Goal: Task Accomplishment & Management: Manage account settings

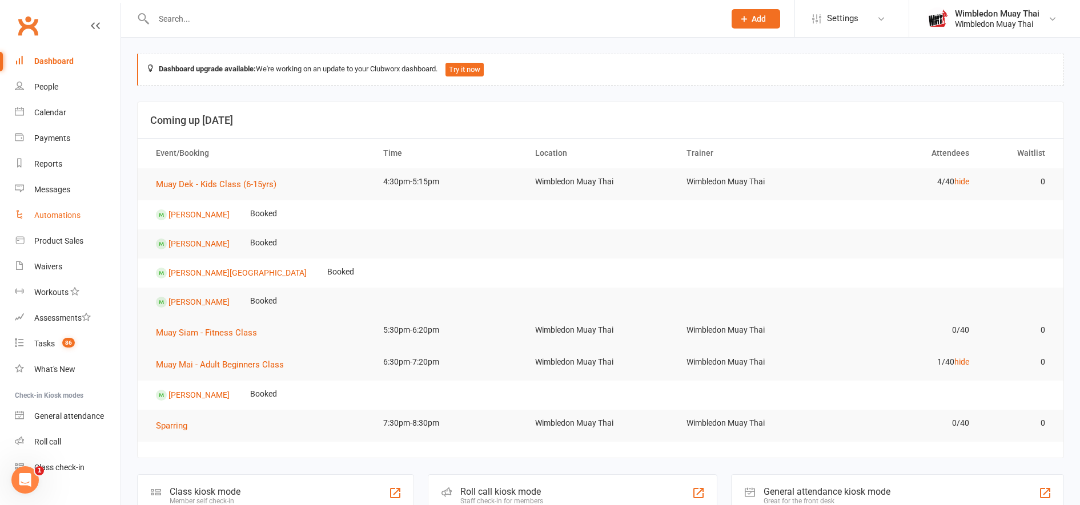
click at [46, 217] on div "Automations" at bounding box center [57, 215] width 46 height 9
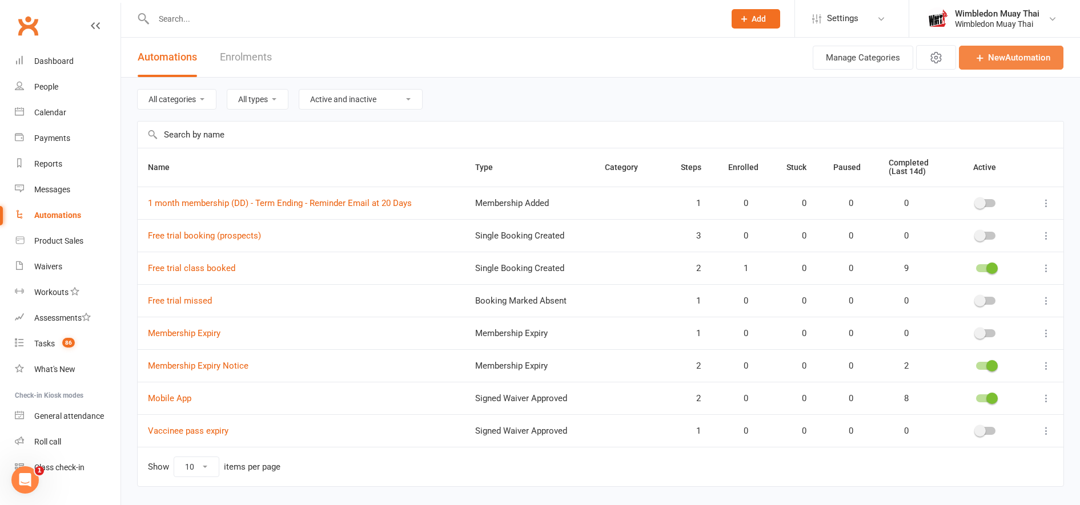
click at [1017, 54] on link "New Automation" at bounding box center [1011, 58] width 105 height 24
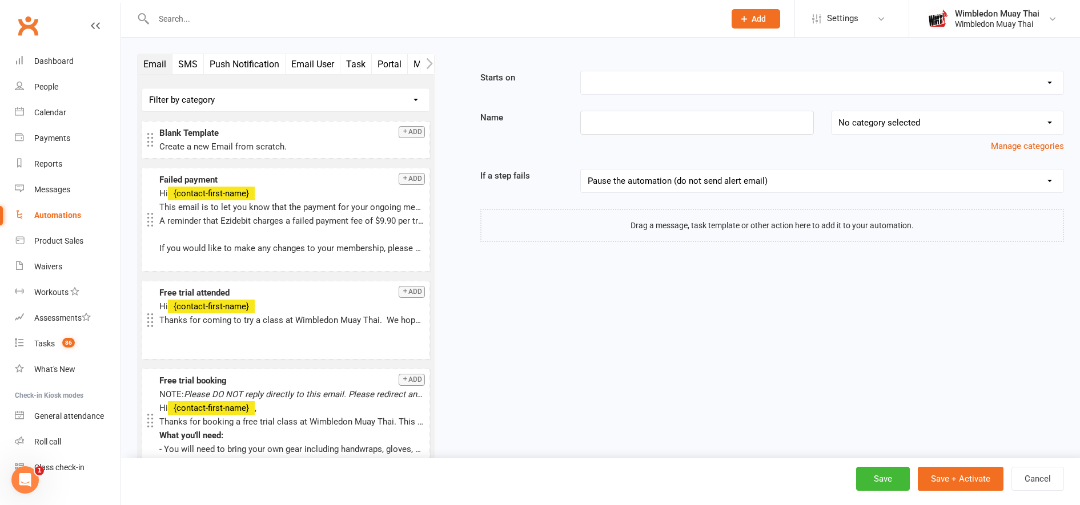
click at [613, 85] on select "Booking Cancelled Booking Due Booking Late-Cancelled Booking Marked Absent Book…" at bounding box center [822, 82] width 483 height 23
select select "24"
click at [581, 71] on select "Booking Cancelled Booking Due Booking Late-Cancelled Booking Marked Absent Book…" at bounding box center [822, 82] width 483 height 23
click at [623, 118] on input at bounding box center [696, 123] width 233 height 24
type input "Failed payment notice"
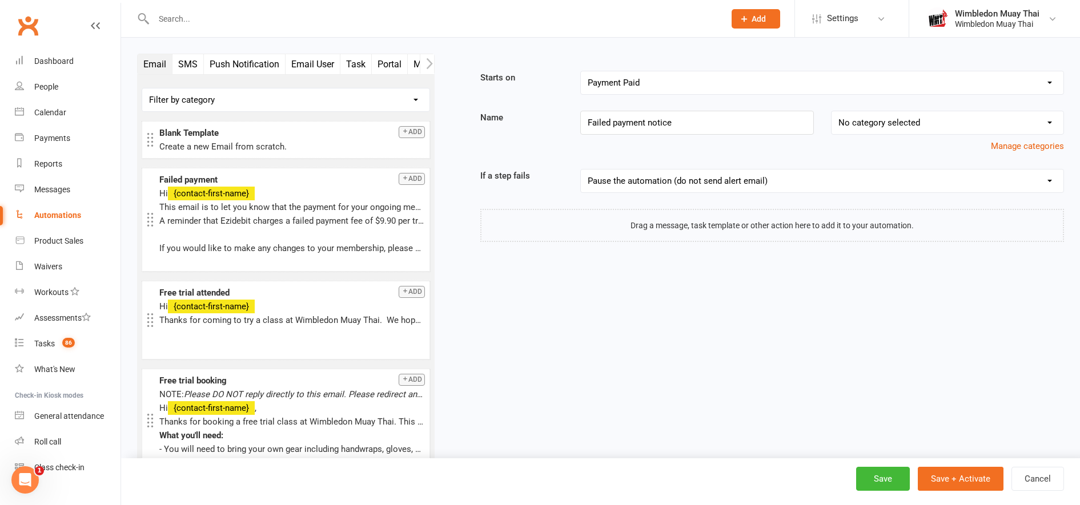
click at [865, 122] on select "No category selected" at bounding box center [948, 122] width 232 height 23
drag, startPoint x: 865, startPoint y: 122, endPoint x: 798, endPoint y: 180, distance: 88.7
click at [865, 122] on select "No category selected" at bounding box center [948, 122] width 232 height 23
click at [763, 228] on div at bounding box center [772, 225] width 584 height 33
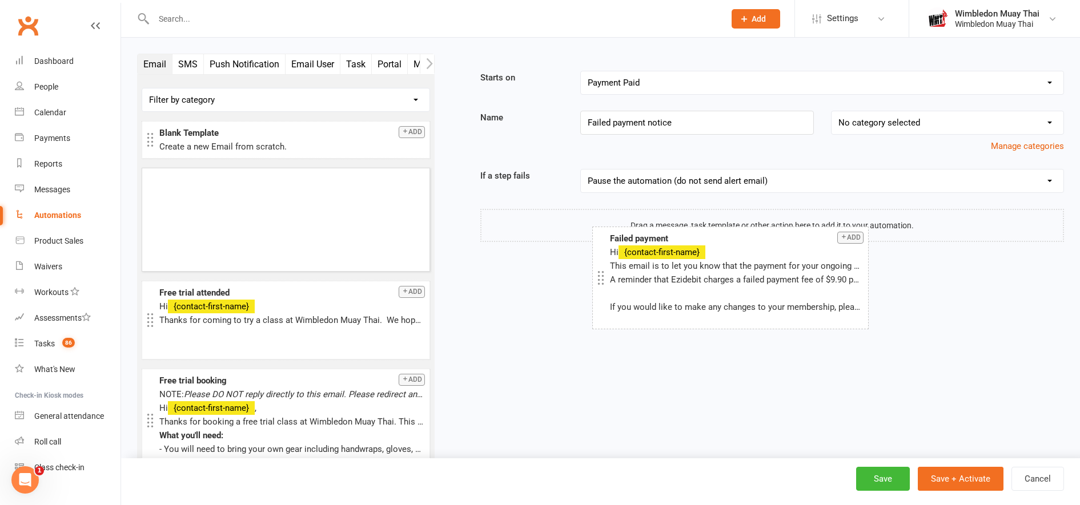
drag, startPoint x: 296, startPoint y: 213, endPoint x: 746, endPoint y: 271, distance: 453.8
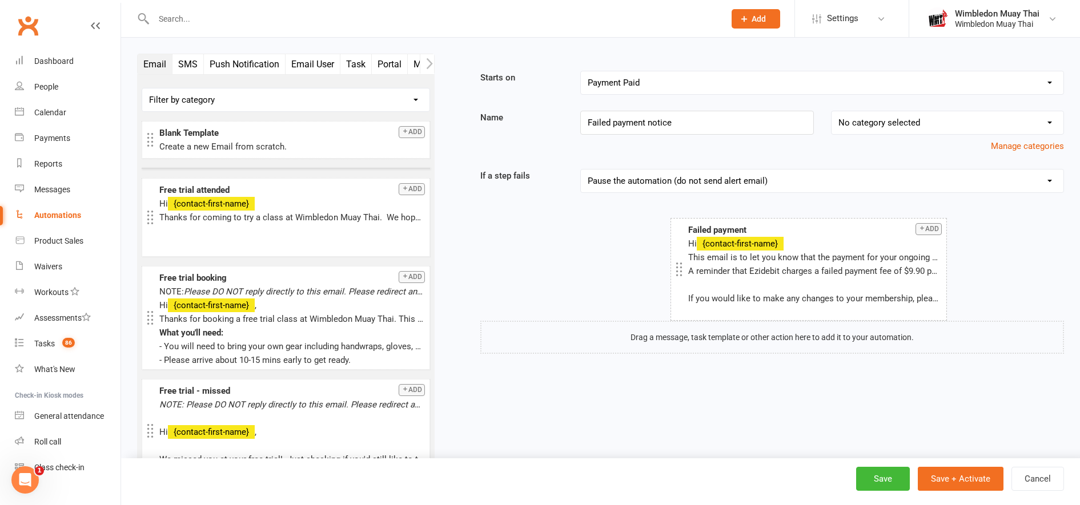
drag, startPoint x: 280, startPoint y: 199, endPoint x: 809, endPoint y: 249, distance: 531.2
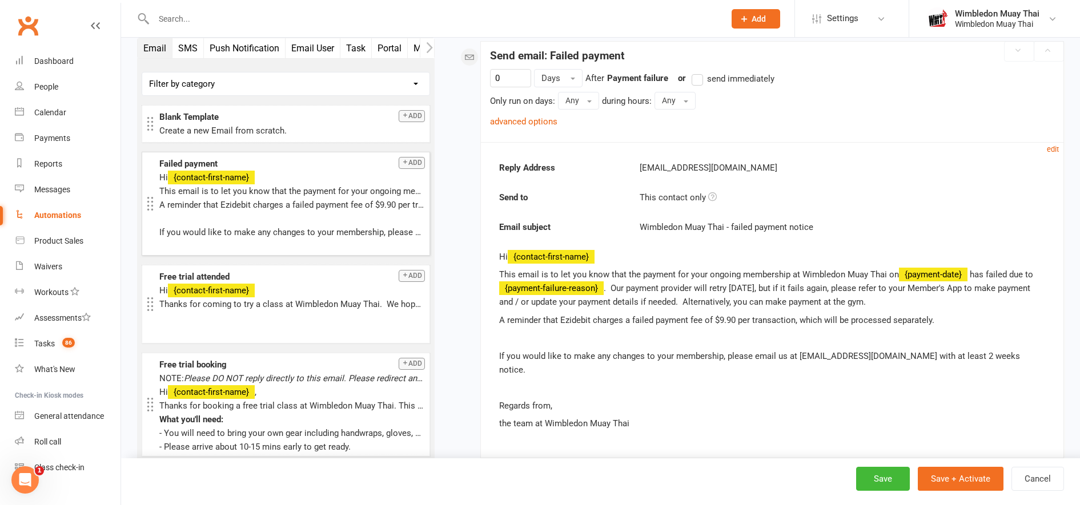
scroll to position [176, 0]
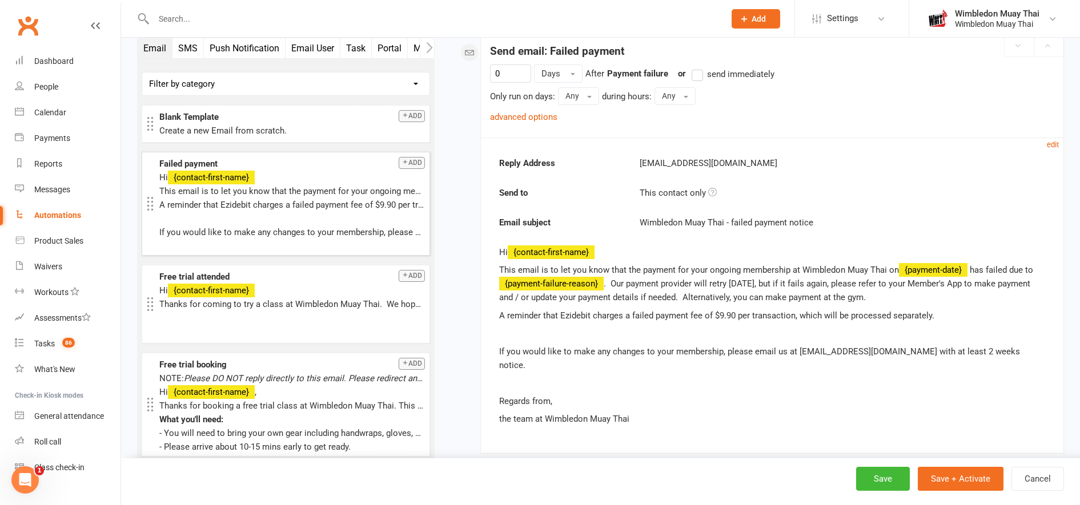
click at [705, 73] on label "send immediately" at bounding box center [733, 74] width 83 height 14
click at [699, 67] on input "send immediately" at bounding box center [695, 67] width 7 height 0
click at [515, 119] on link "advanced options" at bounding box center [523, 117] width 67 height 10
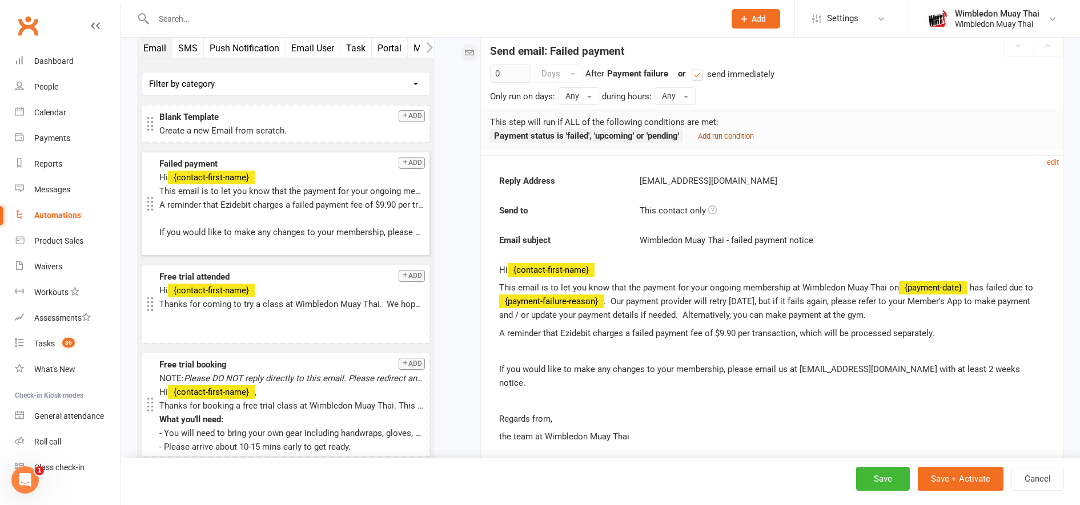
click at [729, 136] on small "Add run condition" at bounding box center [726, 136] width 56 height 9
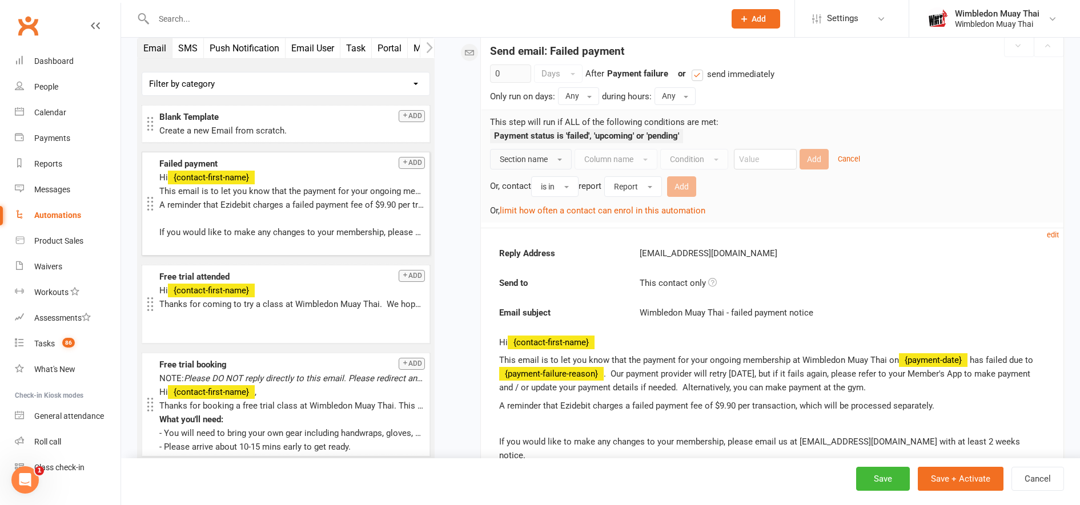
click at [544, 160] on span "Section name" at bounding box center [524, 159] width 48 height 9
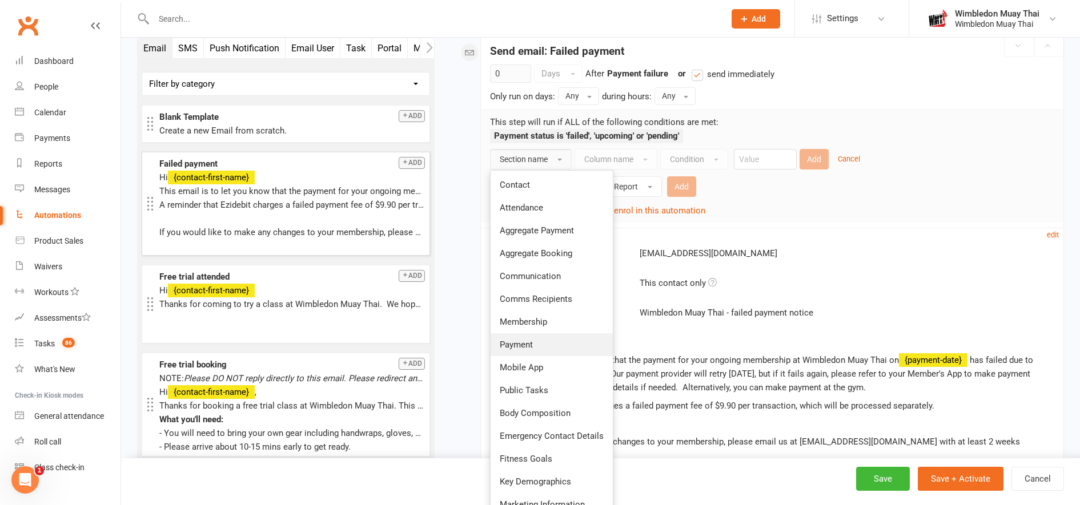
click at [543, 340] on link "Payment" at bounding box center [552, 345] width 122 height 23
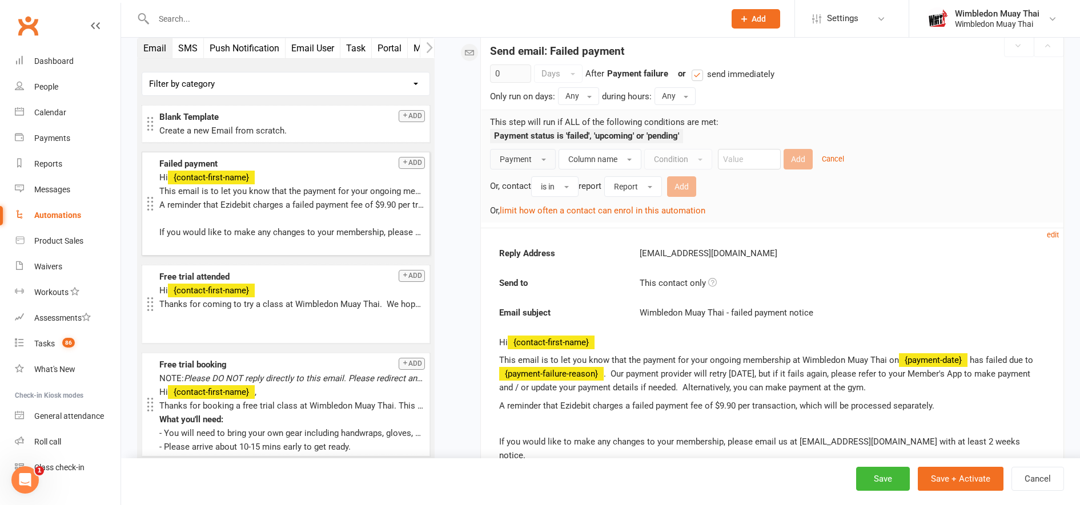
click at [603, 148] on ul "Payment status is 'failed', 'upcoming' or 'pending'" at bounding box center [586, 139] width 193 height 20
click at [604, 157] on span "Column name" at bounding box center [592, 159] width 49 height 9
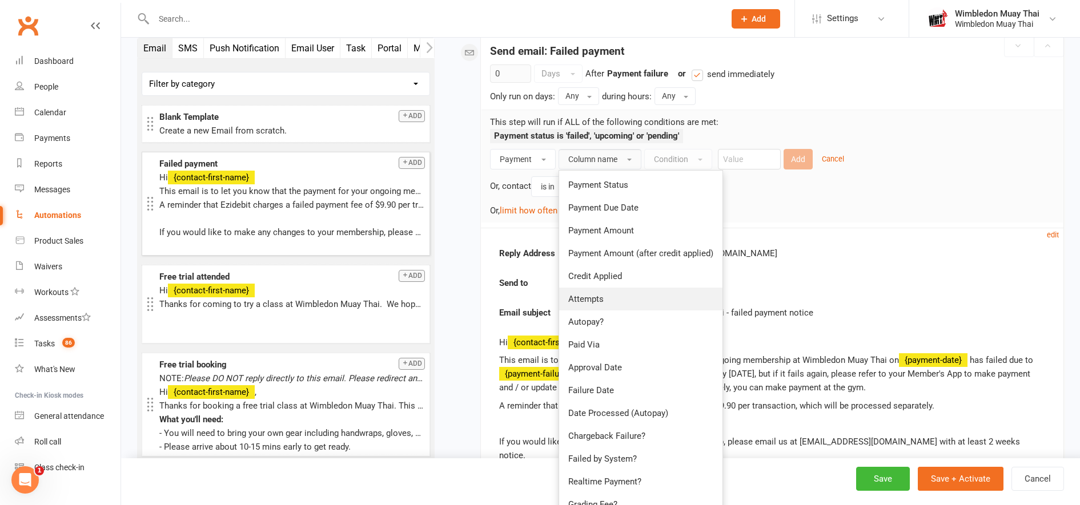
click at [614, 297] on link "Attempts" at bounding box center [640, 299] width 163 height 23
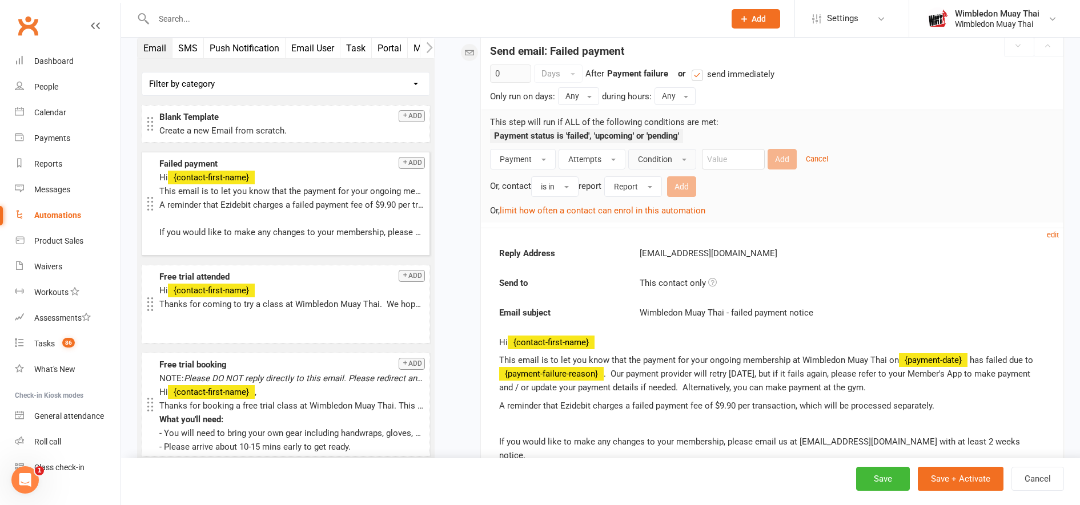
click at [669, 161] on span "Condition" at bounding box center [655, 159] width 34 height 9
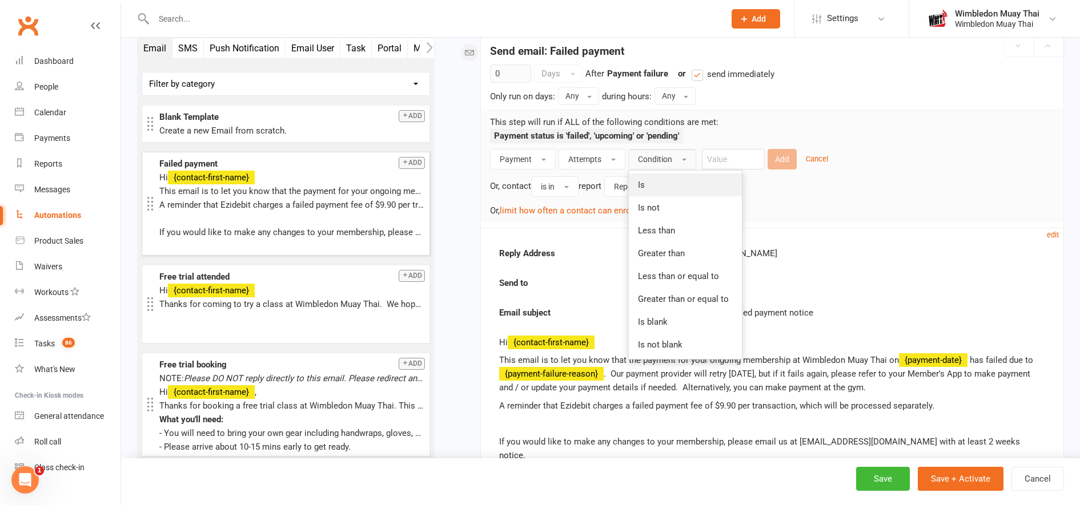
click at [667, 186] on link "Is" at bounding box center [685, 185] width 113 height 23
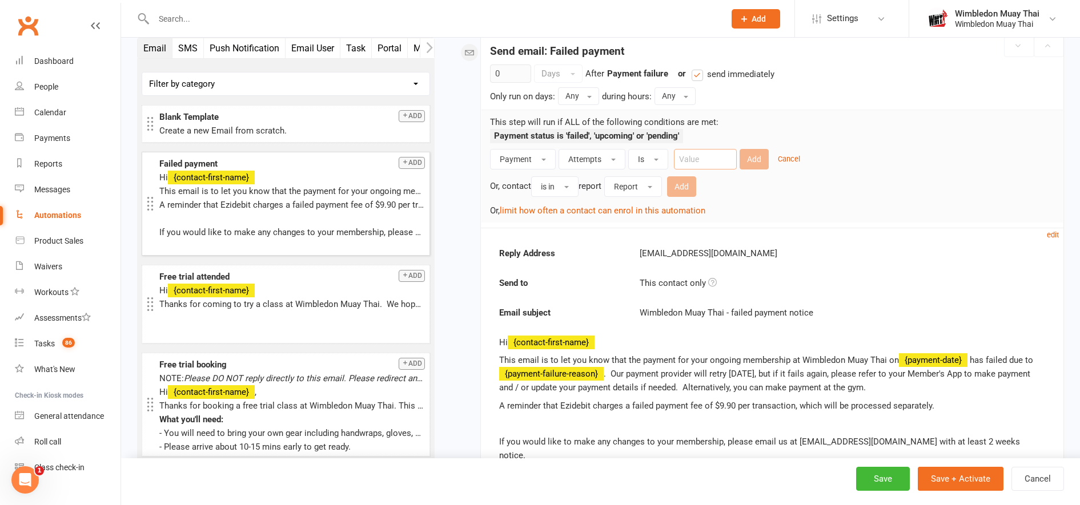
click at [718, 159] on input "number" at bounding box center [705, 159] width 63 height 21
type input "1"
click at [754, 160] on button "Add" at bounding box center [754, 159] width 29 height 21
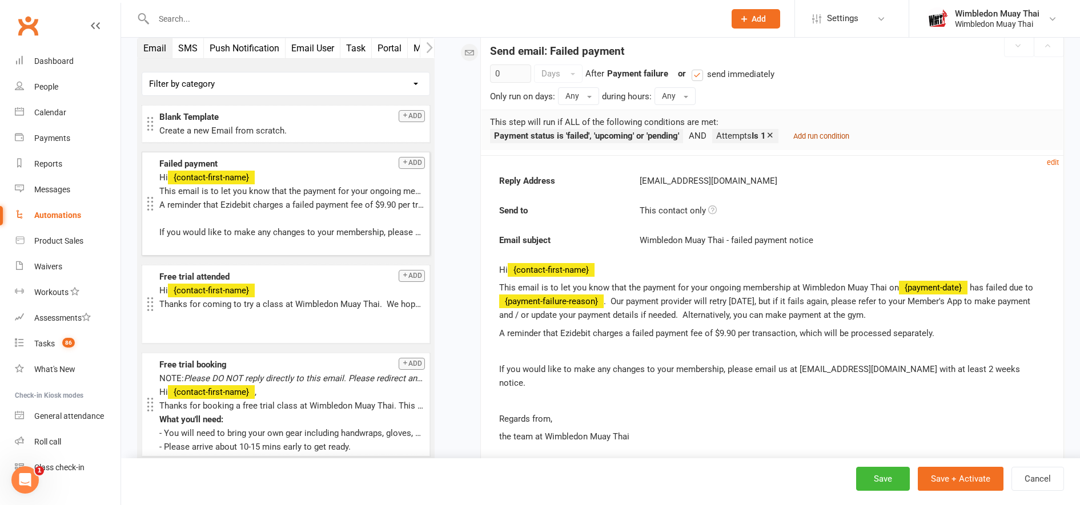
click at [845, 136] on small "Add run condition" at bounding box center [821, 136] width 56 height 9
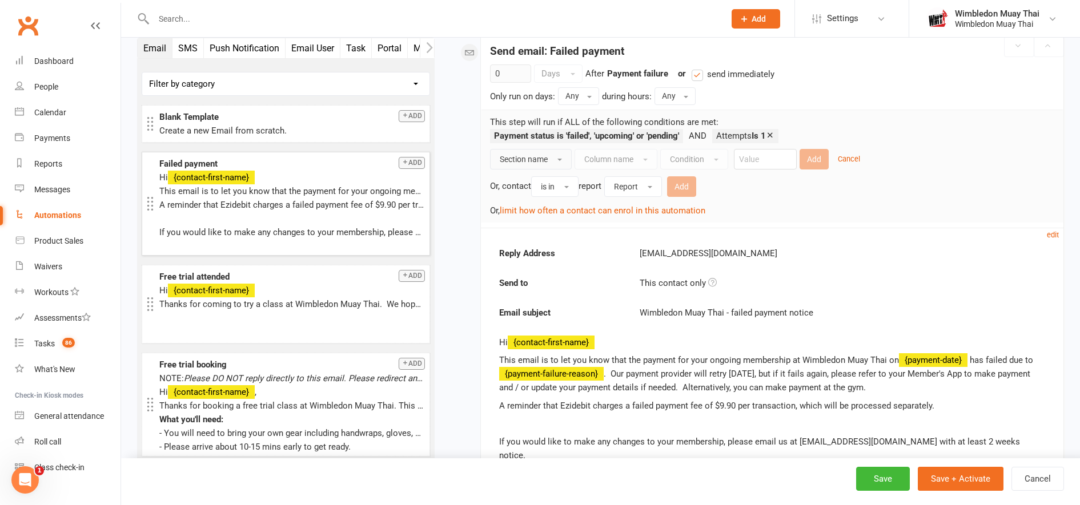
click at [539, 156] on span "Section name" at bounding box center [524, 159] width 48 height 9
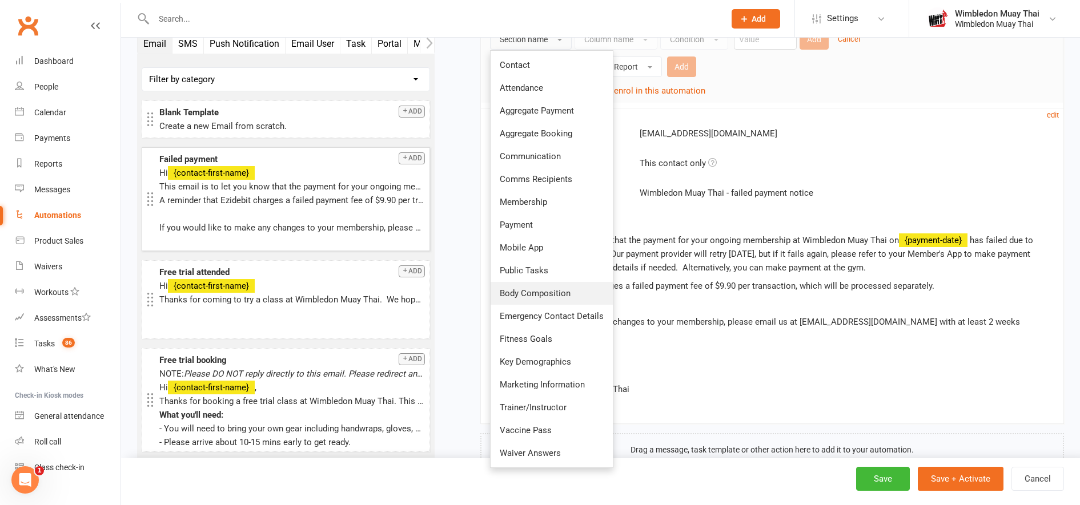
scroll to position [296, 0]
click at [519, 233] on link "Payment" at bounding box center [552, 225] width 122 height 23
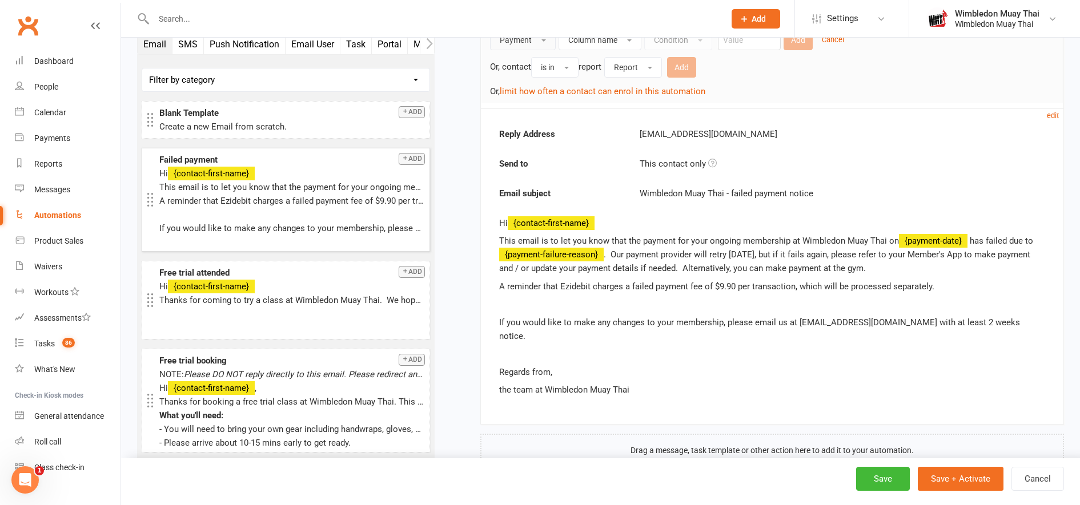
scroll to position [220, 0]
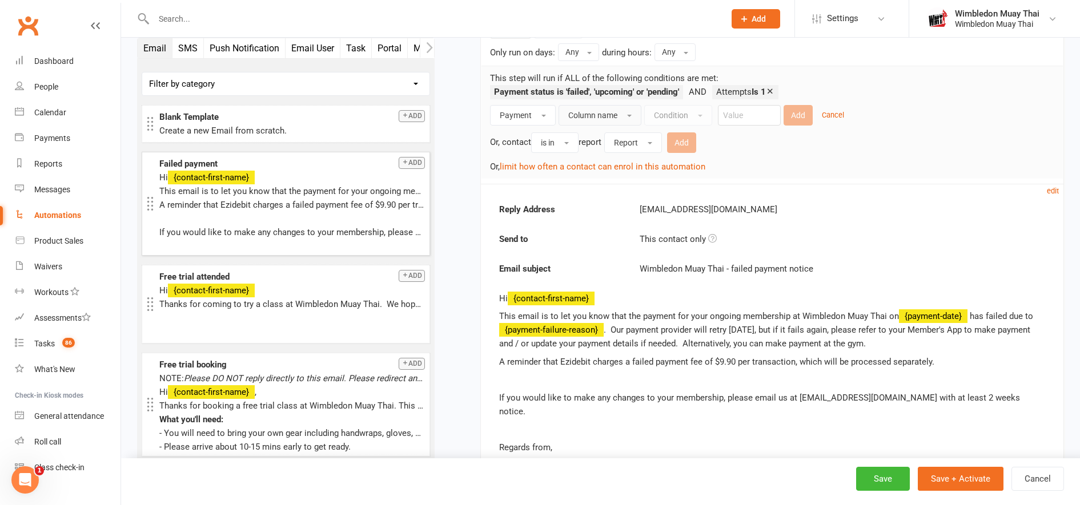
click at [619, 112] on button "Column name" at bounding box center [600, 115] width 83 height 21
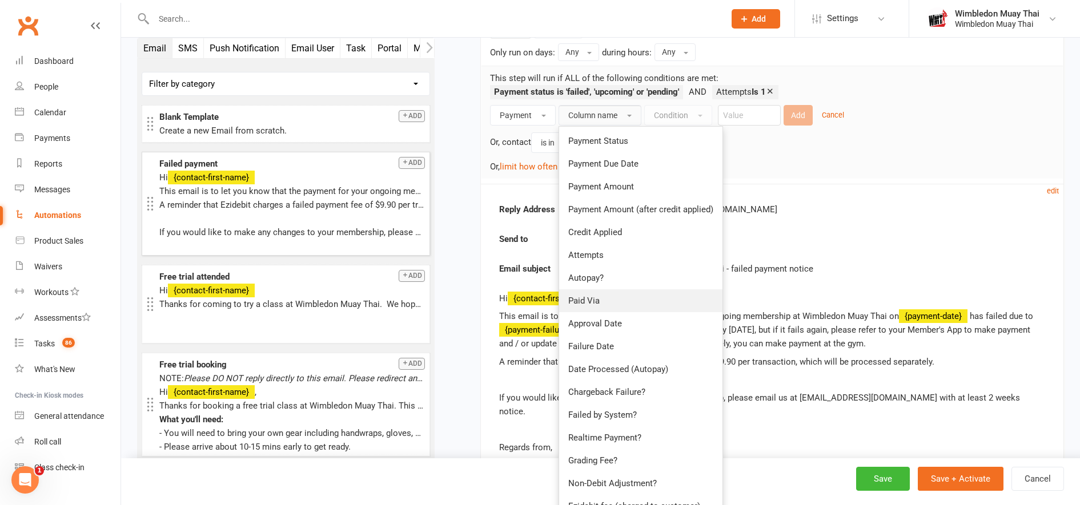
click at [614, 294] on link "Paid Via" at bounding box center [640, 301] width 163 height 23
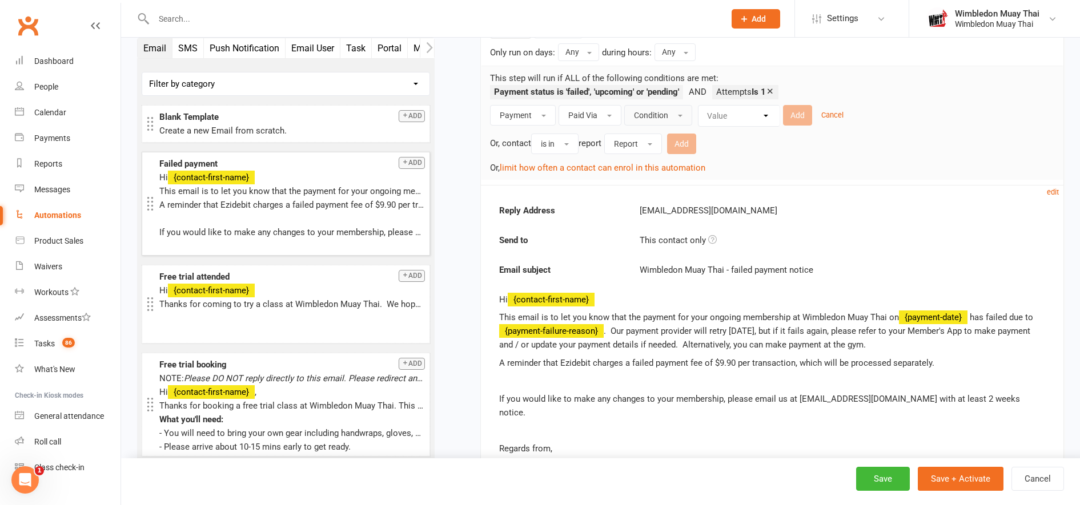
click at [667, 116] on span "Condition" at bounding box center [651, 115] width 34 height 9
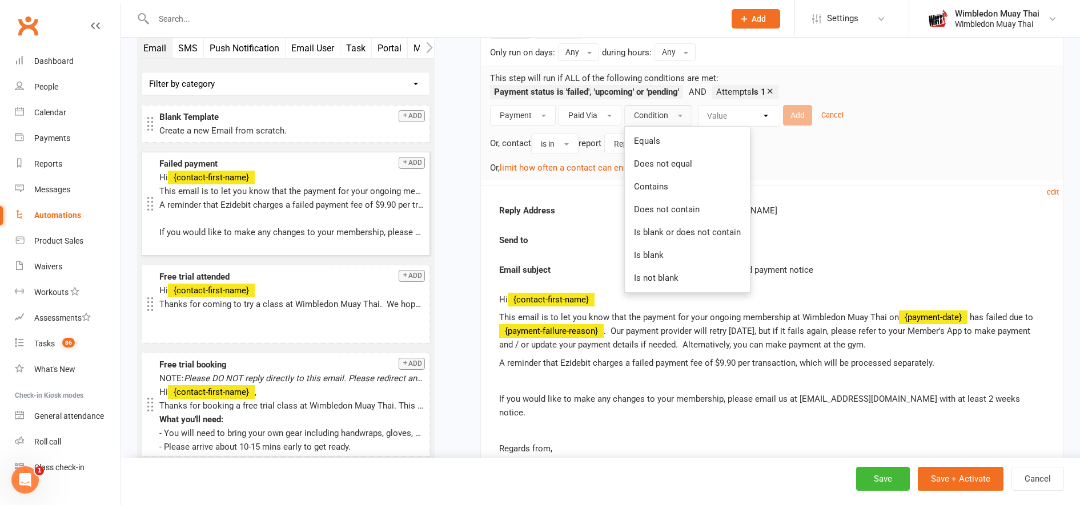
click at [718, 119] on div "Value Cash POS Other Autopay Credit balance" at bounding box center [739, 116] width 82 height 22
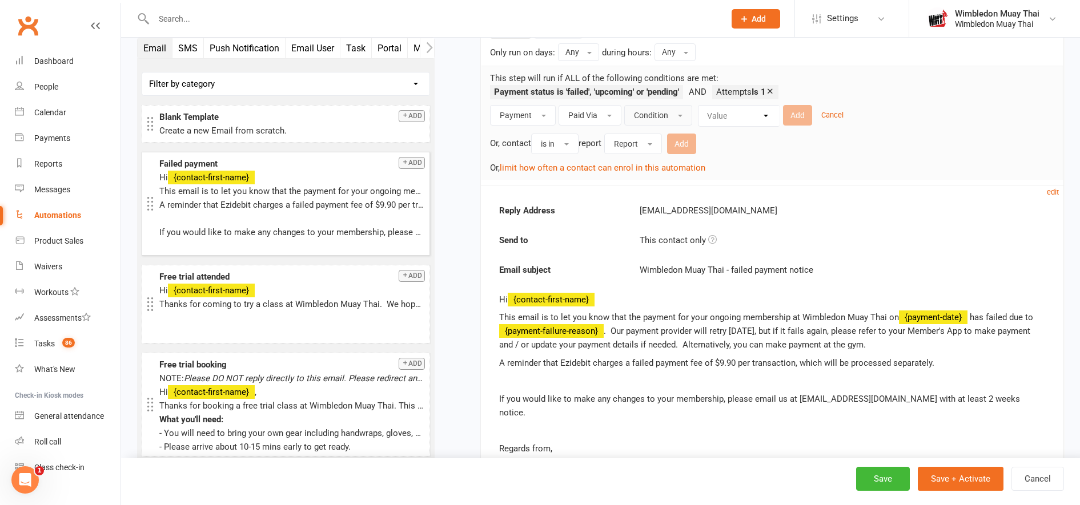
click at [659, 113] on span "Condition" at bounding box center [651, 115] width 34 height 9
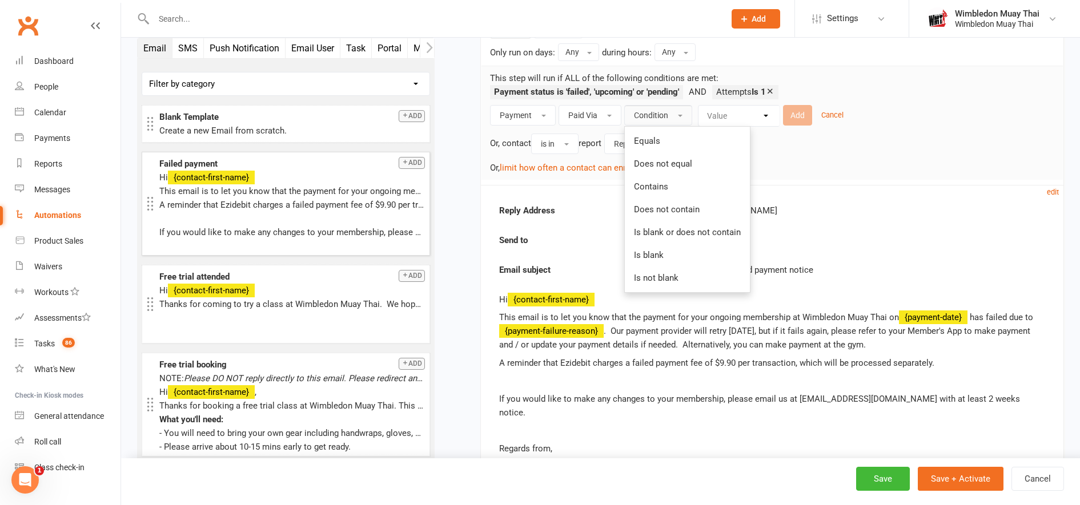
click at [659, 113] on span "Condition" at bounding box center [651, 115] width 34 height 9
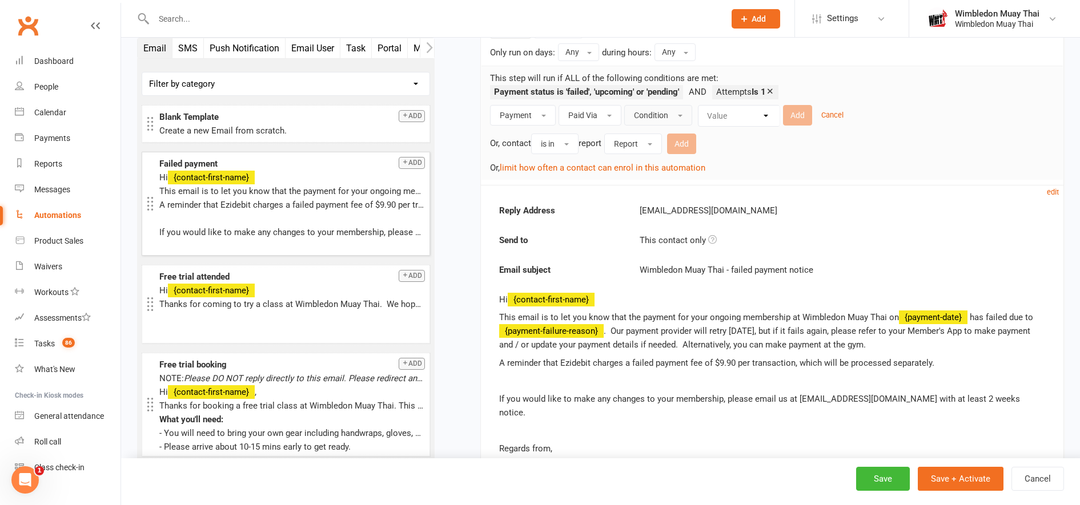
click at [659, 113] on span "Condition" at bounding box center [651, 115] width 34 height 9
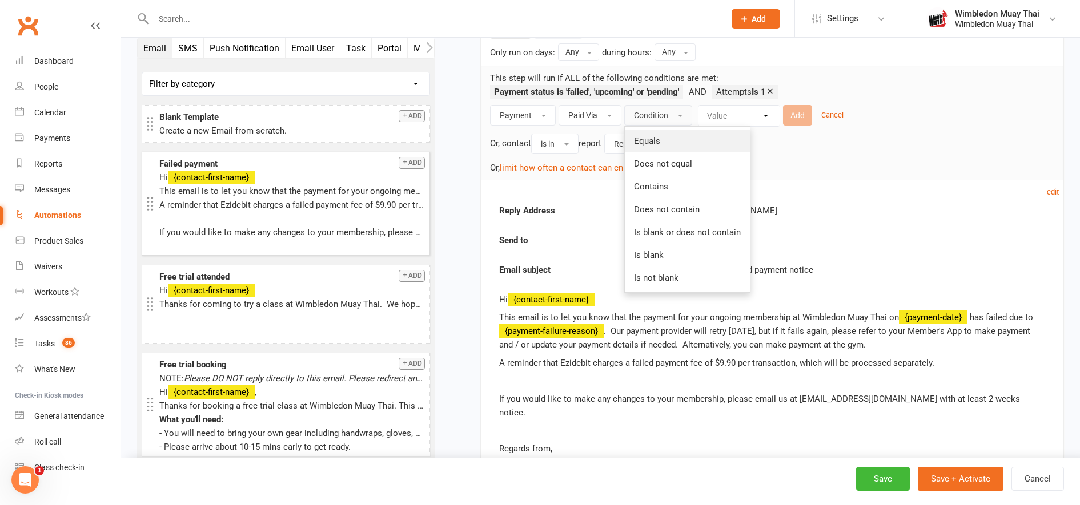
click at [659, 137] on span "Equals" at bounding box center [647, 141] width 26 height 10
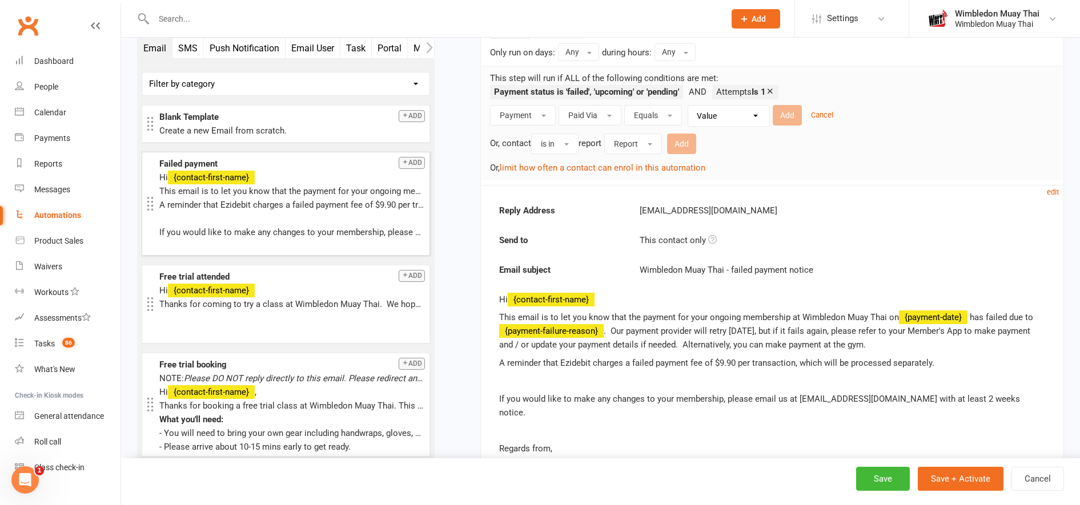
click at [726, 110] on select "Value Cash POS Other Autopay Credit balance" at bounding box center [731, 116] width 81 height 21
click at [691, 106] on select "Value Cash POS Other Autopay Credit balance" at bounding box center [731, 116] width 81 height 21
click at [733, 116] on select "Value Cash POS Other Autopay Credit balance" at bounding box center [731, 116] width 81 height 21
select select "3"
click at [691, 106] on select "Value Cash POS Other Autopay Credit balance" at bounding box center [731, 116] width 81 height 21
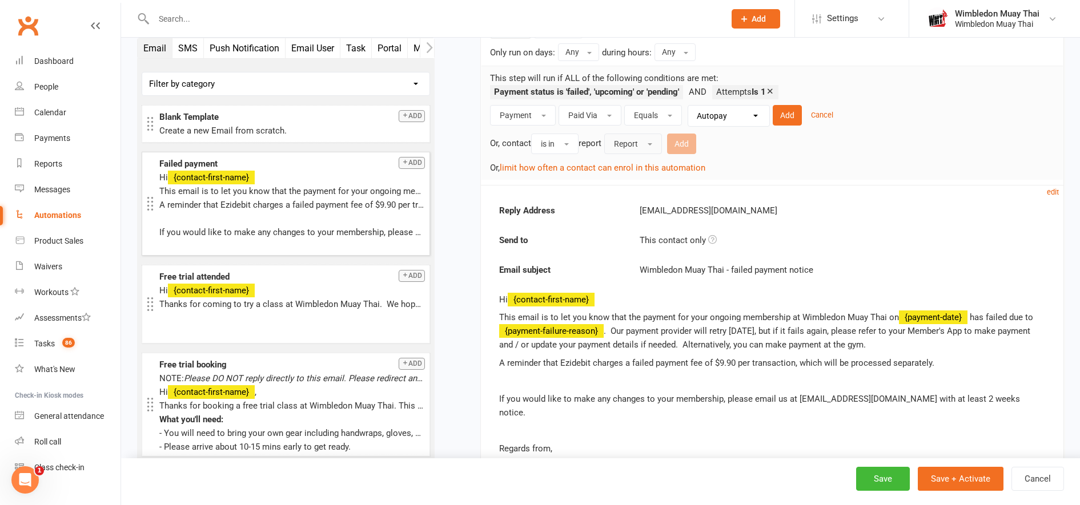
click at [635, 143] on span "Report" at bounding box center [626, 143] width 24 height 9
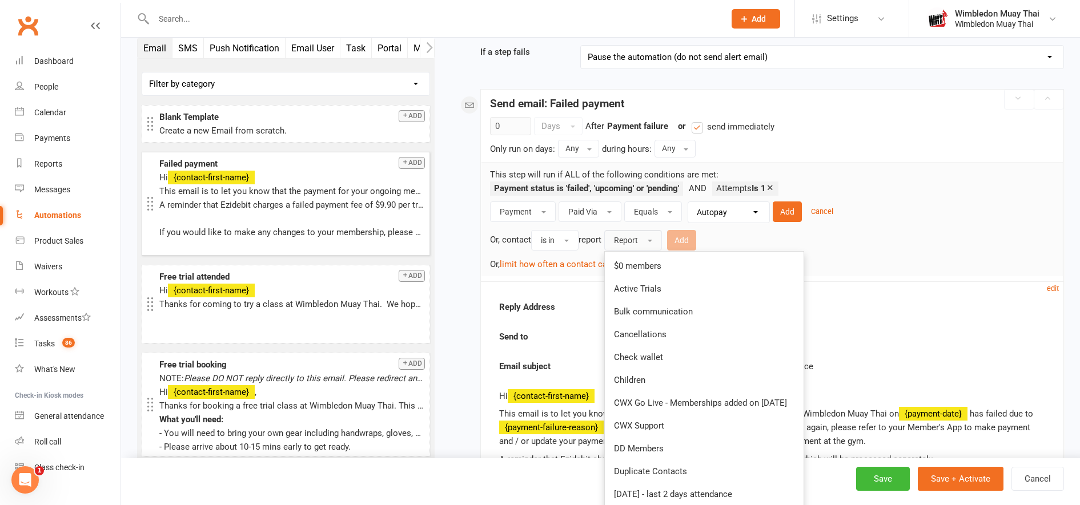
scroll to position [119, 0]
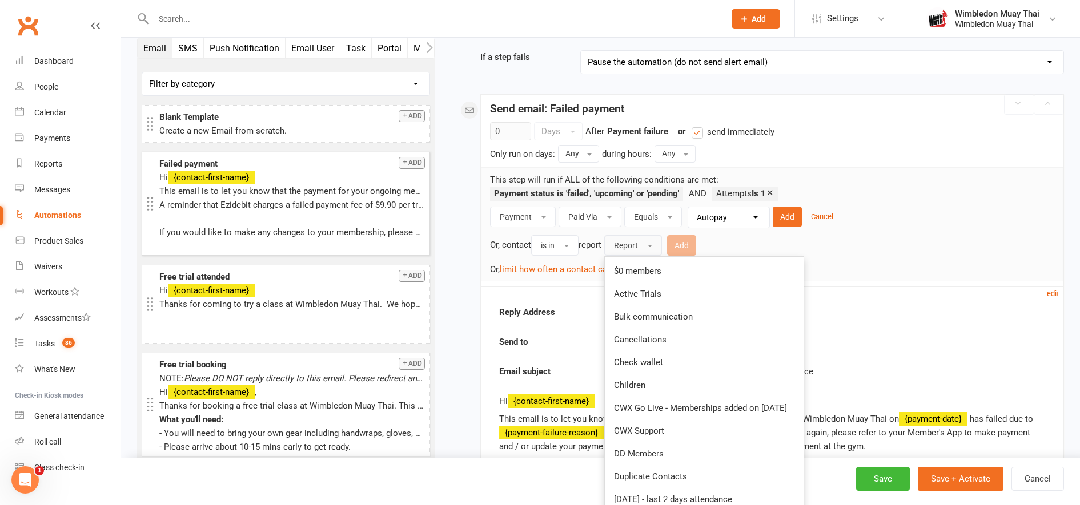
click at [865, 141] on div "0 Days After Payment failure previous step or send immediately Only run on days…" at bounding box center [772, 197] width 564 height 150
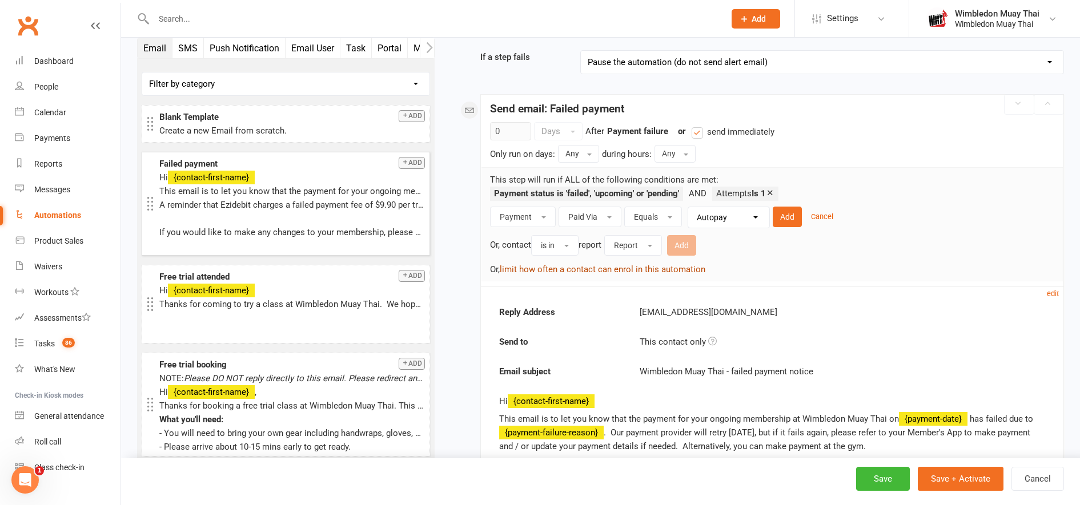
click at [657, 270] on button "limit how often a contact can enrol in this automation" at bounding box center [603, 270] width 206 height 14
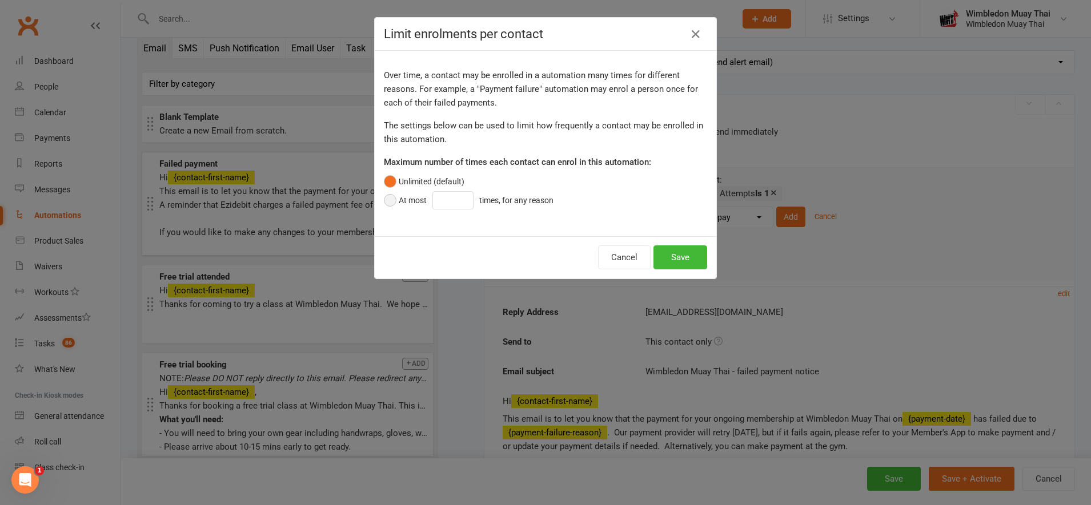
click at [399, 202] on div "At most" at bounding box center [413, 200] width 28 height 13
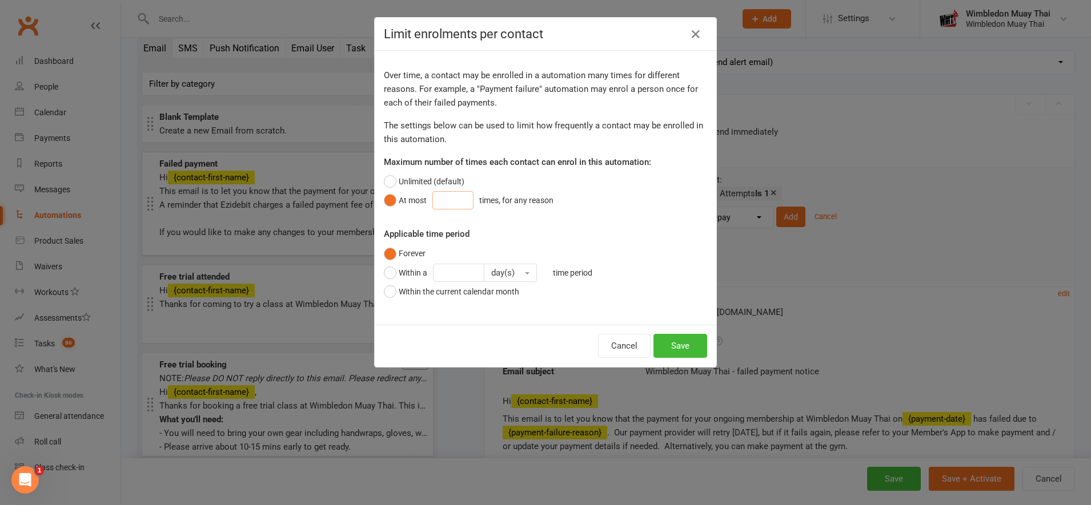
click at [449, 203] on input "number" at bounding box center [452, 200] width 41 height 18
type input "1"
click at [436, 270] on input "number" at bounding box center [458, 273] width 51 height 18
type input "1"
click at [517, 279] on button "day(s)" at bounding box center [510, 273] width 53 height 18
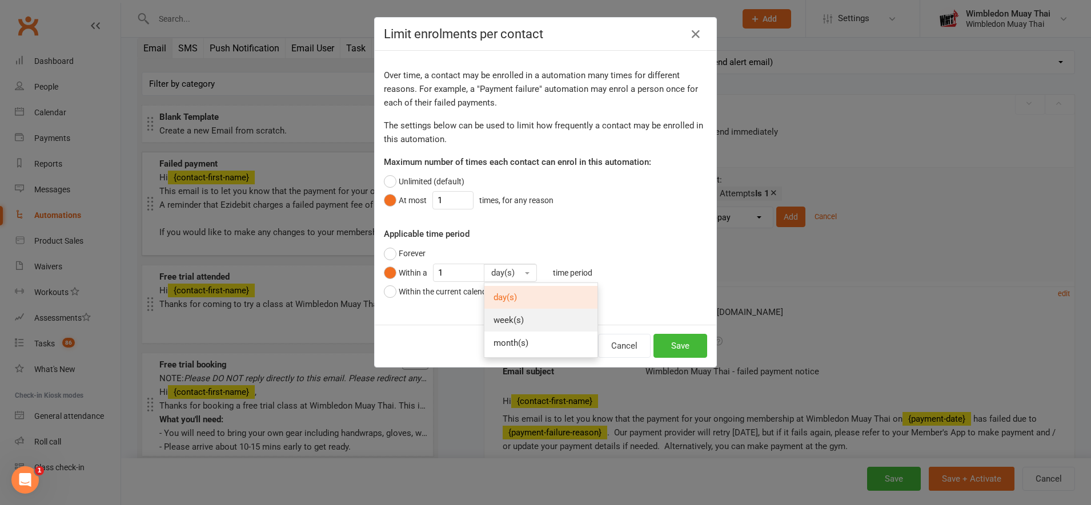
click at [512, 312] on link "week(s)" at bounding box center [540, 320] width 113 height 23
click at [677, 352] on button "Save" at bounding box center [680, 346] width 54 height 24
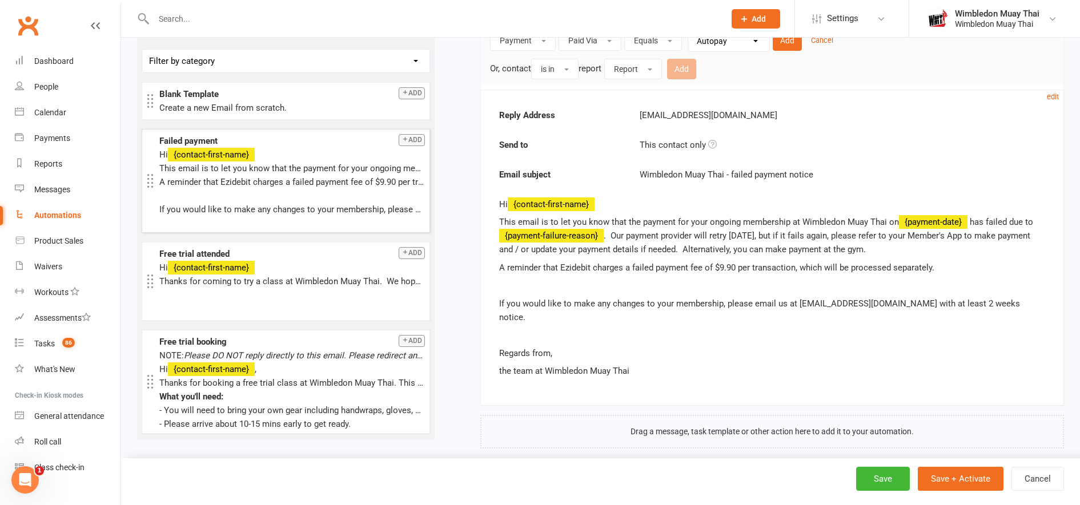
scroll to position [296, 0]
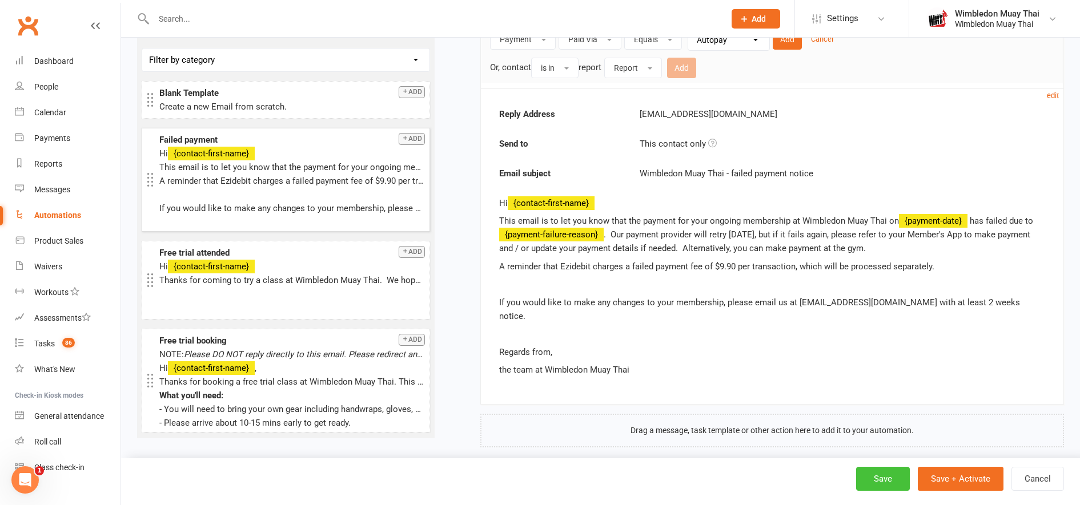
click at [873, 488] on button "Save" at bounding box center [883, 479] width 54 height 24
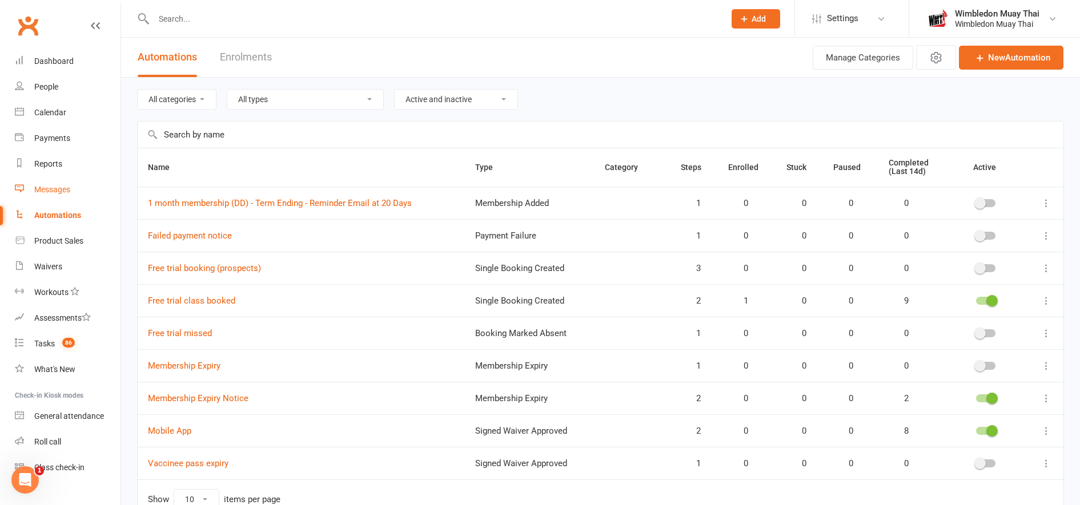
click at [51, 187] on div "Messages" at bounding box center [52, 189] width 36 height 9
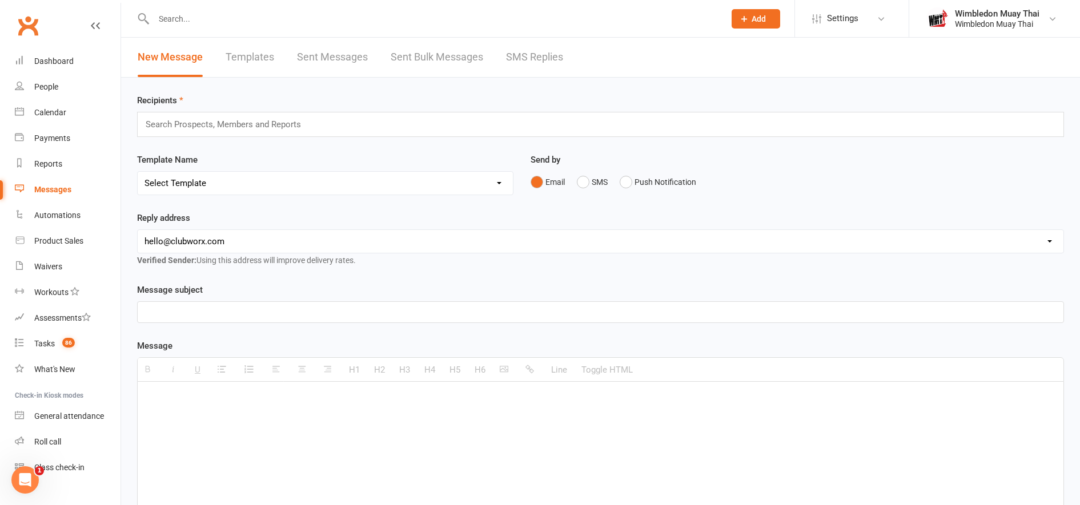
click at [253, 51] on link "Templates" at bounding box center [250, 57] width 49 height 39
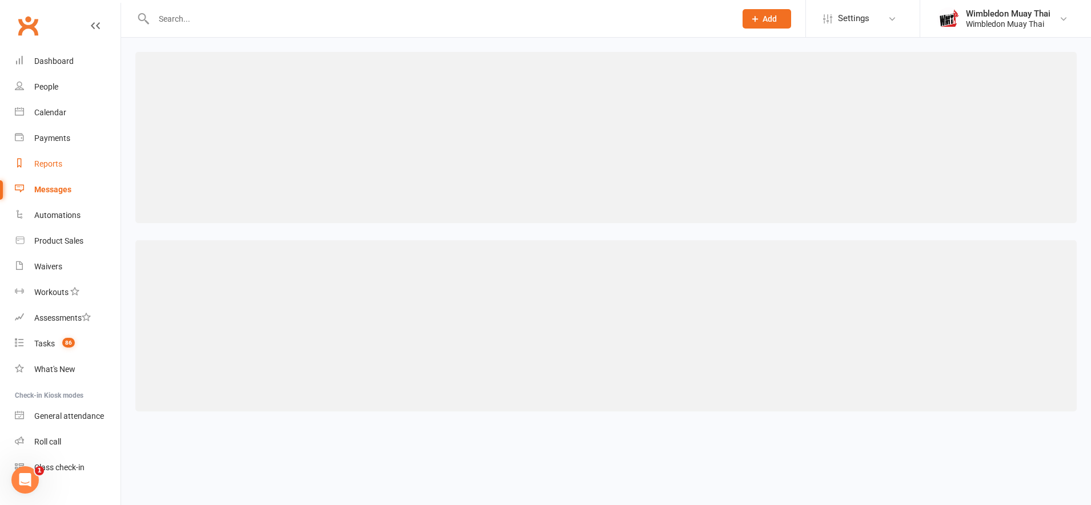
click at [62, 165] on link "Reports" at bounding box center [68, 164] width 106 height 26
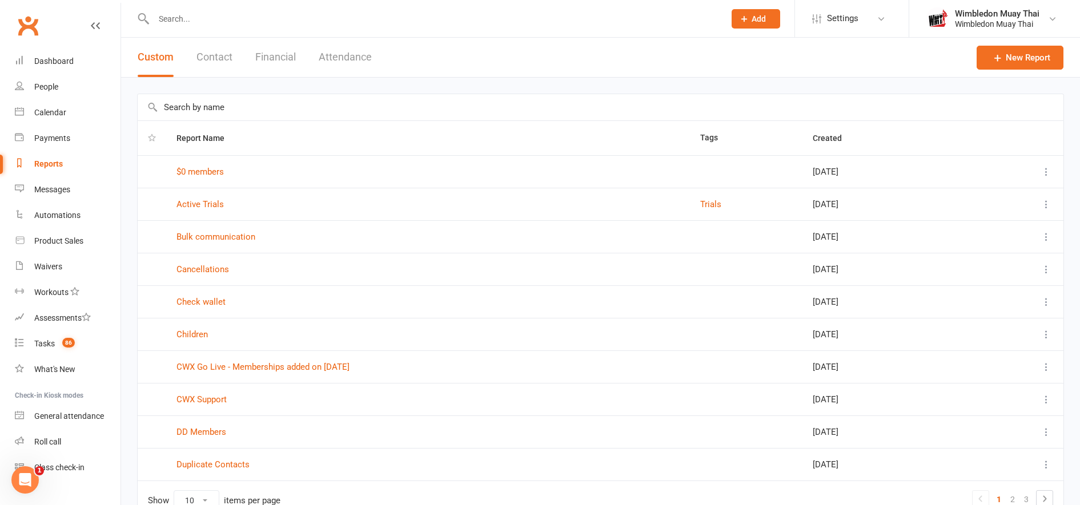
click at [275, 66] on button "Financial" at bounding box center [275, 57] width 41 height 39
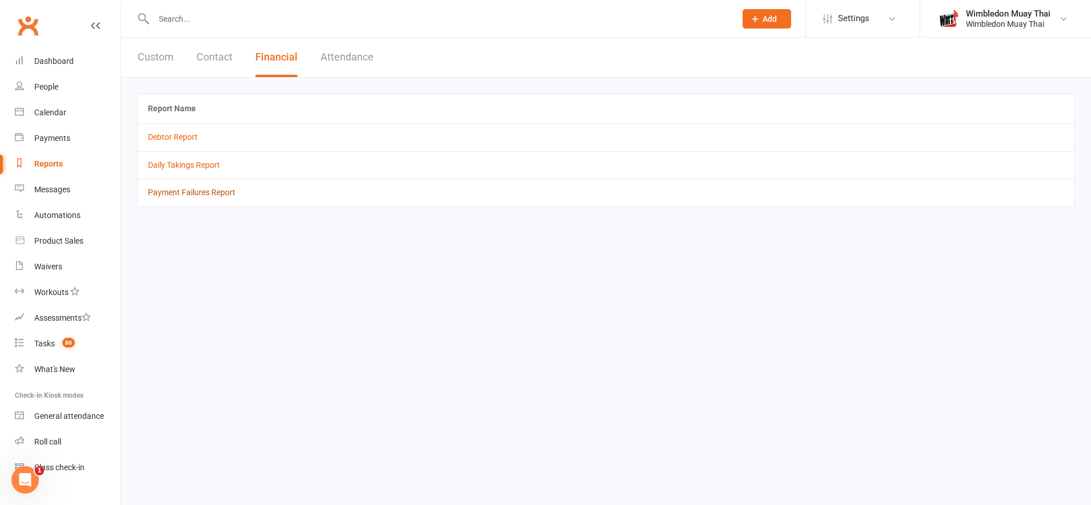
click at [200, 192] on link "Payment Failures Report" at bounding box center [191, 192] width 87 height 9
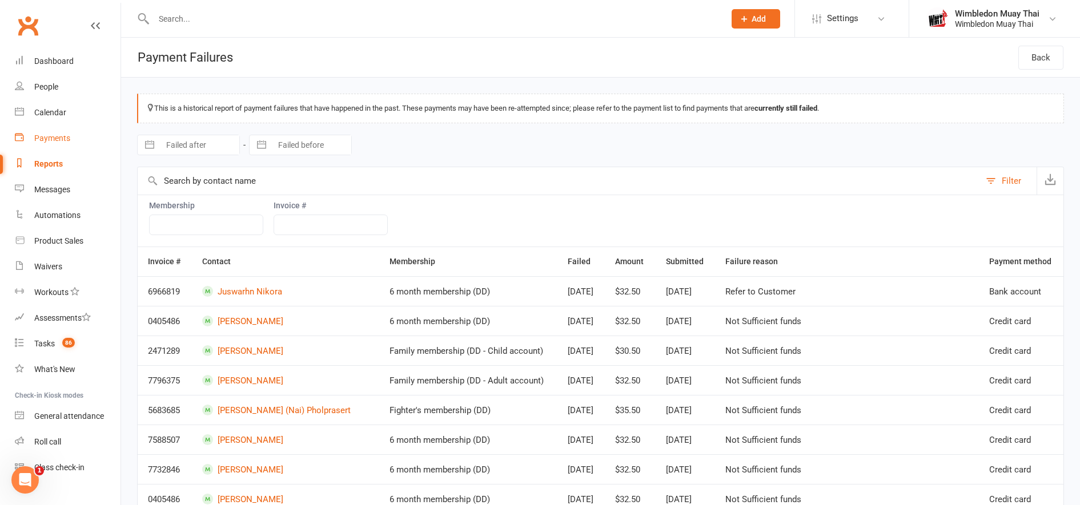
click at [44, 138] on div "Payments" at bounding box center [52, 138] width 36 height 9
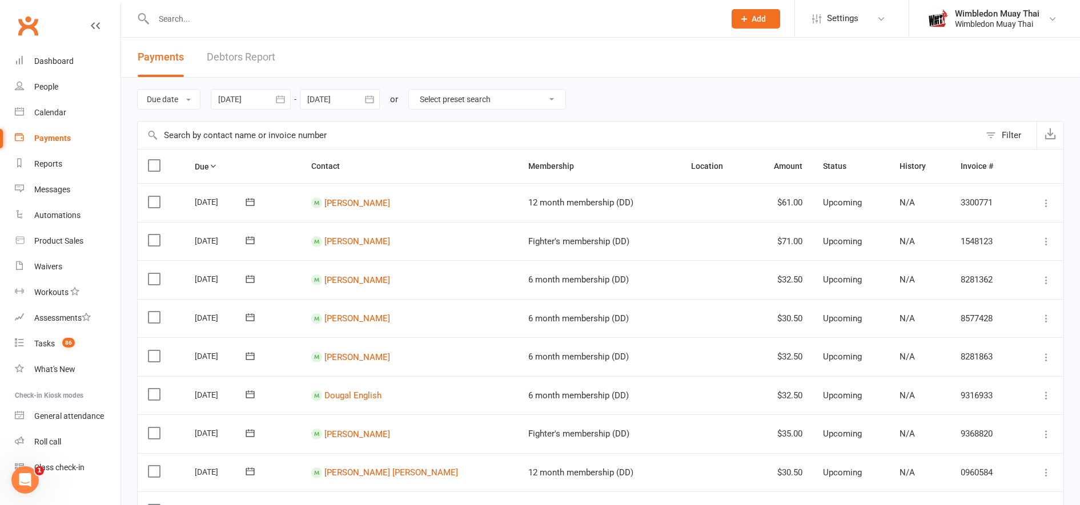
click at [347, 101] on div at bounding box center [340, 99] width 80 height 21
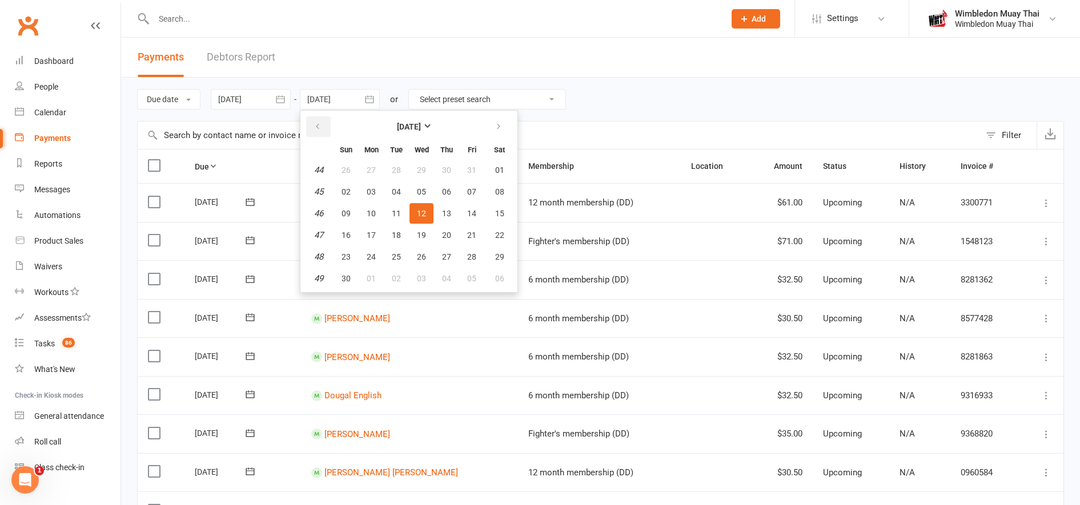
click at [325, 124] on button "button" at bounding box center [318, 127] width 25 height 21
click at [425, 210] on span "15" at bounding box center [421, 213] width 9 height 9
type input "[DATE]"
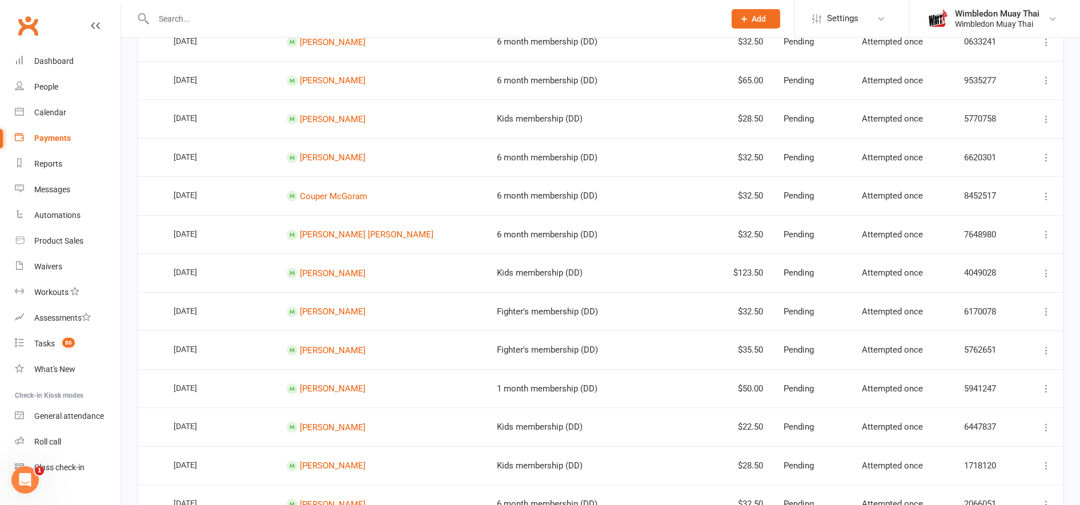
scroll to position [838, 0]
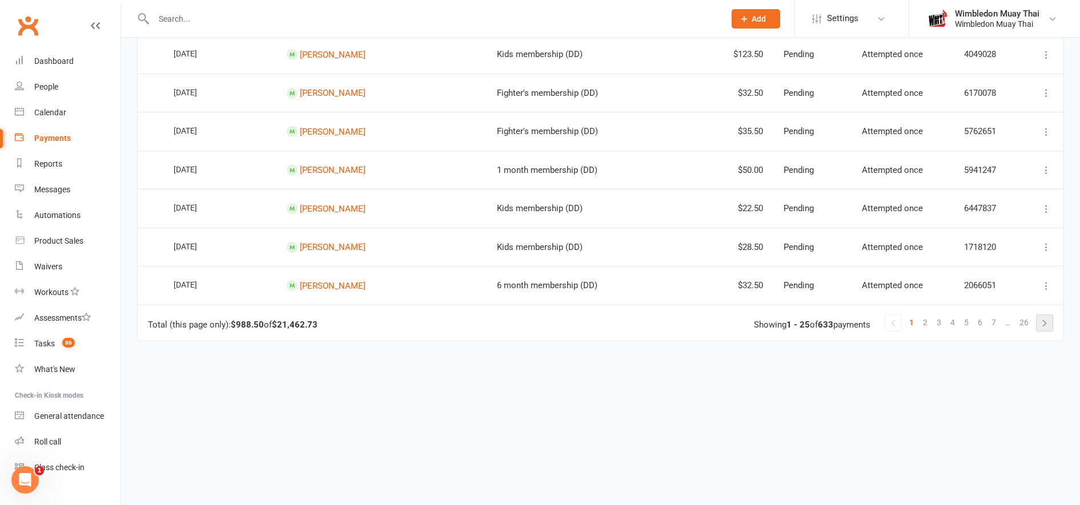
click at [1047, 325] on link at bounding box center [1045, 323] width 16 height 16
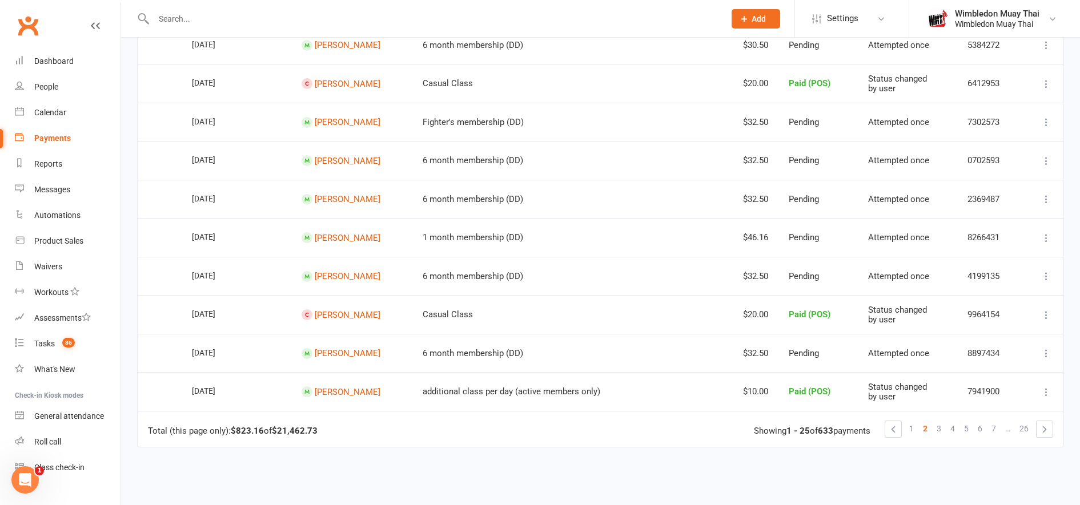
scroll to position [748, 0]
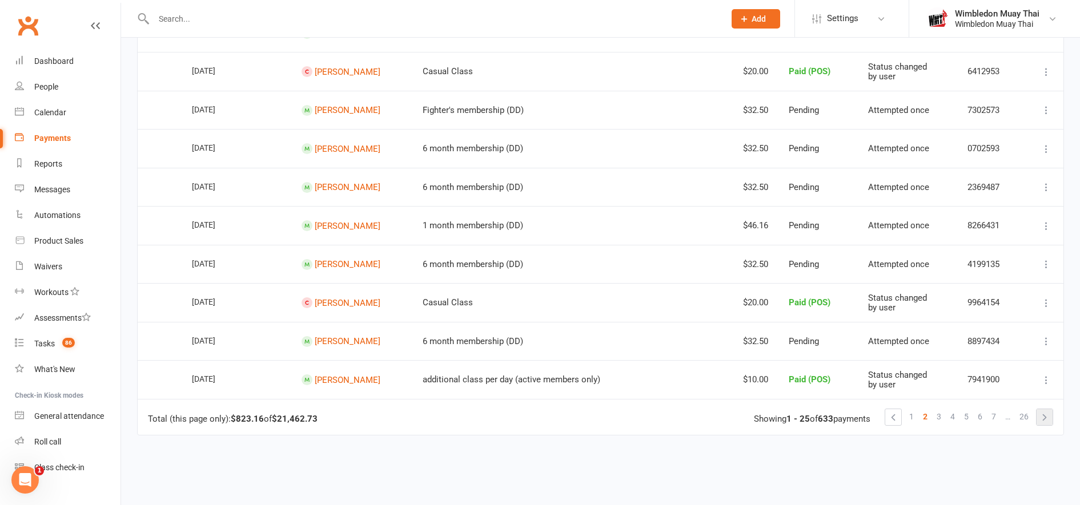
click at [1046, 417] on link at bounding box center [1045, 418] width 16 height 16
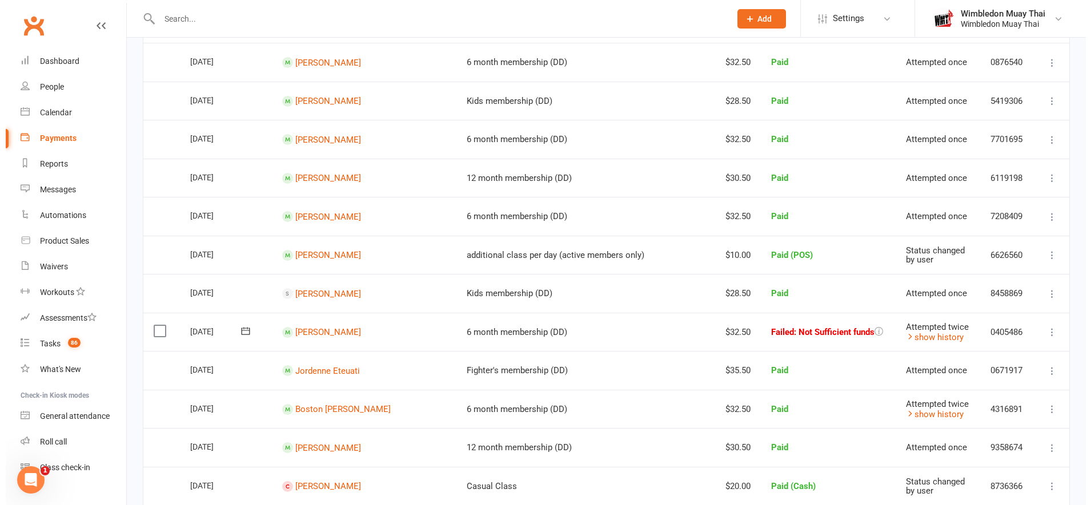
scroll to position [604, 0]
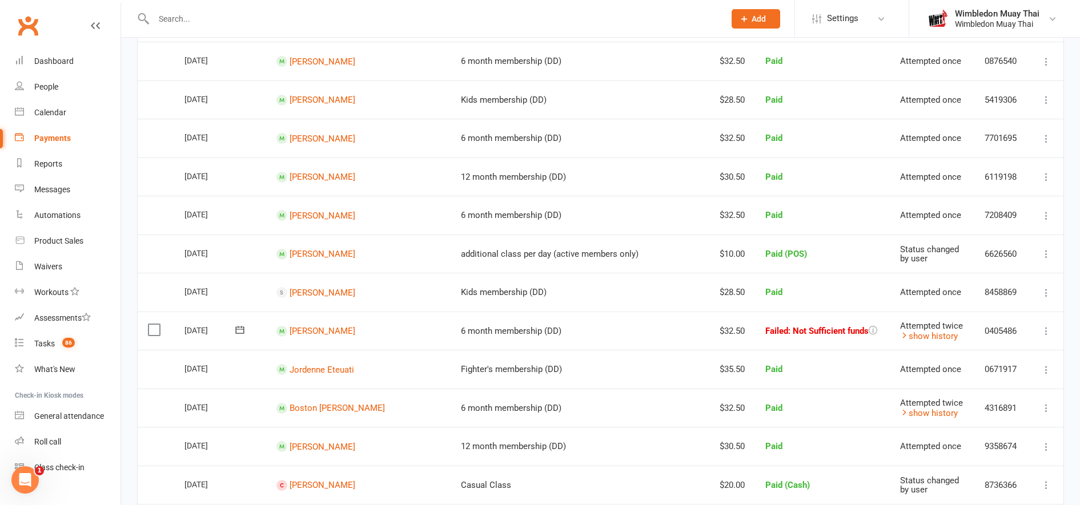
click at [1048, 374] on icon at bounding box center [1046, 369] width 11 height 11
click at [1067, 247] on div "Due date Due date Date paid Date failed Date settled [DATE] [DATE] Sun Mon Tue …" at bounding box center [600, 100] width 959 height 1254
click at [1050, 372] on icon at bounding box center [1046, 369] width 11 height 11
click at [970, 411] on link "More Info" at bounding box center [996, 415] width 113 height 23
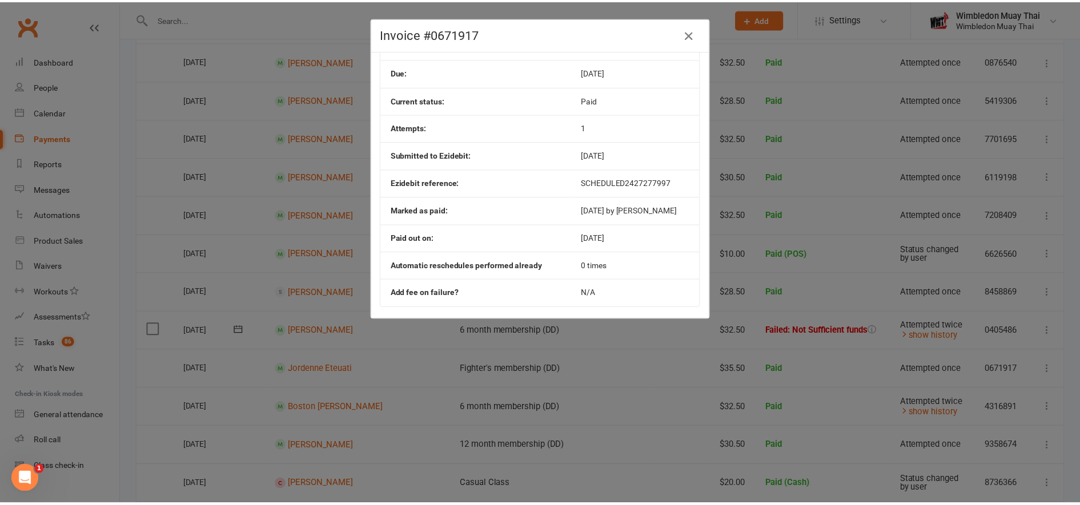
scroll to position [86, 0]
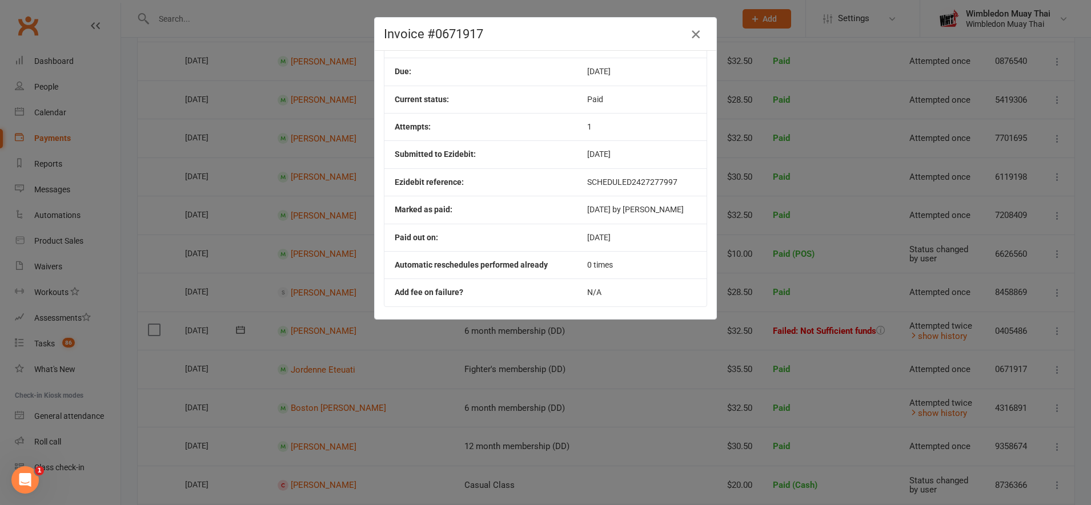
click at [691, 34] on icon "button" at bounding box center [696, 34] width 14 height 14
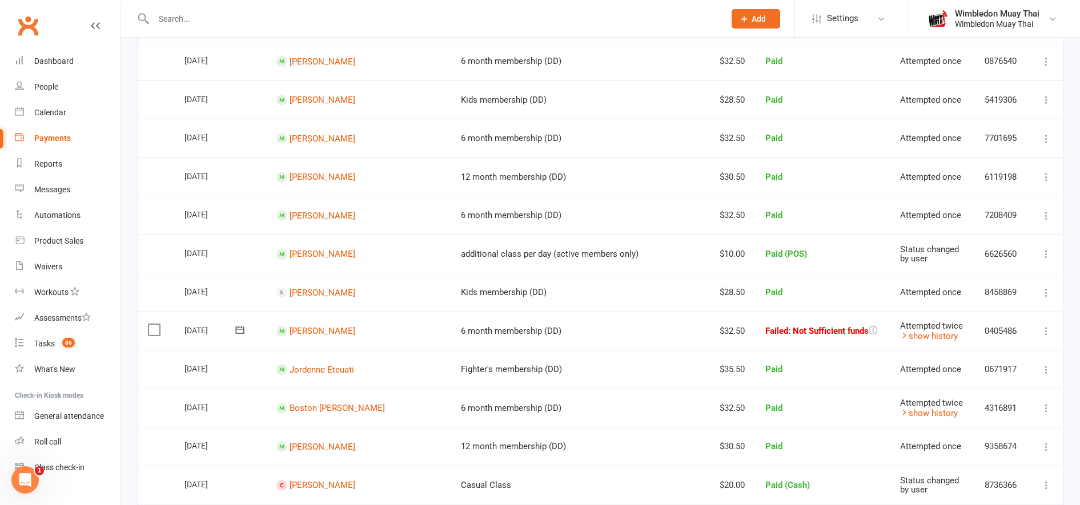
scroll to position [0, 0]
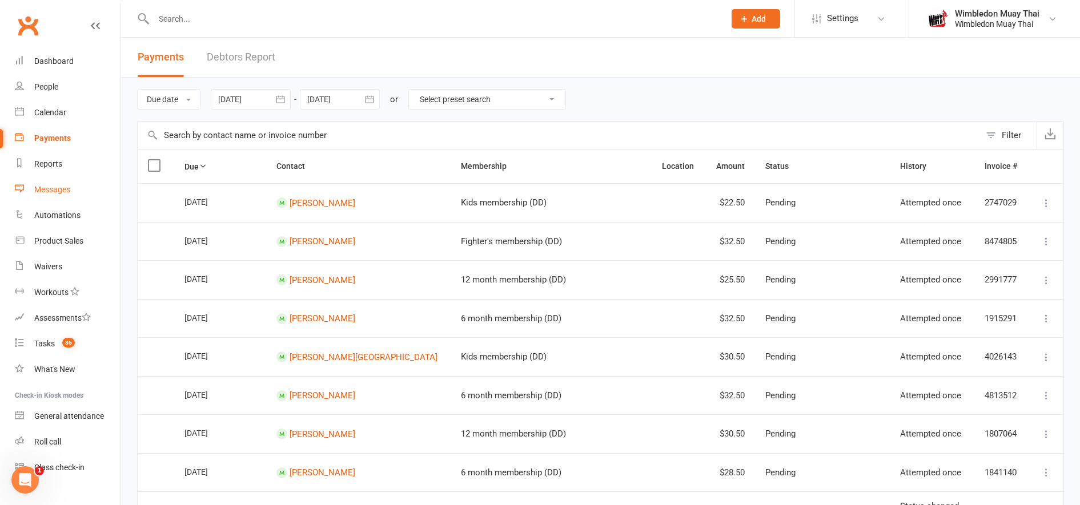
click at [50, 193] on div "Messages" at bounding box center [52, 189] width 36 height 9
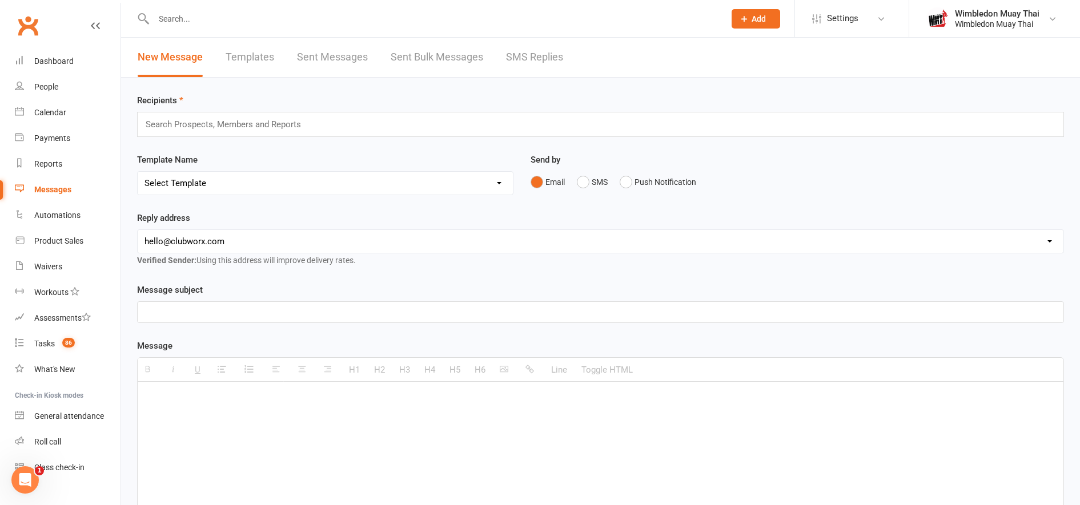
click at [243, 64] on link "Templates" at bounding box center [250, 57] width 49 height 39
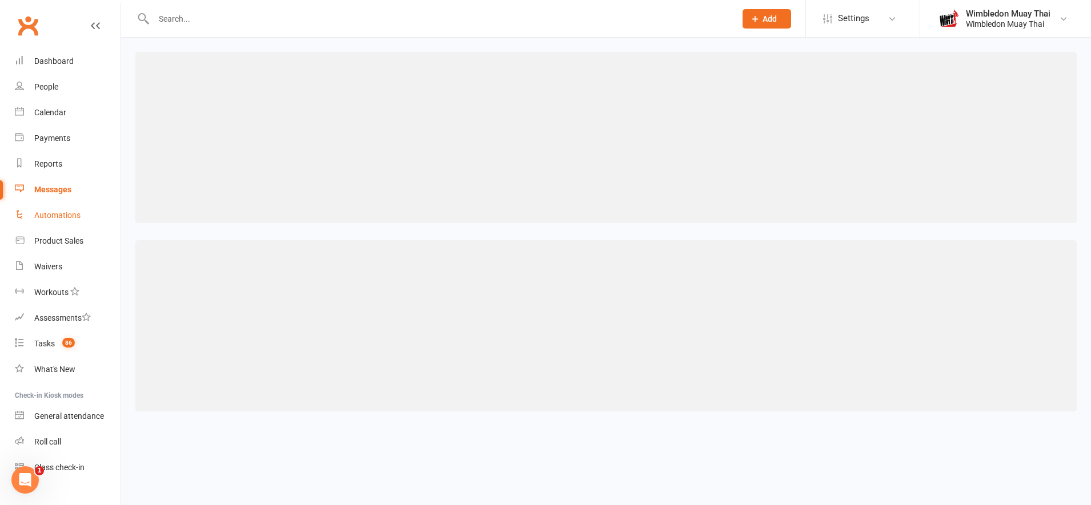
click at [61, 212] on div "Automations" at bounding box center [57, 215] width 46 height 9
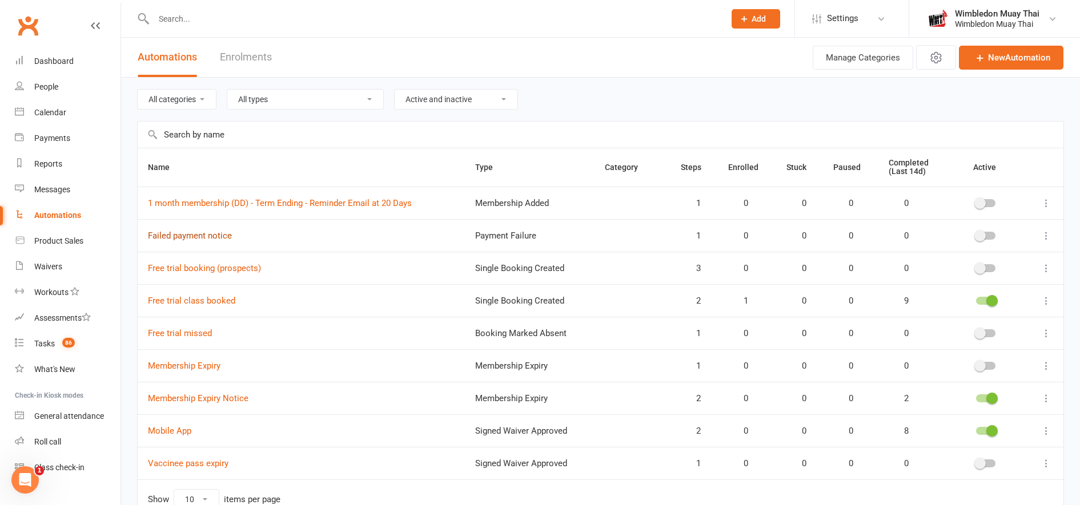
click at [184, 237] on link "Failed payment notice" at bounding box center [190, 236] width 84 height 10
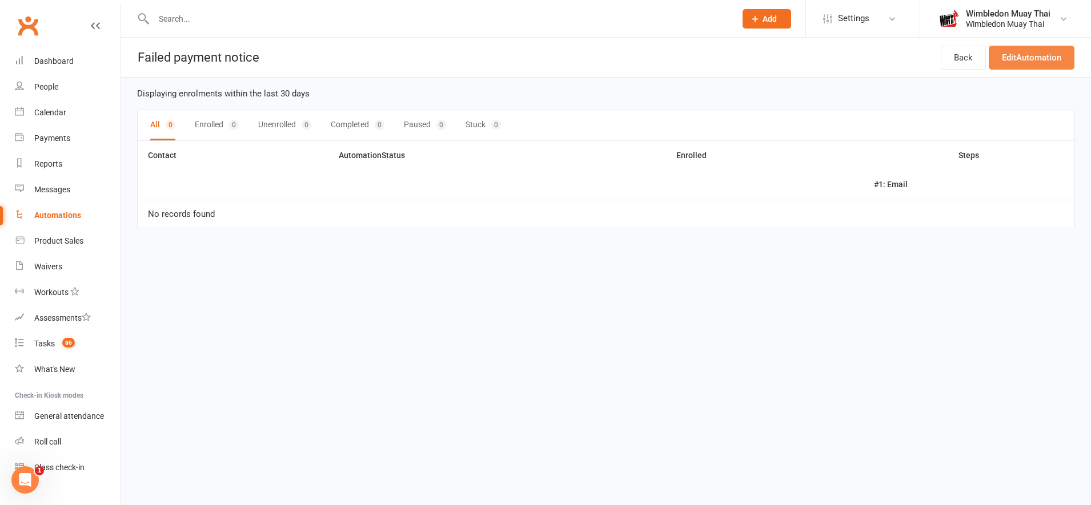
click at [1025, 56] on link "Edit Automation" at bounding box center [1032, 58] width 86 height 24
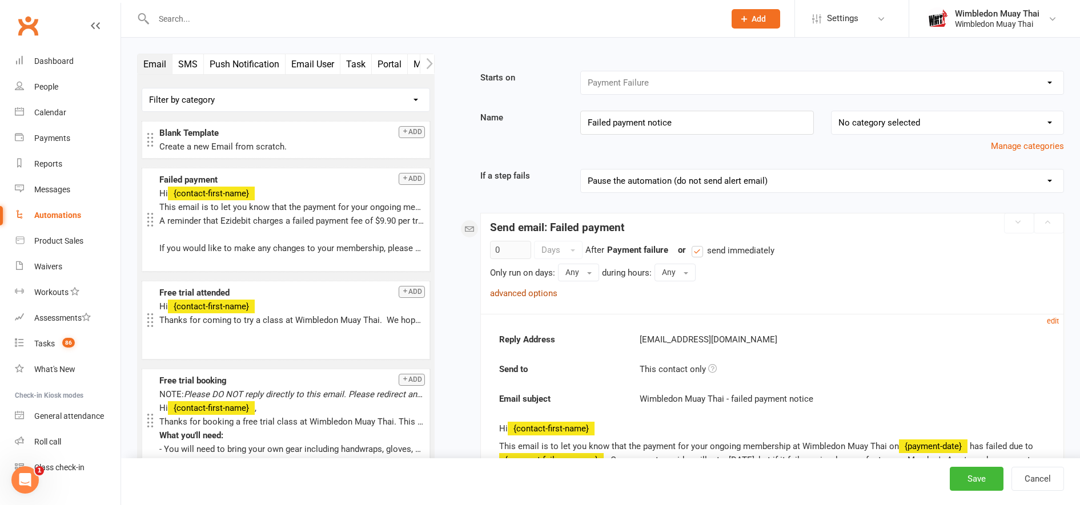
click at [541, 294] on link "advanced options" at bounding box center [523, 293] width 67 height 10
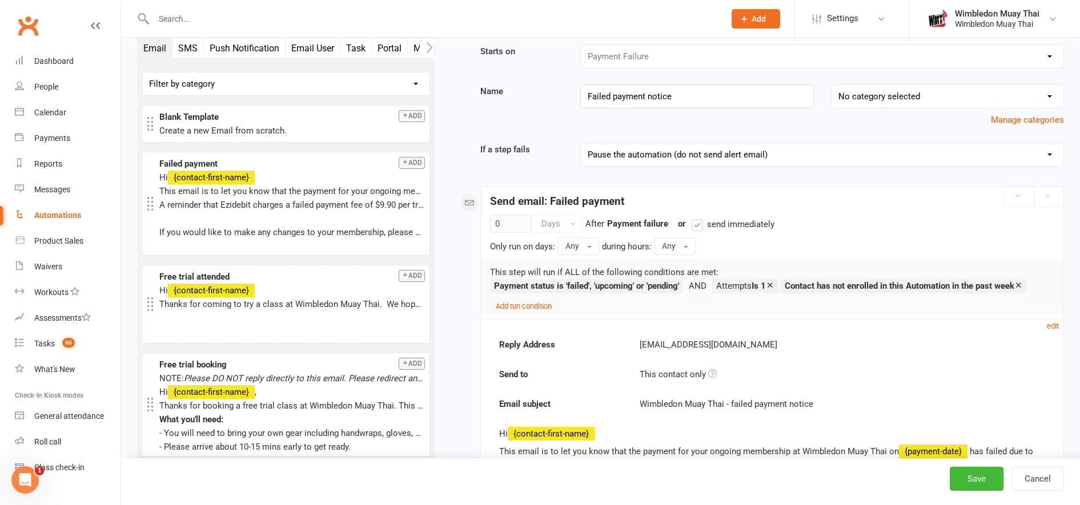
scroll to position [14, 0]
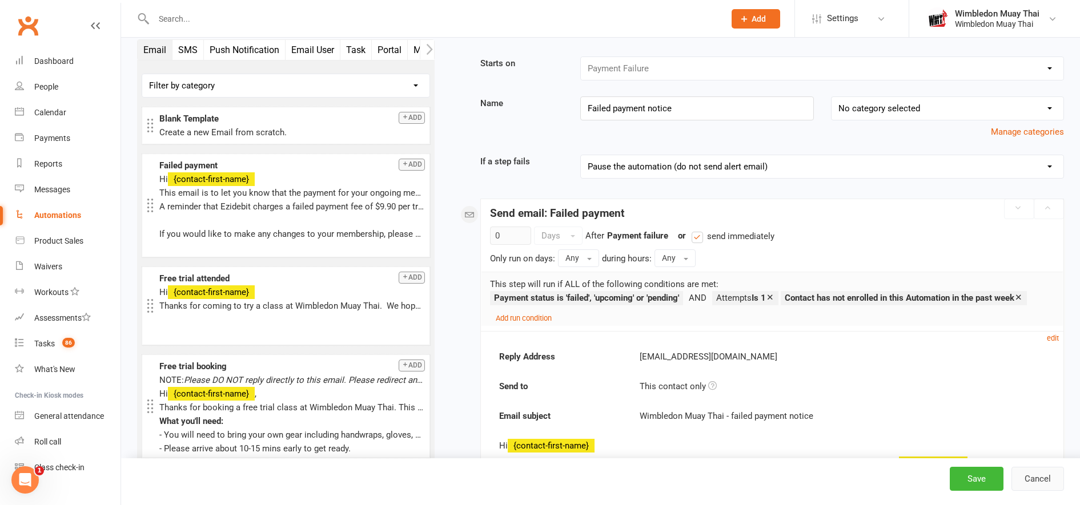
click at [1044, 485] on button "Cancel" at bounding box center [1037, 479] width 53 height 24
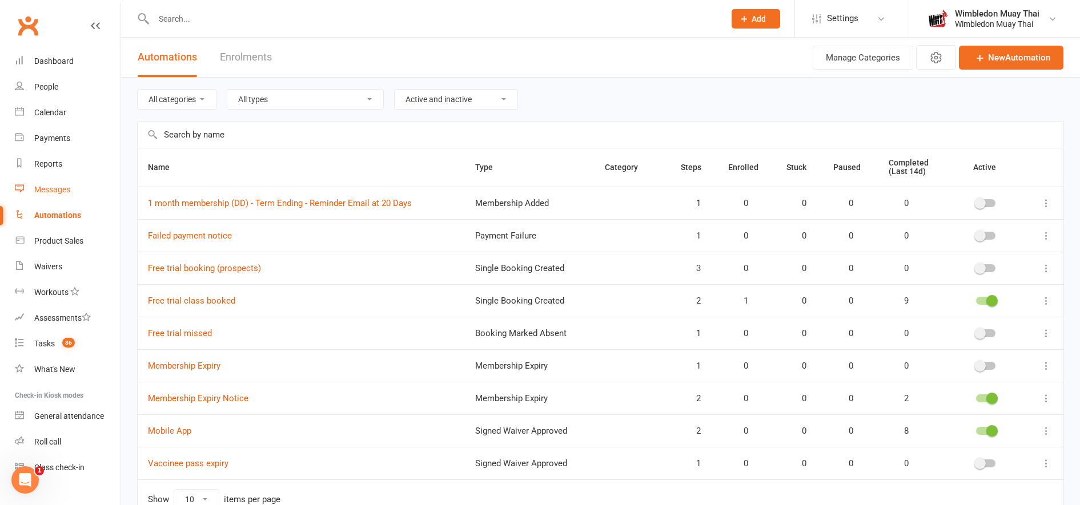
click at [62, 196] on link "Messages" at bounding box center [68, 190] width 106 height 26
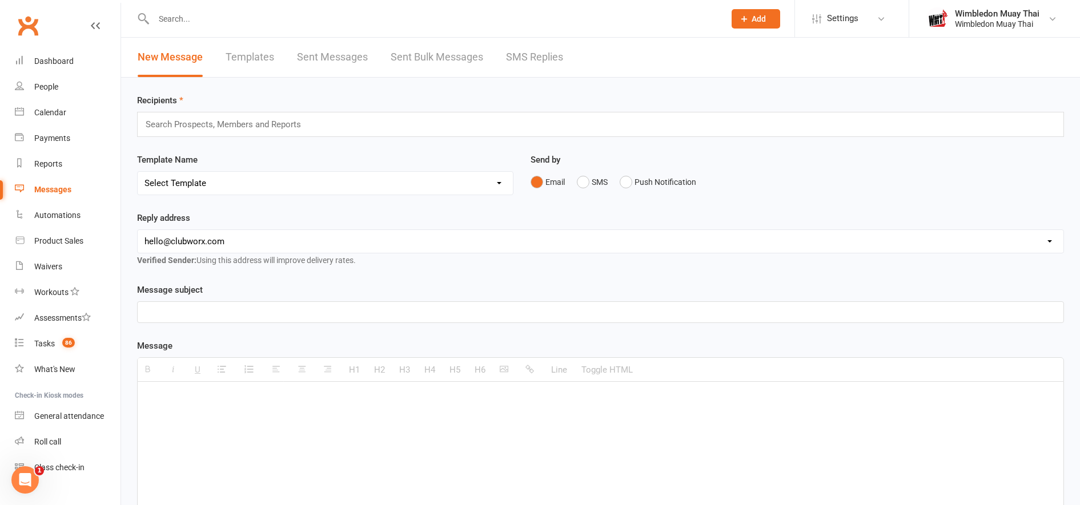
click at [255, 51] on link "Templates" at bounding box center [250, 57] width 49 height 39
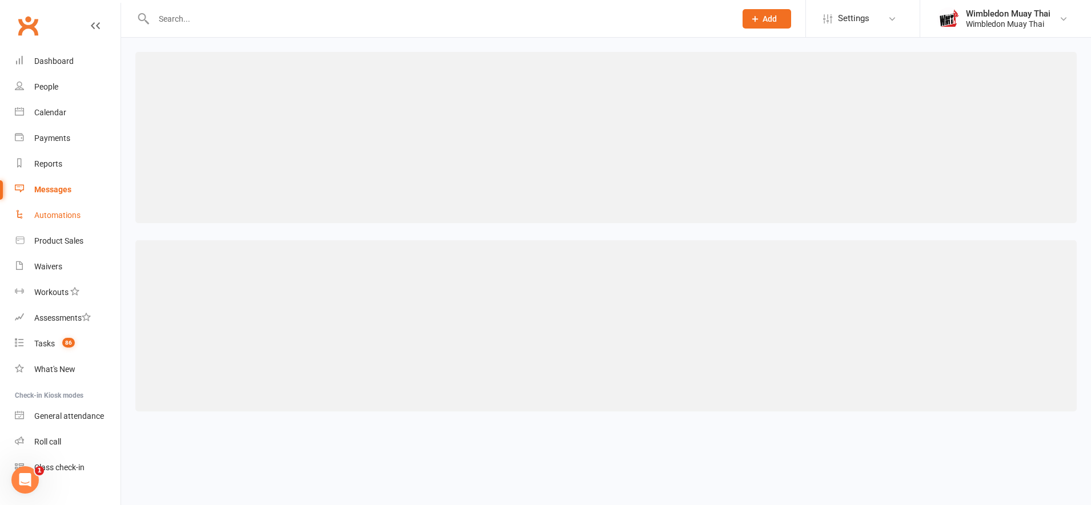
click at [59, 215] on div "Automations" at bounding box center [57, 215] width 46 height 9
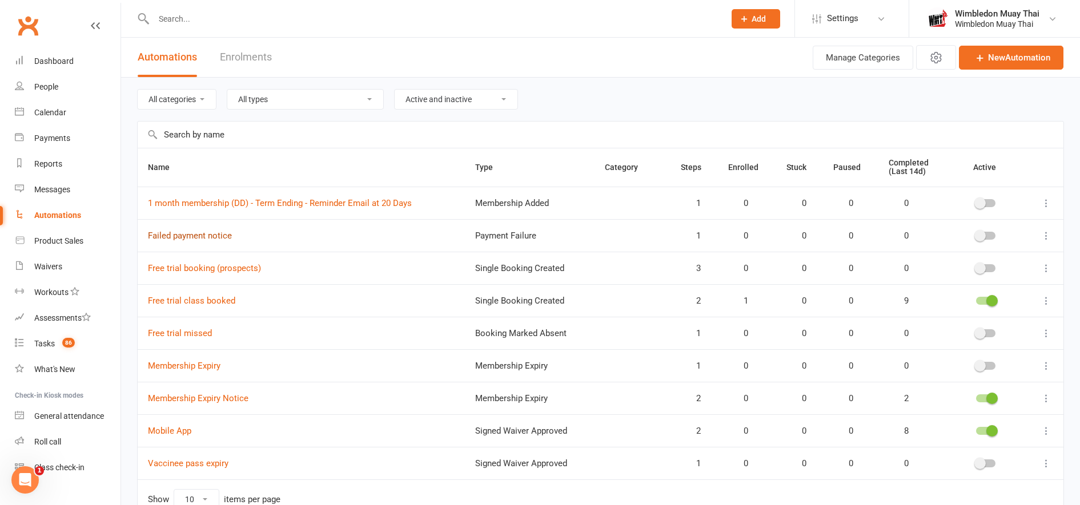
click at [191, 236] on link "Failed payment notice" at bounding box center [190, 236] width 84 height 10
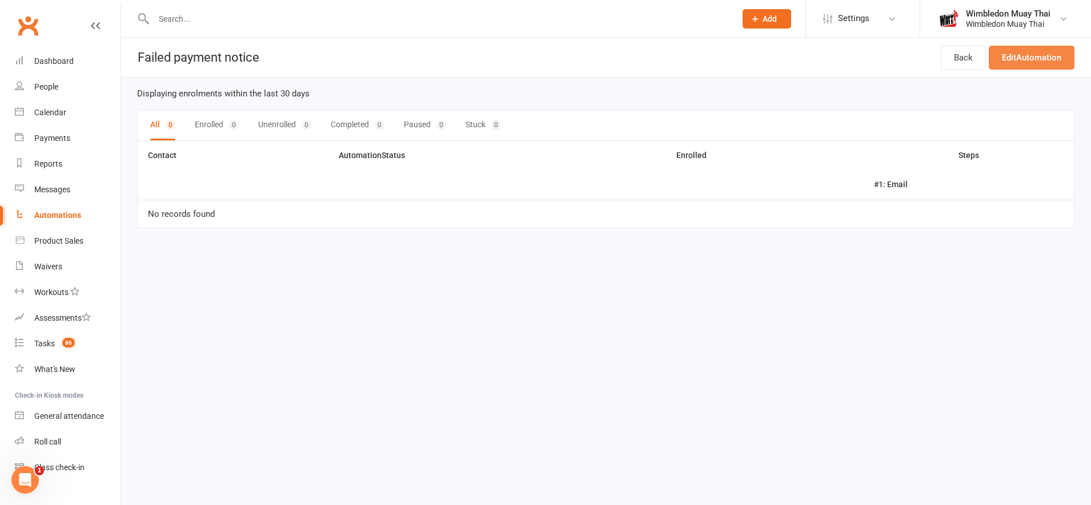
click at [1019, 66] on link "Edit Automation" at bounding box center [1032, 58] width 86 height 24
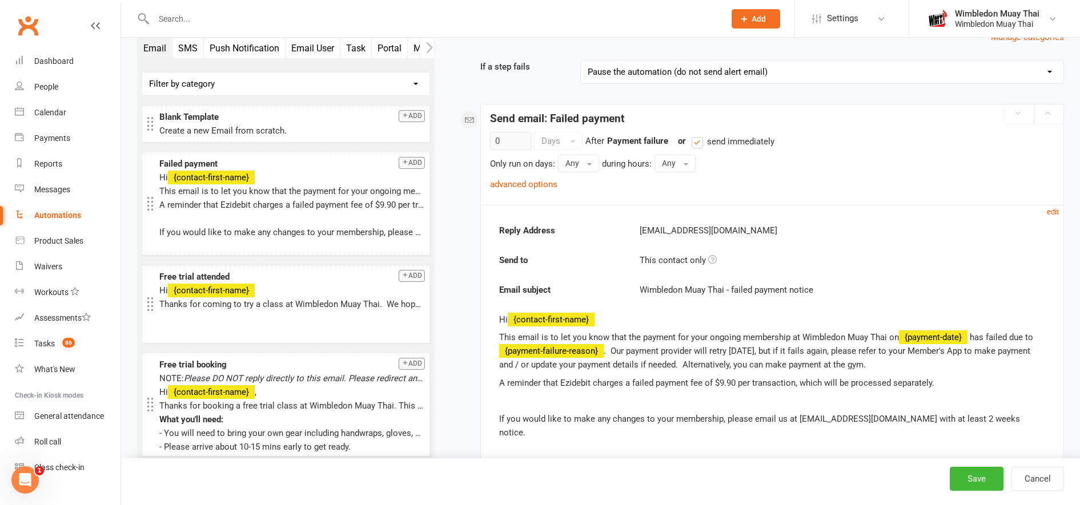
scroll to position [110, 0]
click at [527, 178] on link "advanced options" at bounding box center [523, 183] width 67 height 10
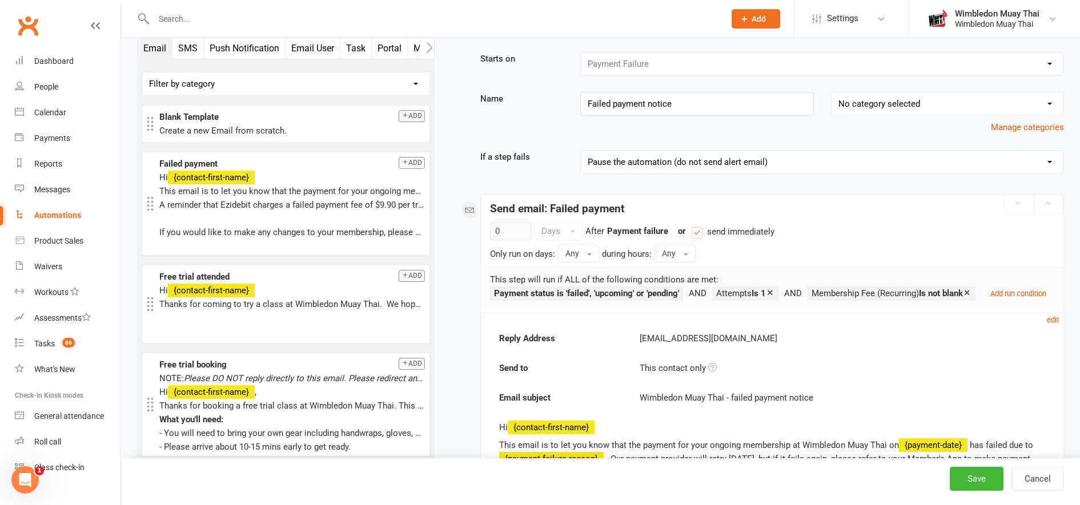
scroll to position [0, 0]
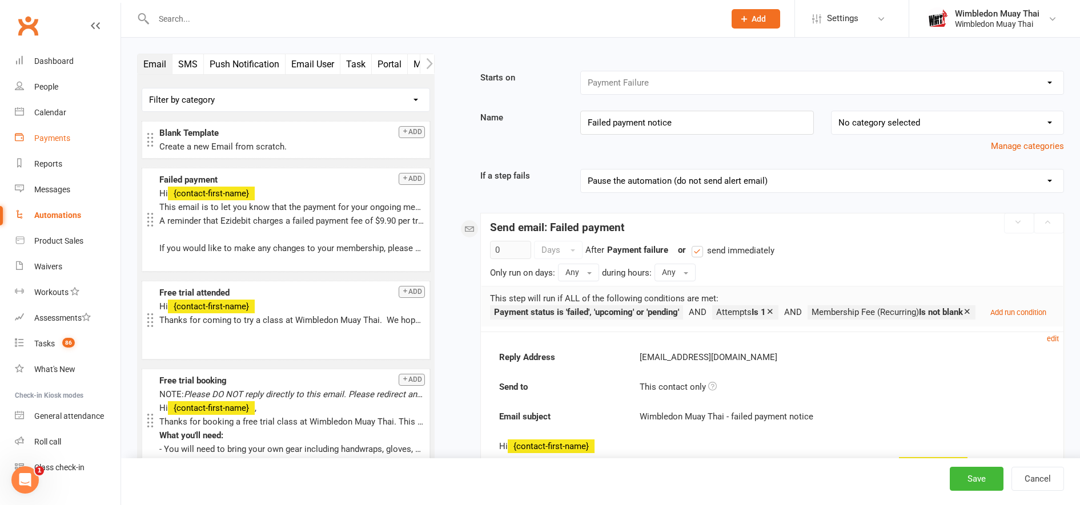
click at [59, 137] on div "Payments" at bounding box center [52, 138] width 36 height 9
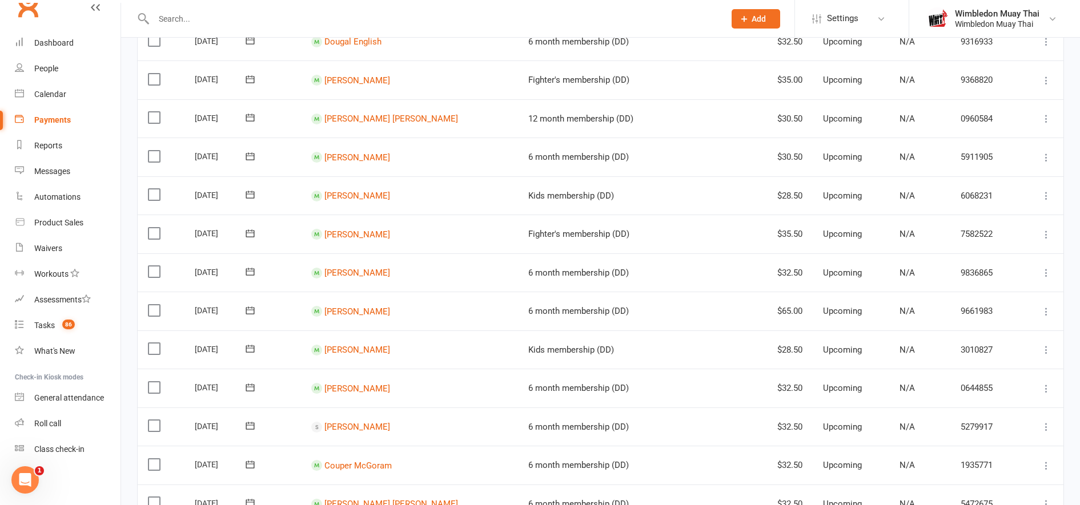
scroll to position [355, 0]
click at [51, 203] on link "Automations" at bounding box center [68, 197] width 106 height 26
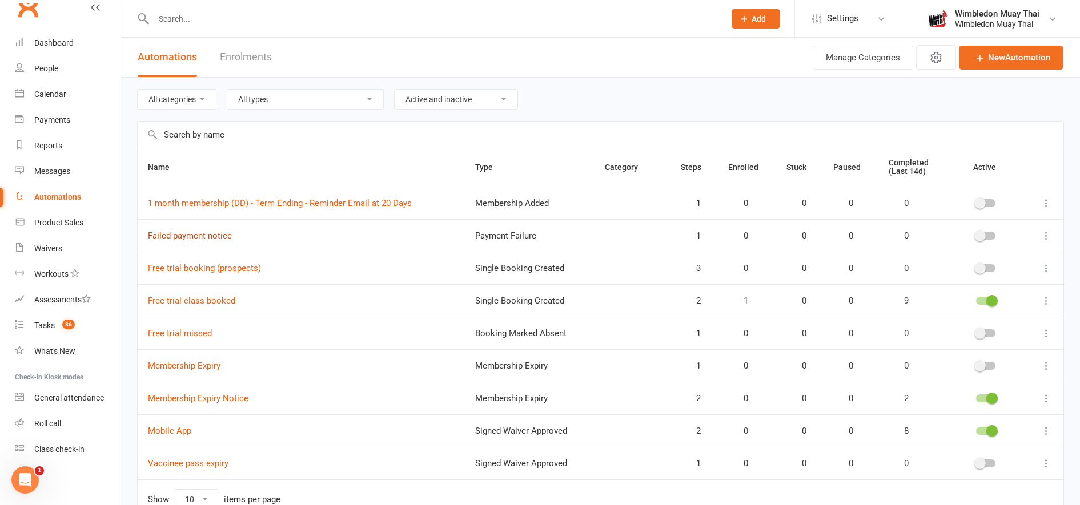
click at [196, 231] on link "Failed payment notice" at bounding box center [190, 236] width 84 height 10
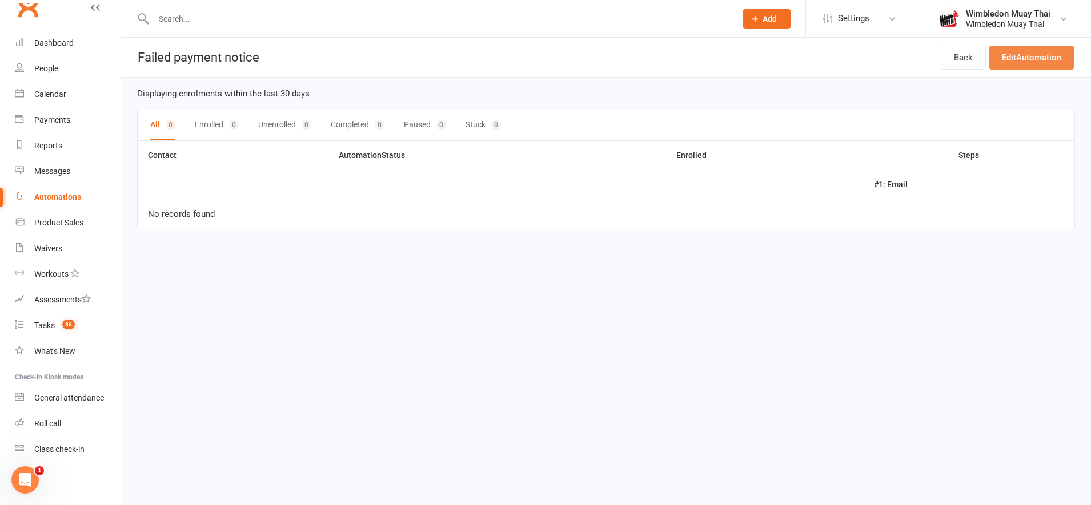
click at [1047, 65] on link "Edit Automation" at bounding box center [1032, 58] width 86 height 24
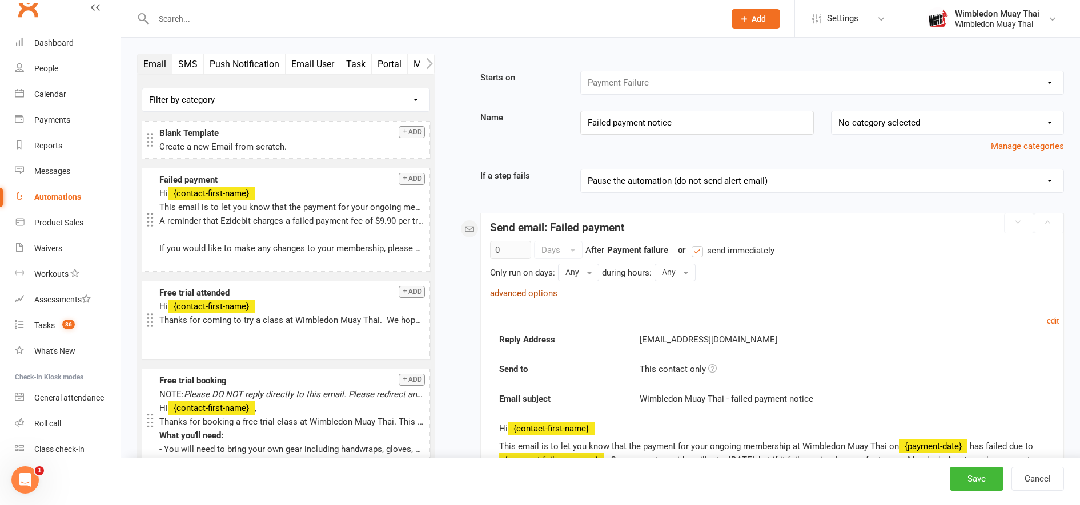
click at [512, 291] on link "advanced options" at bounding box center [523, 293] width 67 height 10
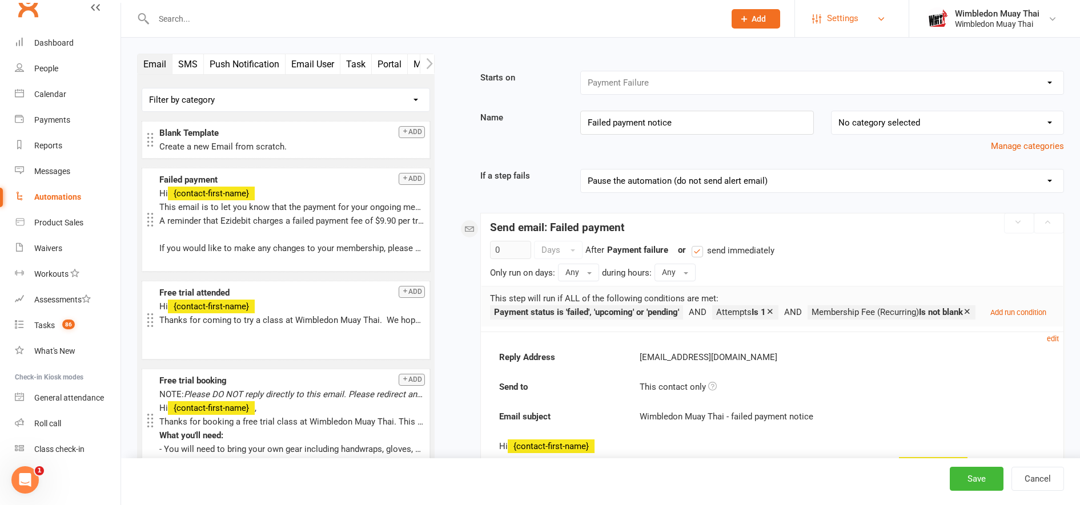
click at [869, 25] on link "Settings" at bounding box center [851, 19] width 79 height 26
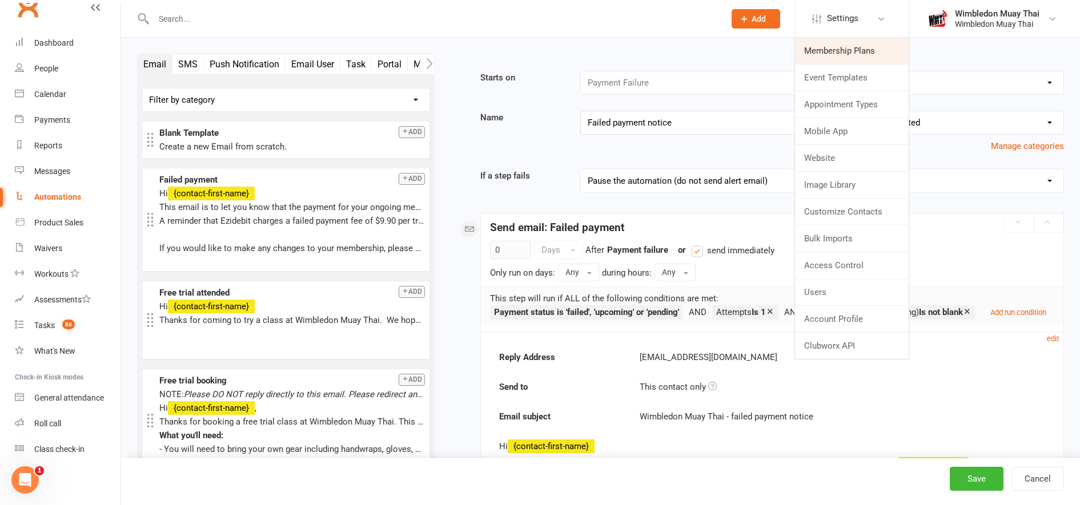
click at [856, 57] on link "Membership Plans" at bounding box center [852, 51] width 114 height 26
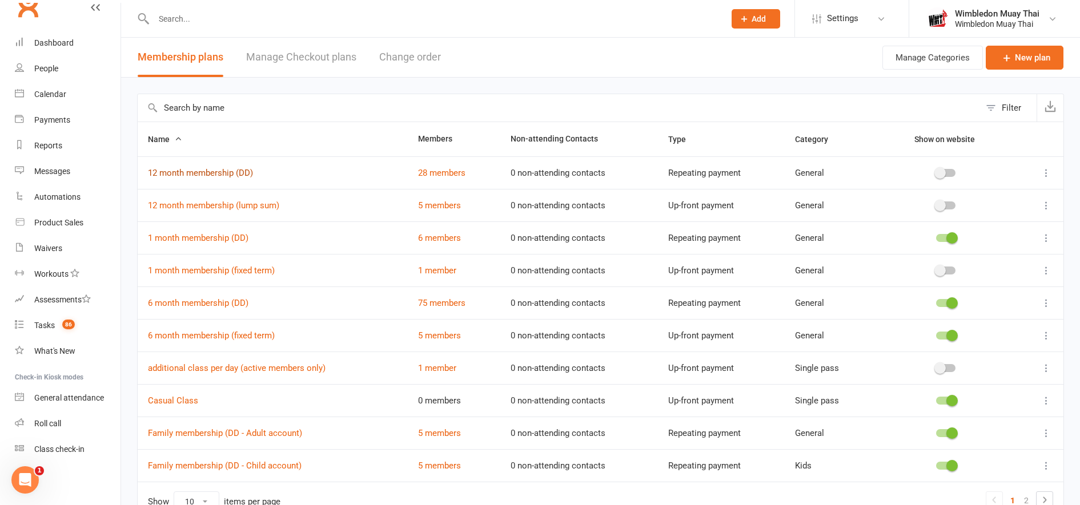
click at [204, 174] on link "12 month membership (DD)" at bounding box center [200, 173] width 105 height 10
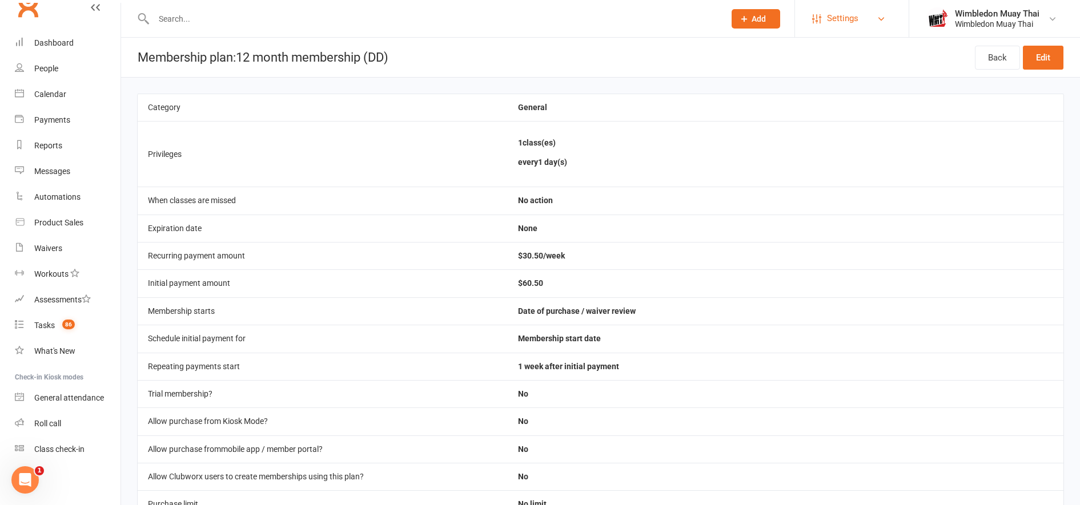
click at [872, 17] on link "Settings" at bounding box center [851, 19] width 79 height 26
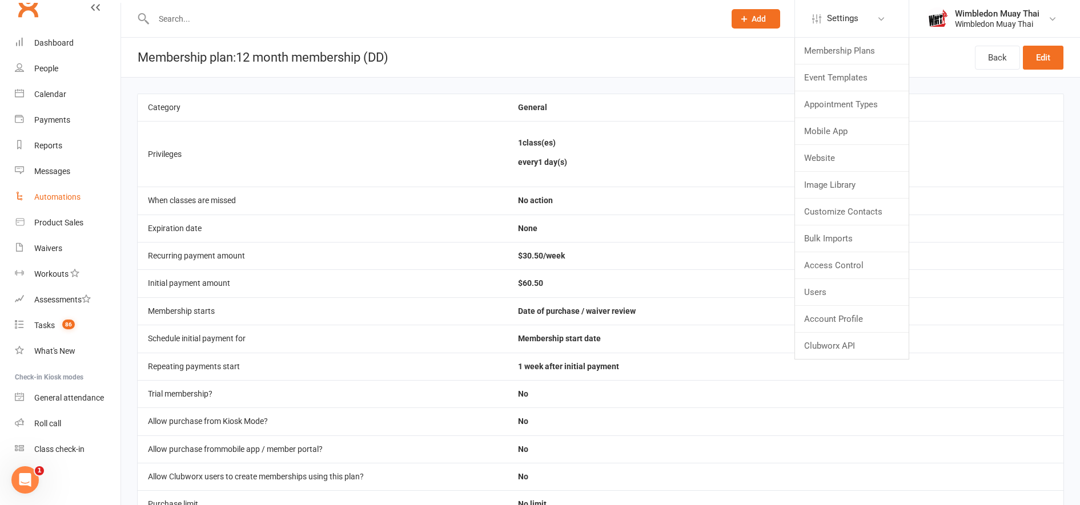
click at [59, 197] on div "Automations" at bounding box center [57, 196] width 46 height 9
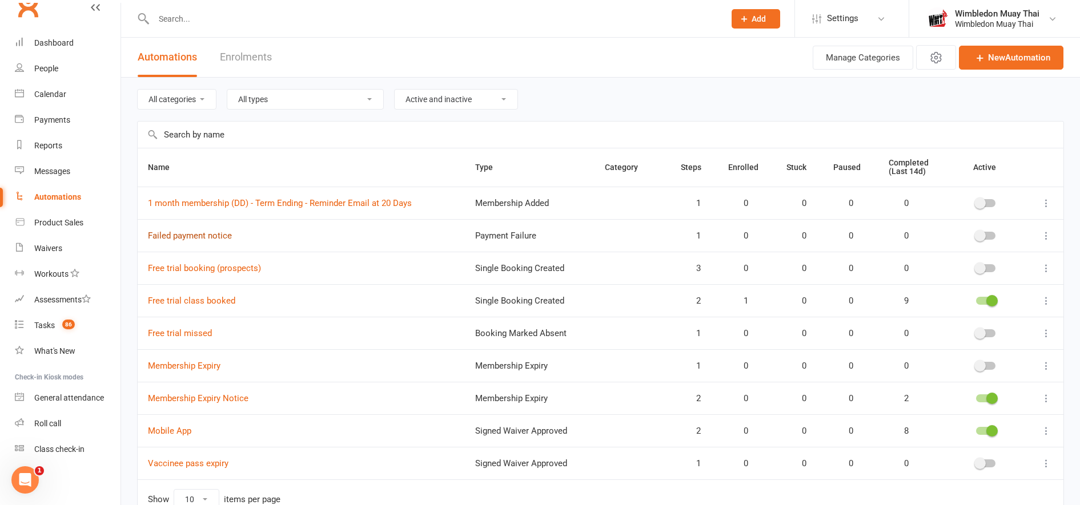
click at [201, 238] on link "Failed payment notice" at bounding box center [190, 236] width 84 height 10
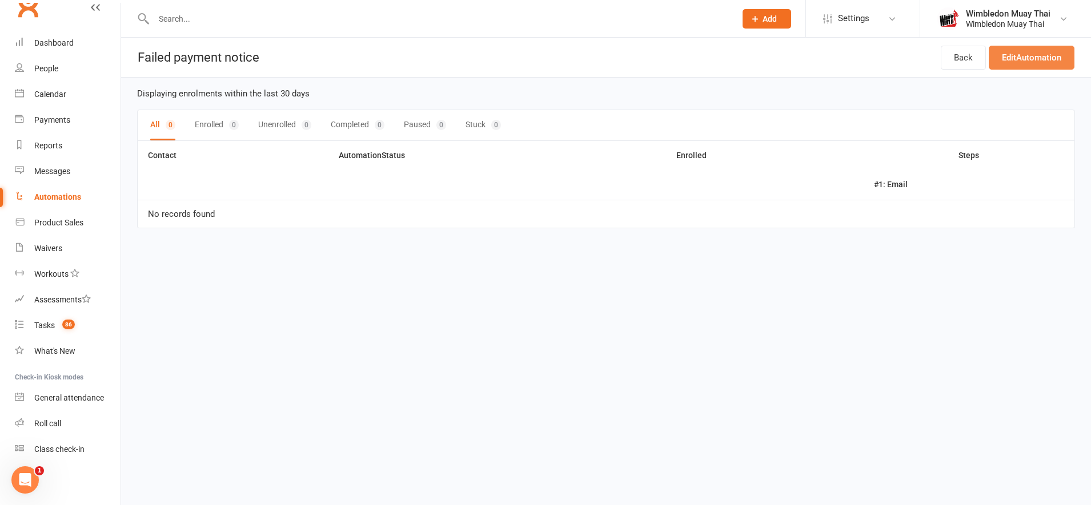
click at [1017, 56] on link "Edit Automation" at bounding box center [1032, 58] width 86 height 24
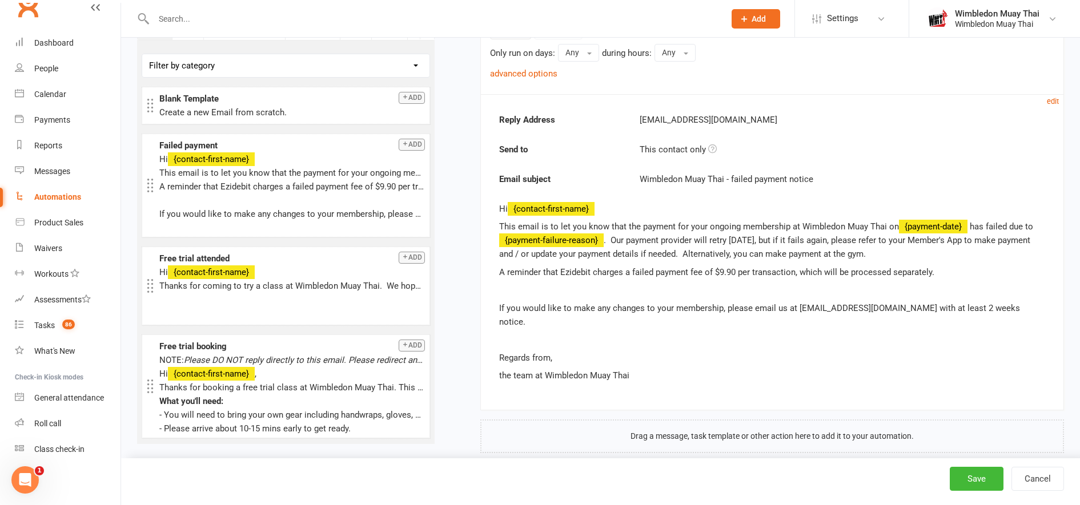
scroll to position [226, 0]
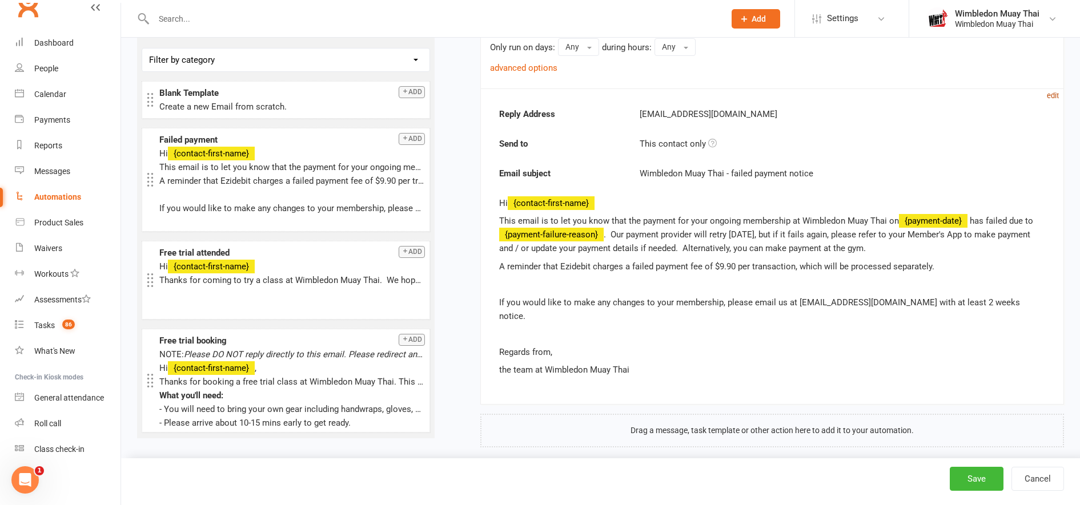
click at [1051, 100] on link "edit" at bounding box center [1053, 95] width 12 height 10
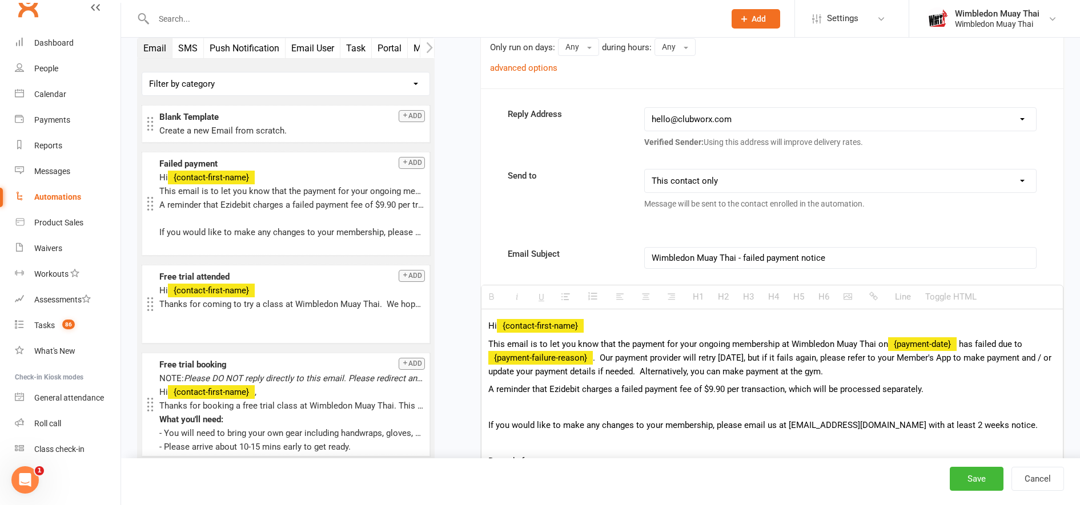
click at [754, 359] on span ". Our payment provider will retry [DATE], but if it fails again, please refer t…" at bounding box center [769, 365] width 563 height 24
click at [750, 355] on span ". Our payment provider will retry [DATE], but if it fails again, please refer t…" at bounding box center [769, 365] width 563 height 24
click at [957, 487] on button "Save" at bounding box center [977, 479] width 54 height 24
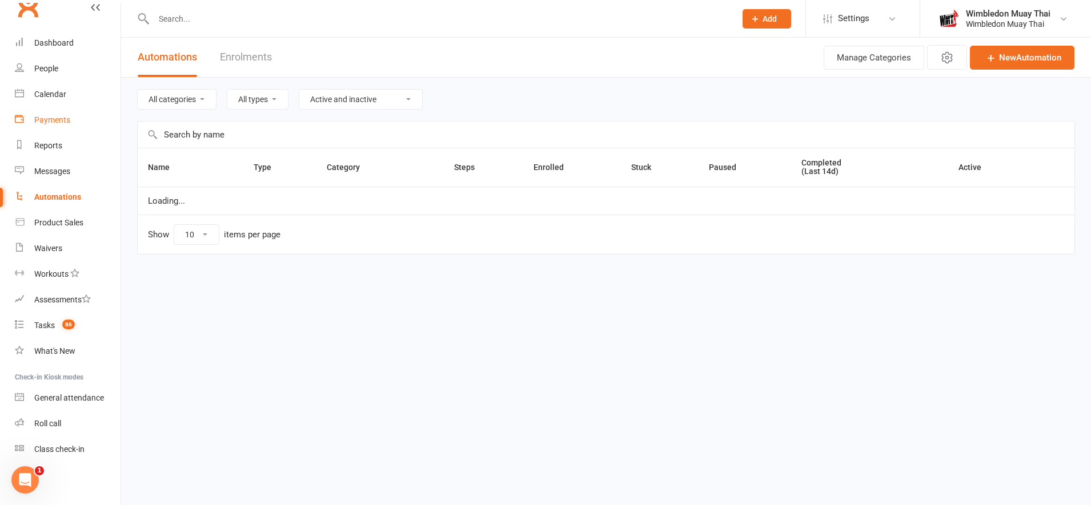
click at [50, 118] on div "Payments" at bounding box center [52, 119] width 36 height 9
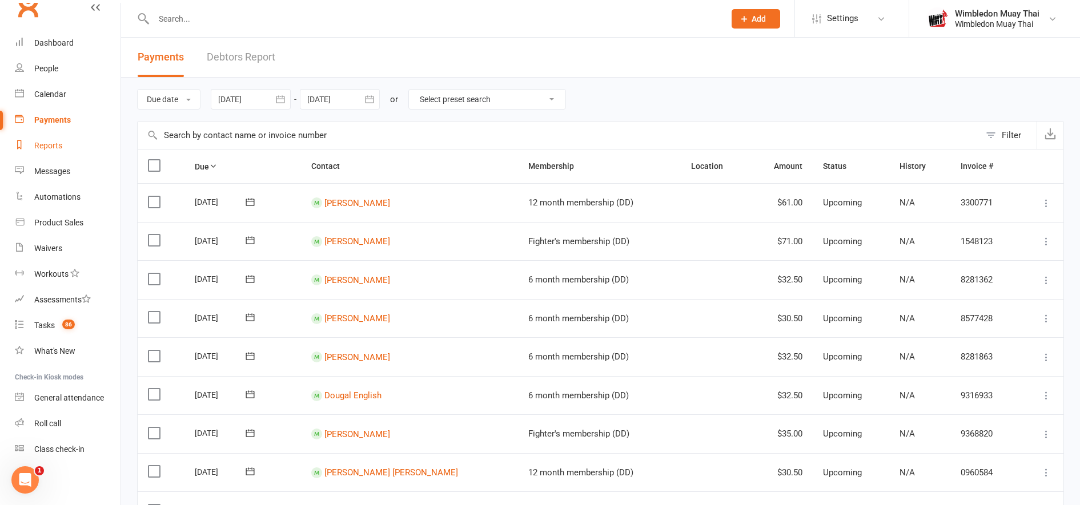
click at [43, 149] on div "Reports" at bounding box center [48, 145] width 28 height 9
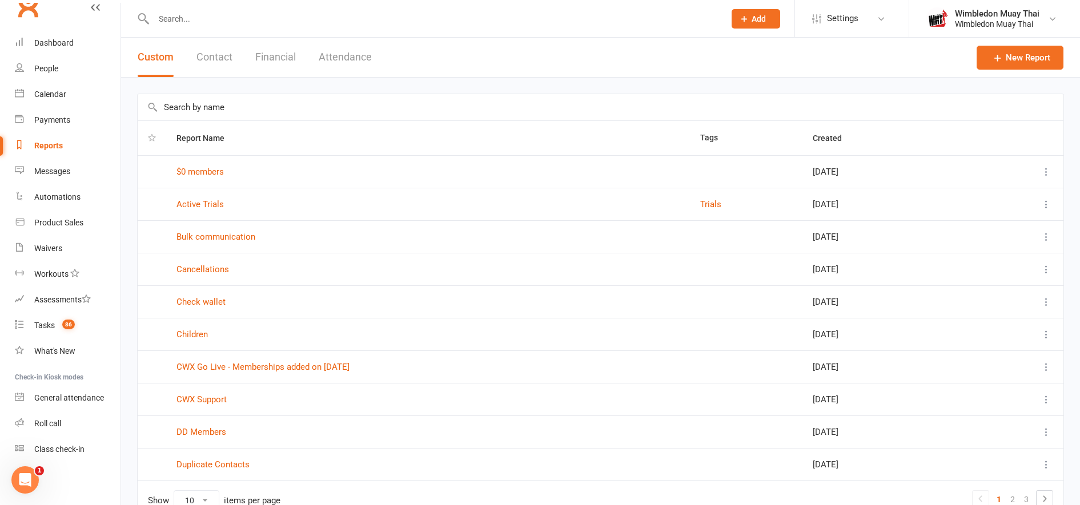
click at [270, 43] on button "Financial" at bounding box center [275, 57] width 41 height 39
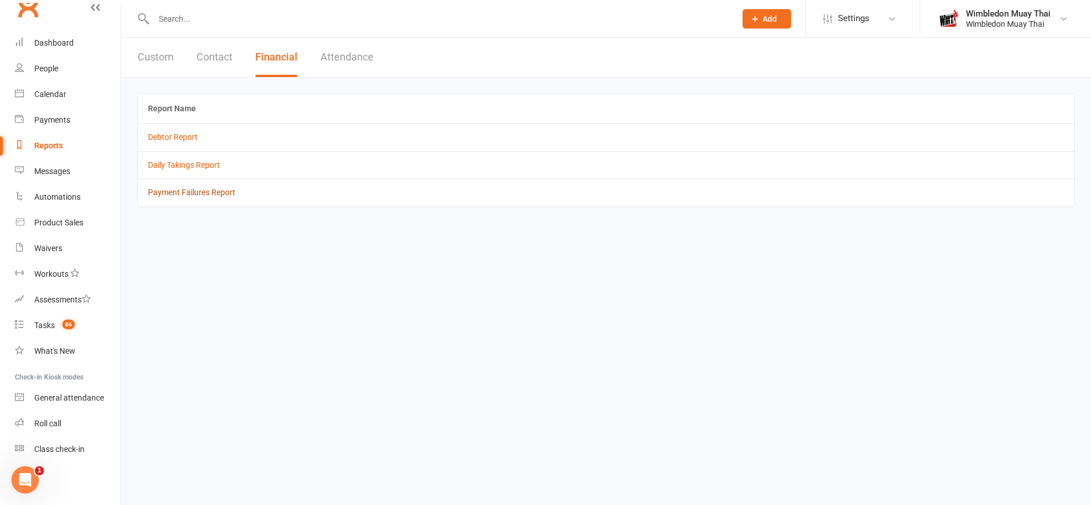
click at [177, 194] on link "Payment Failures Report" at bounding box center [191, 192] width 87 height 9
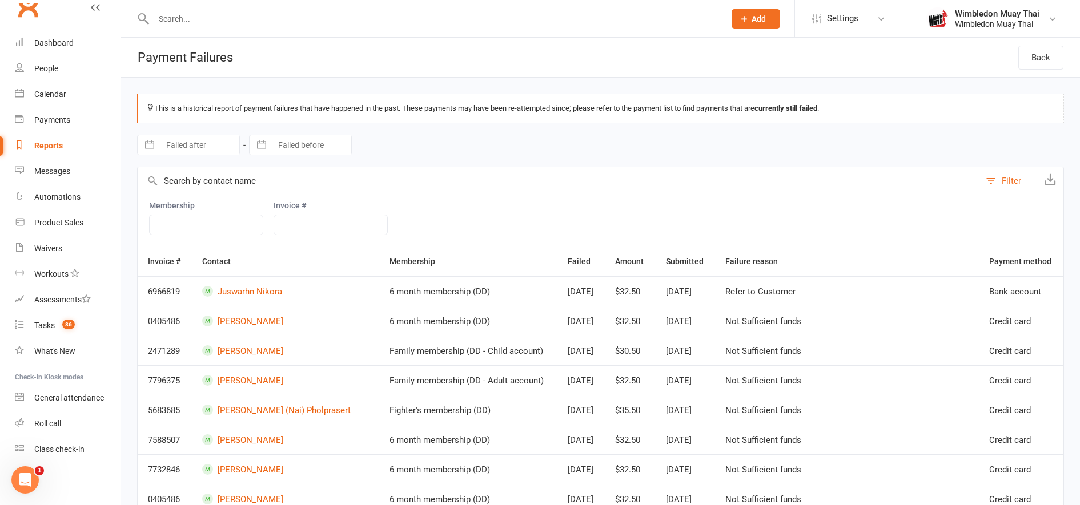
scroll to position [109, 0]
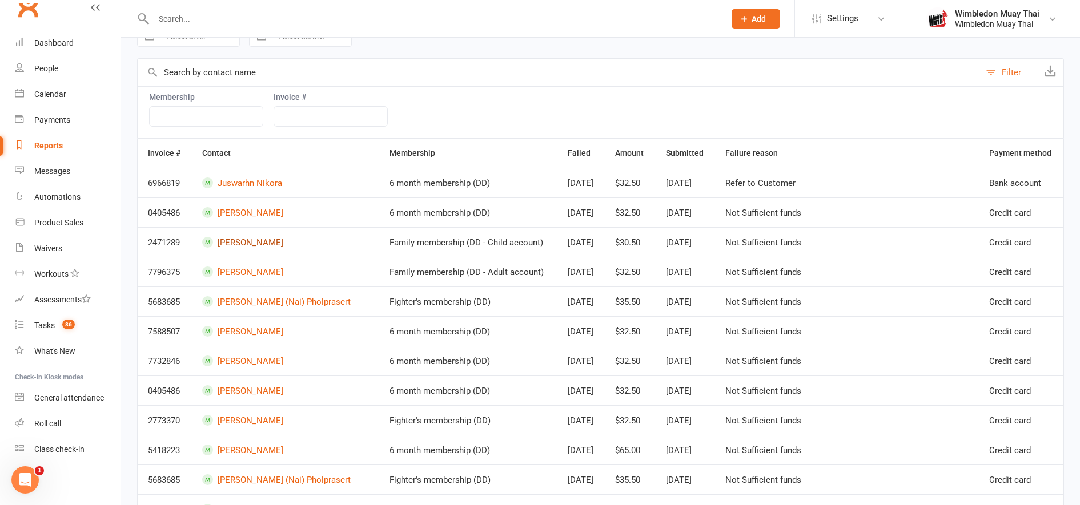
click at [244, 244] on link "[PERSON_NAME]" at bounding box center [285, 242] width 167 height 11
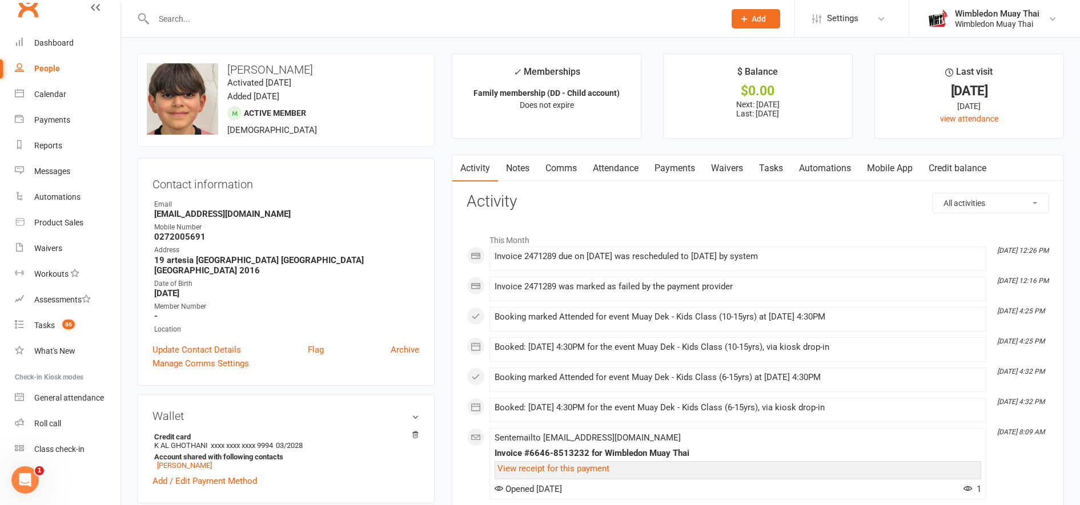
click at [691, 169] on link "Payments" at bounding box center [675, 168] width 57 height 26
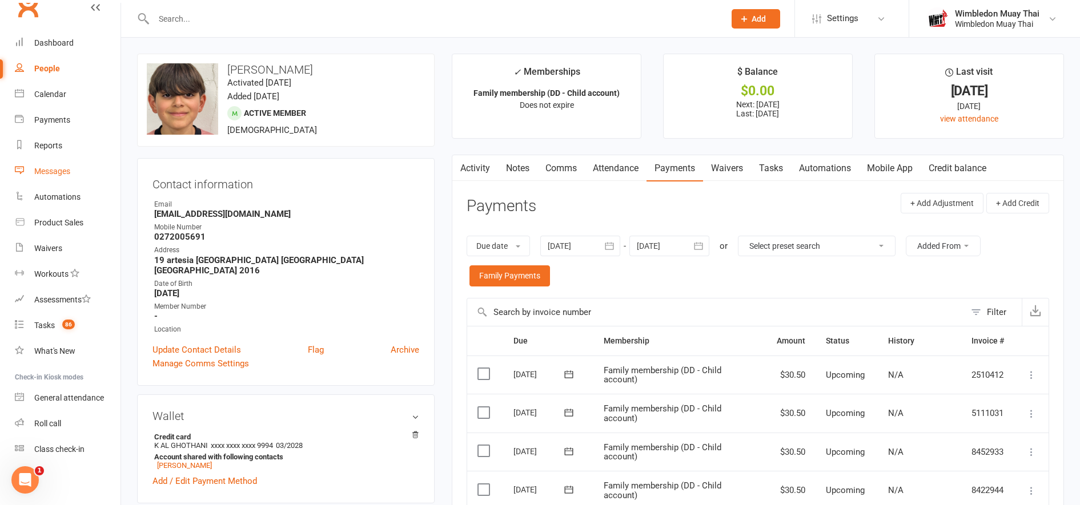
click at [39, 166] on link "Messages" at bounding box center [68, 172] width 106 height 26
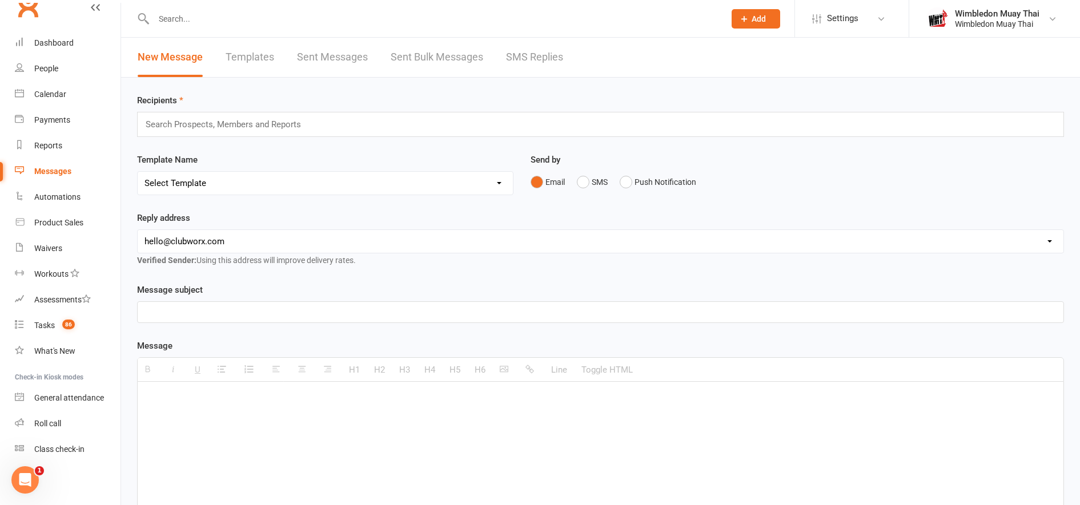
click at [263, 49] on link "Templates" at bounding box center [250, 57] width 49 height 39
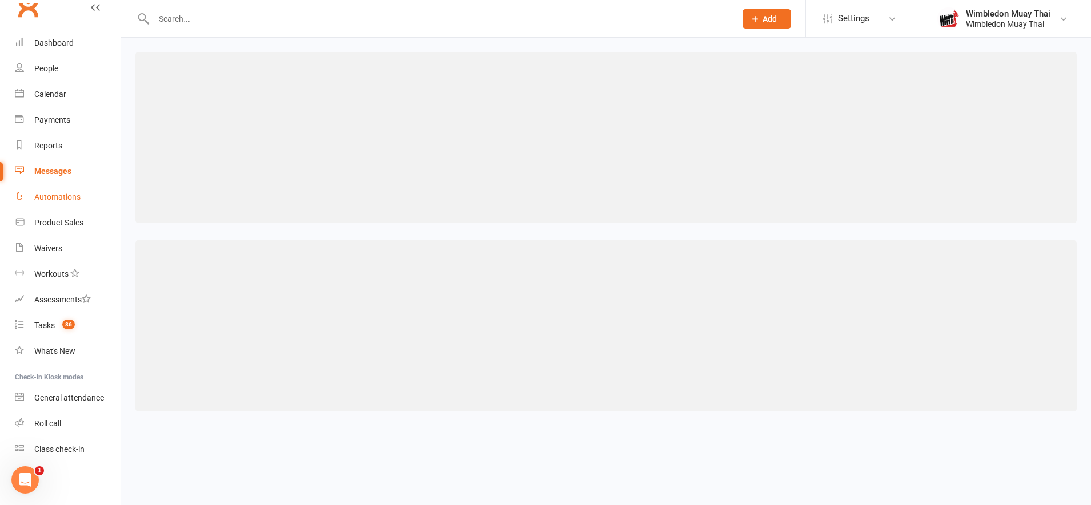
click at [61, 191] on link "Automations" at bounding box center [68, 197] width 106 height 26
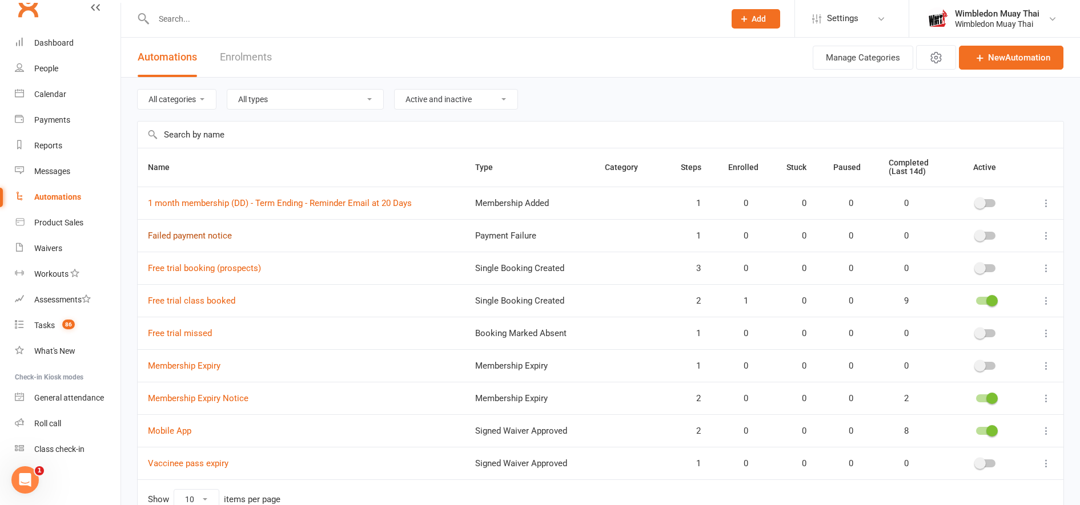
click at [187, 235] on link "Failed payment notice" at bounding box center [190, 236] width 84 height 10
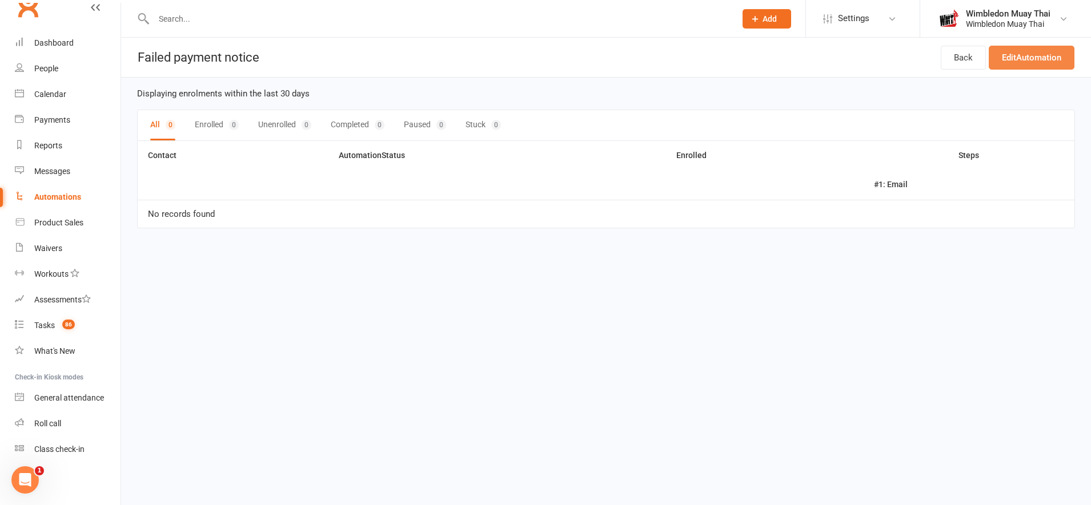
click at [1015, 54] on link "Edit Automation" at bounding box center [1032, 58] width 86 height 24
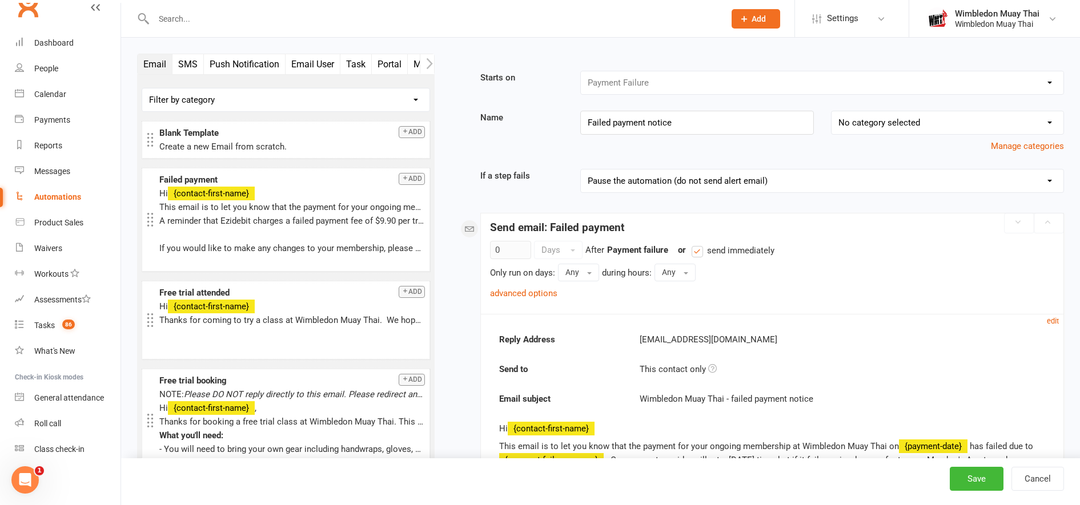
scroll to position [226, 0]
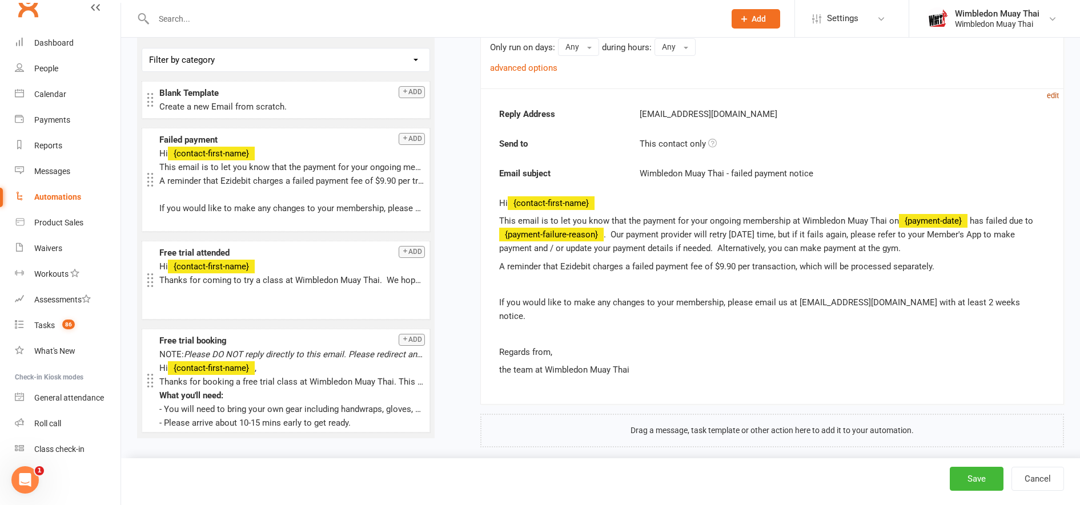
click at [1054, 96] on small "edit" at bounding box center [1053, 95] width 12 height 9
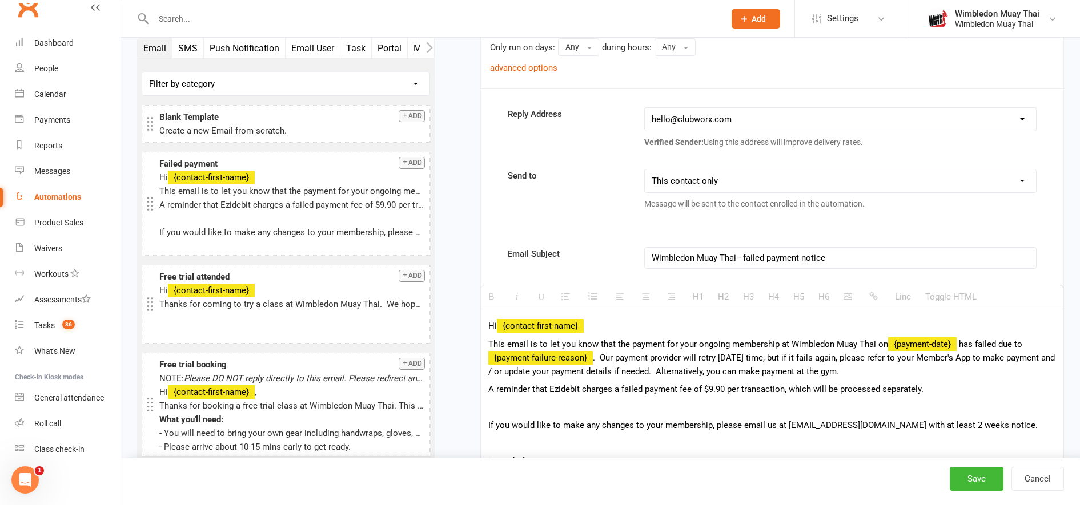
click at [866, 374] on p "This email is to let you know that the payment for your ongoing membership at W…" at bounding box center [772, 358] width 568 height 41
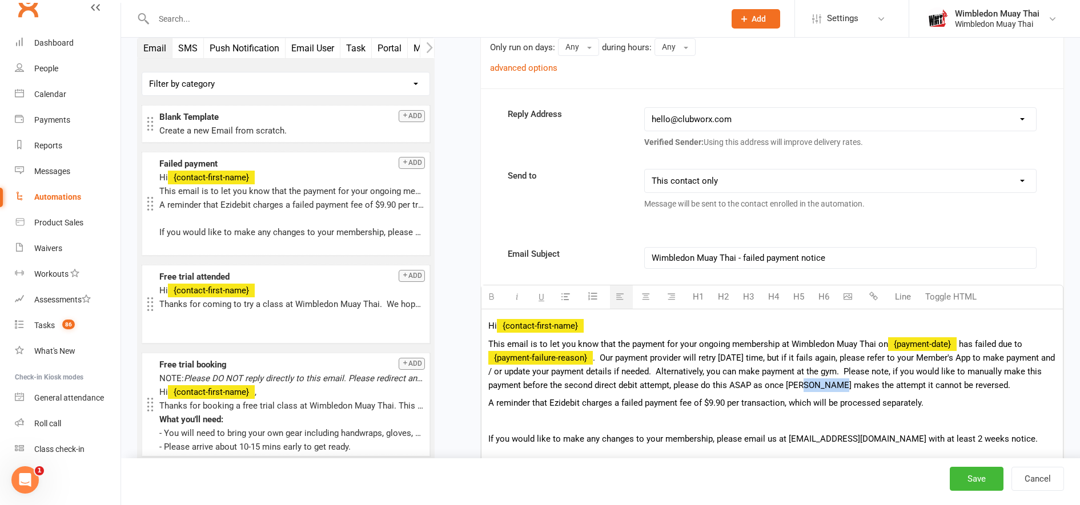
click at [802, 383] on span ". Our payment provider will retry [DATE] time, but if it fails again, please re…" at bounding box center [771, 372] width 567 height 38
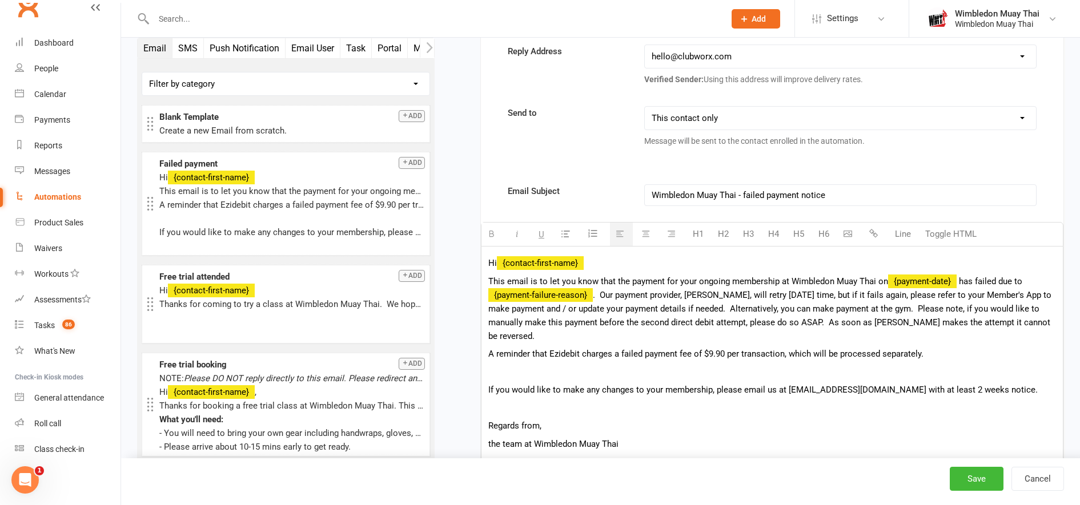
scroll to position [442, 0]
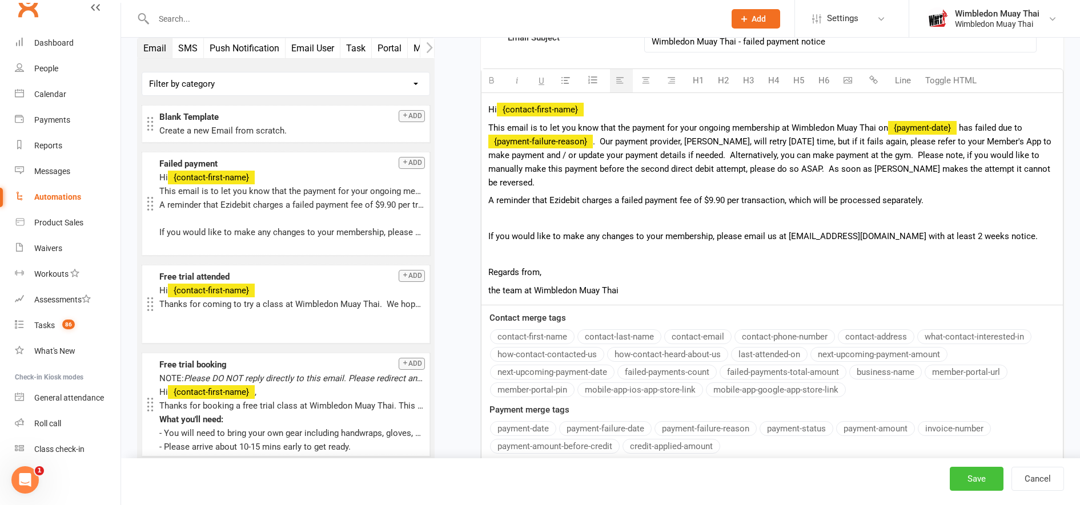
click at [977, 480] on button "Save" at bounding box center [977, 479] width 54 height 24
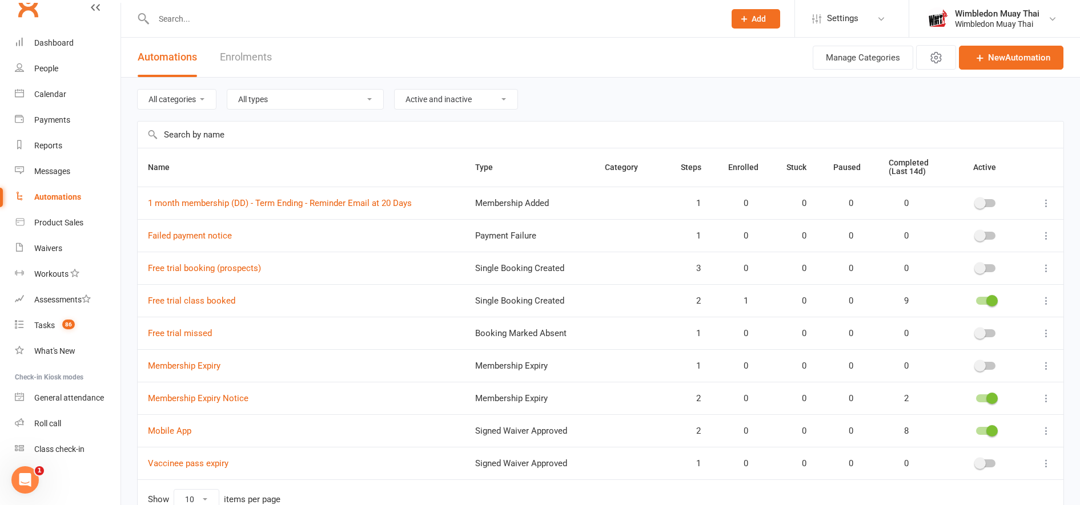
click at [981, 235] on span at bounding box center [979, 235] width 11 height 11
click at [976, 234] on input "checkbox" at bounding box center [976, 234] width 0 height 0
click at [184, 240] on link "Failed payment notice" at bounding box center [190, 236] width 84 height 10
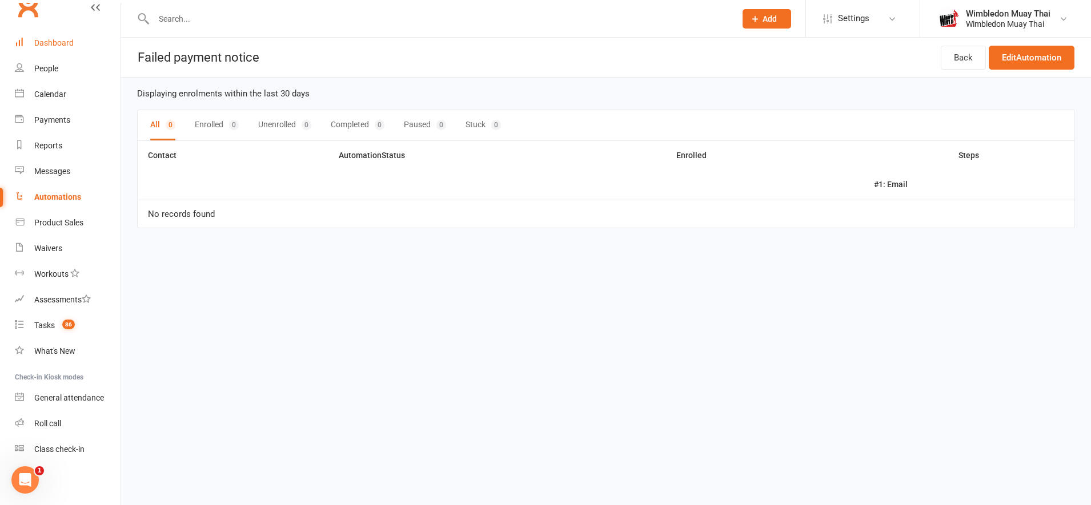
click at [55, 44] on div "Dashboard" at bounding box center [53, 42] width 39 height 9
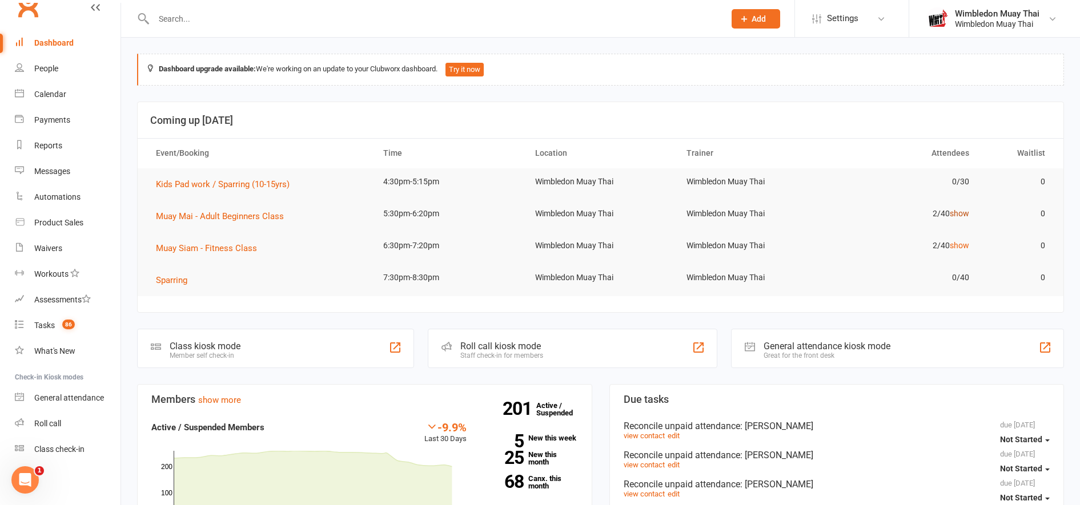
click at [969, 212] on link "show" at bounding box center [959, 213] width 19 height 9
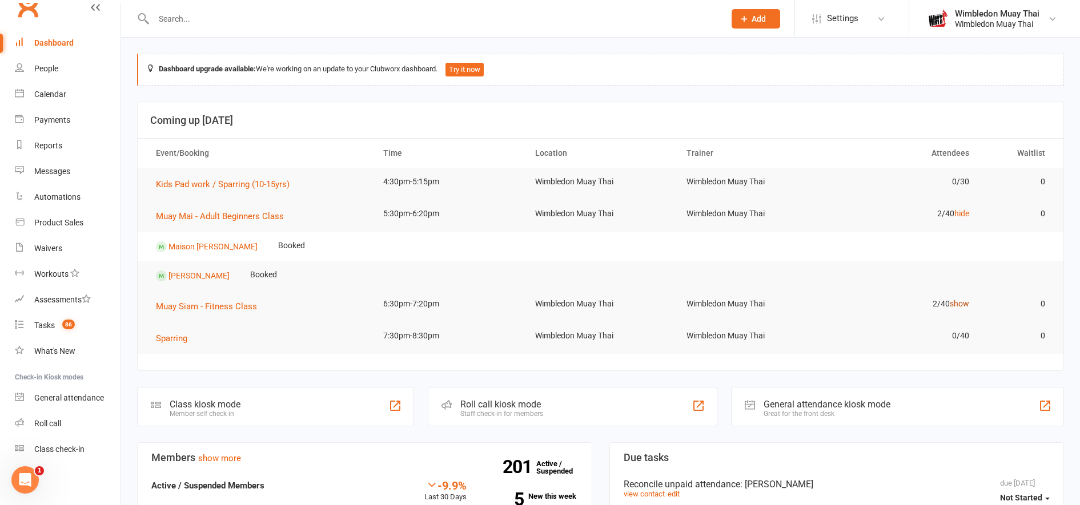
click at [963, 306] on link "show" at bounding box center [959, 303] width 19 height 9
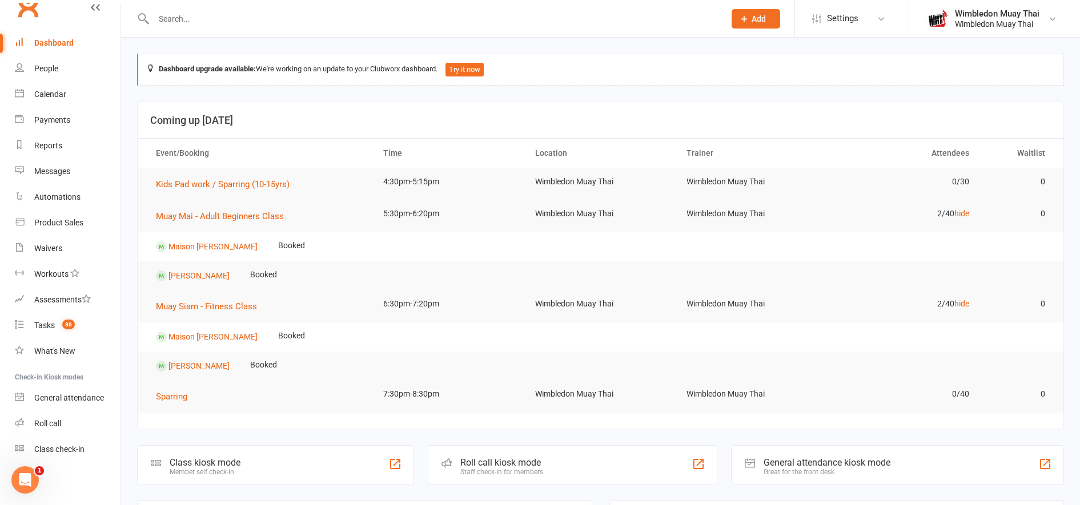
click at [42, 42] on div "Dashboard" at bounding box center [53, 42] width 39 height 9
click at [49, 331] on link "Tasks 86" at bounding box center [68, 326] width 106 height 26
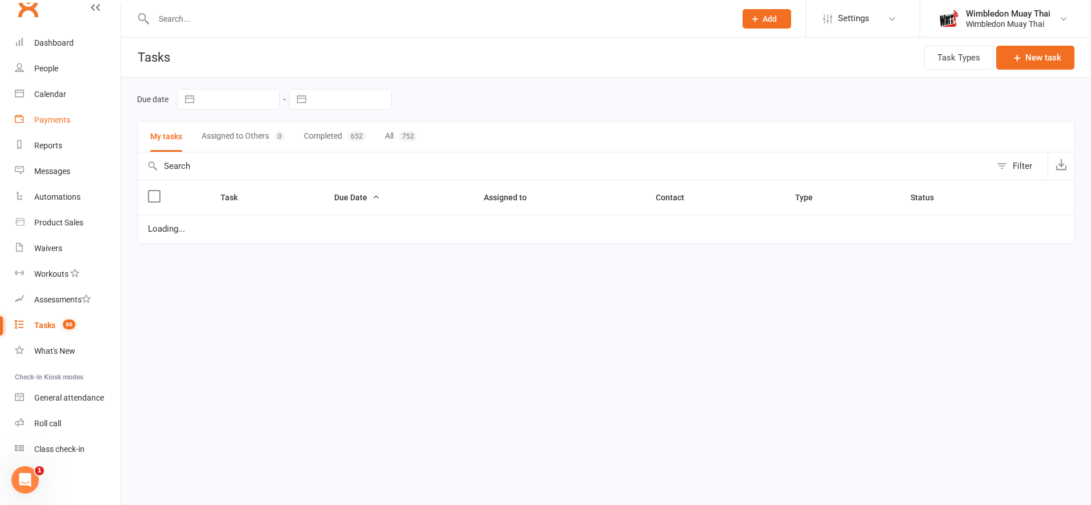
click at [44, 121] on div "Payments" at bounding box center [52, 119] width 36 height 9
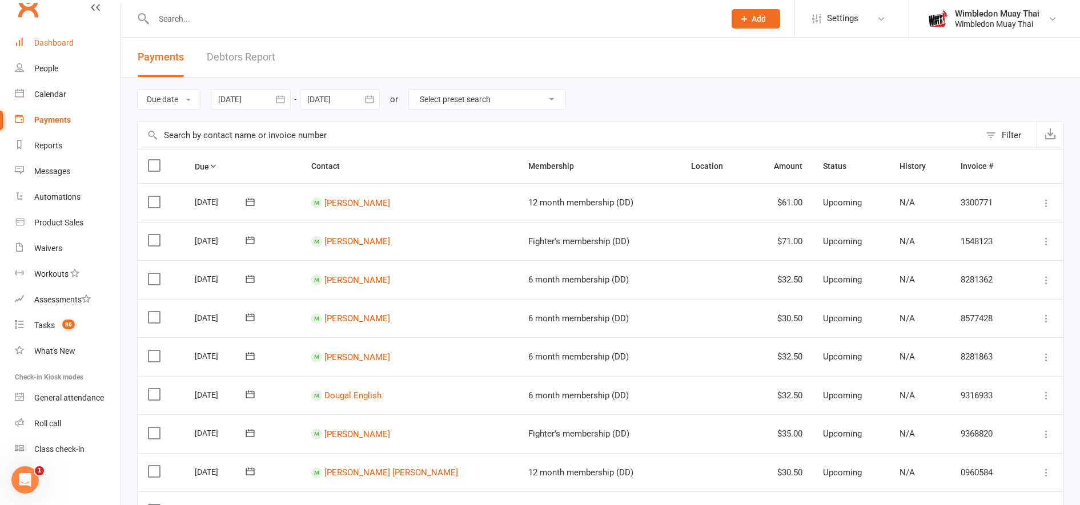
click at [70, 36] on link "Dashboard" at bounding box center [68, 43] width 106 height 26
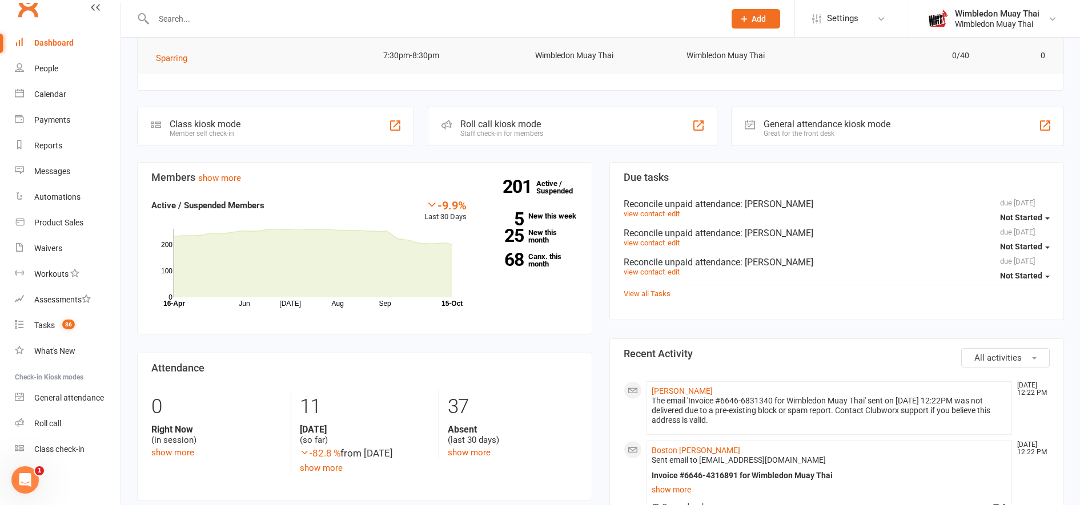
scroll to position [111, 0]
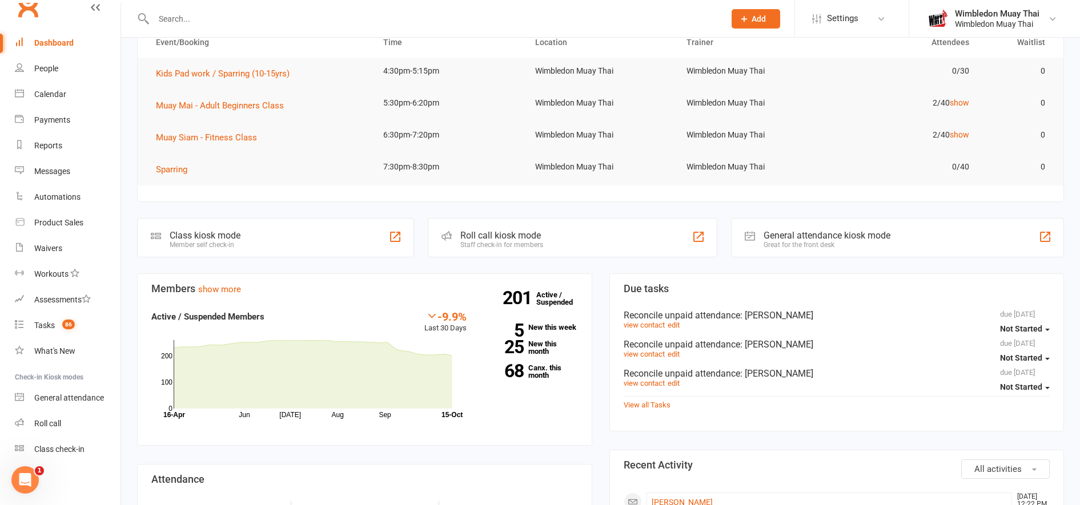
click at [188, 9] on div at bounding box center [427, 18] width 580 height 37
click at [195, 19] on input "text" at bounding box center [433, 19] width 567 height 16
click at [41, 149] on div "Reports" at bounding box center [48, 145] width 28 height 9
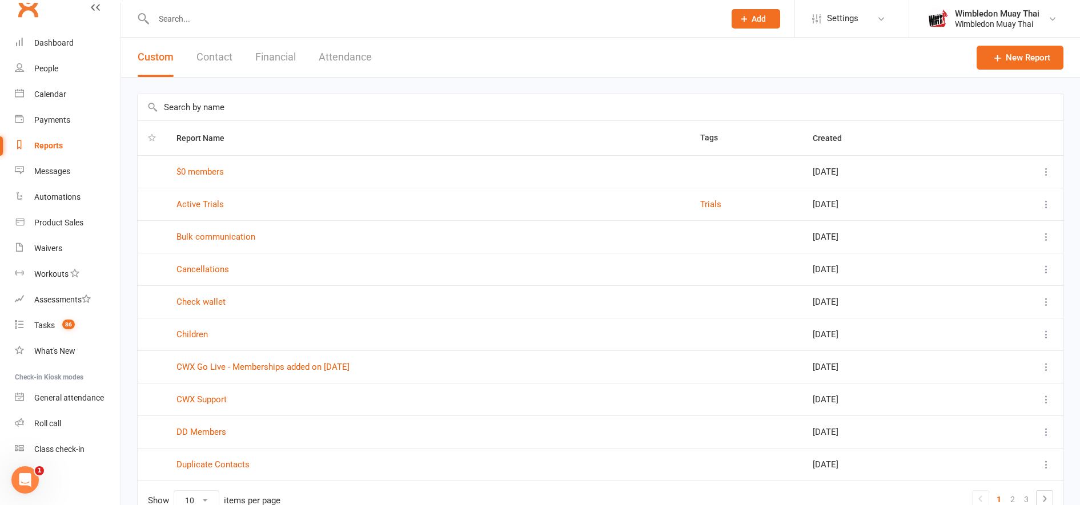
click at [207, 49] on button "Contact" at bounding box center [214, 57] width 36 height 39
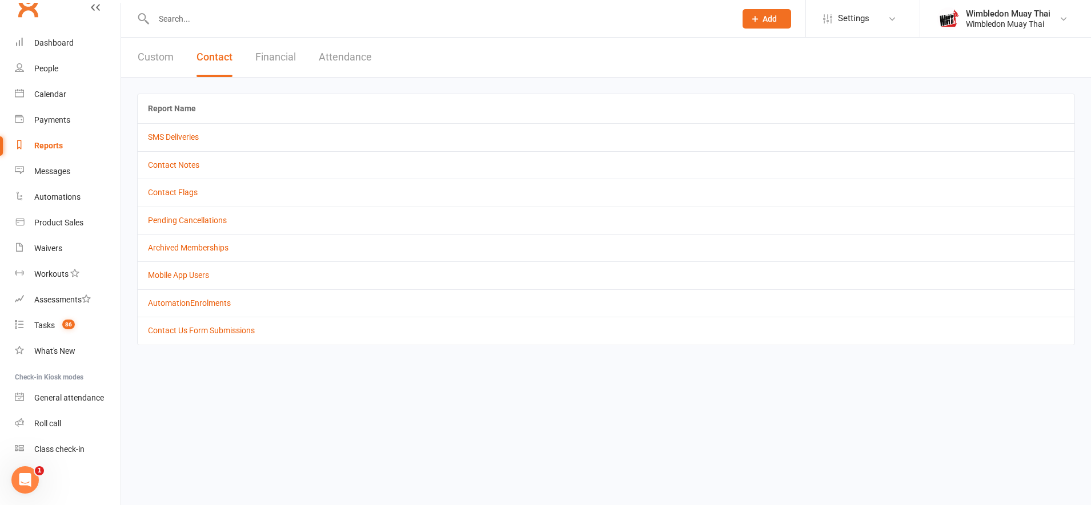
click at [280, 54] on button "Financial" at bounding box center [275, 57] width 41 height 39
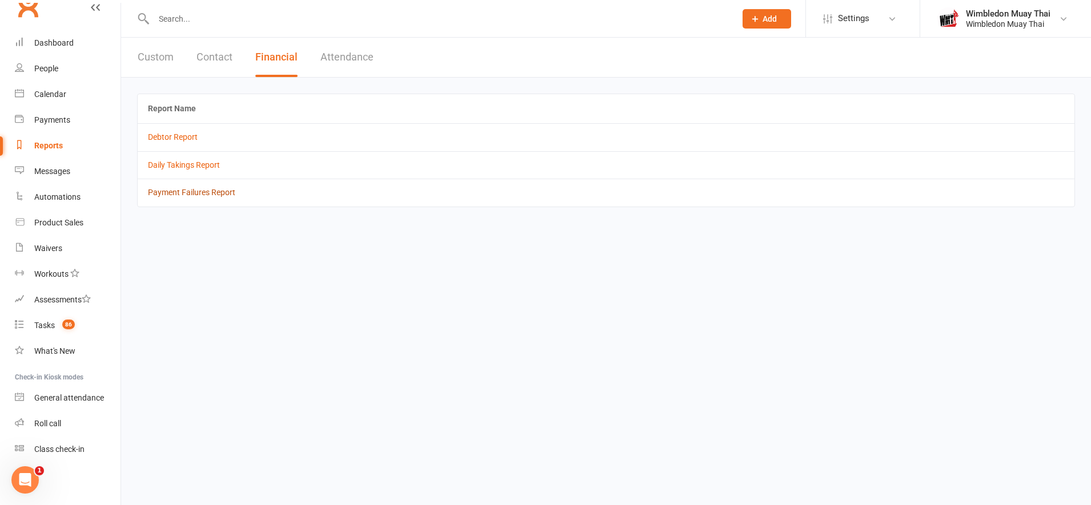
click at [211, 191] on link "Payment Failures Report" at bounding box center [191, 192] width 87 height 9
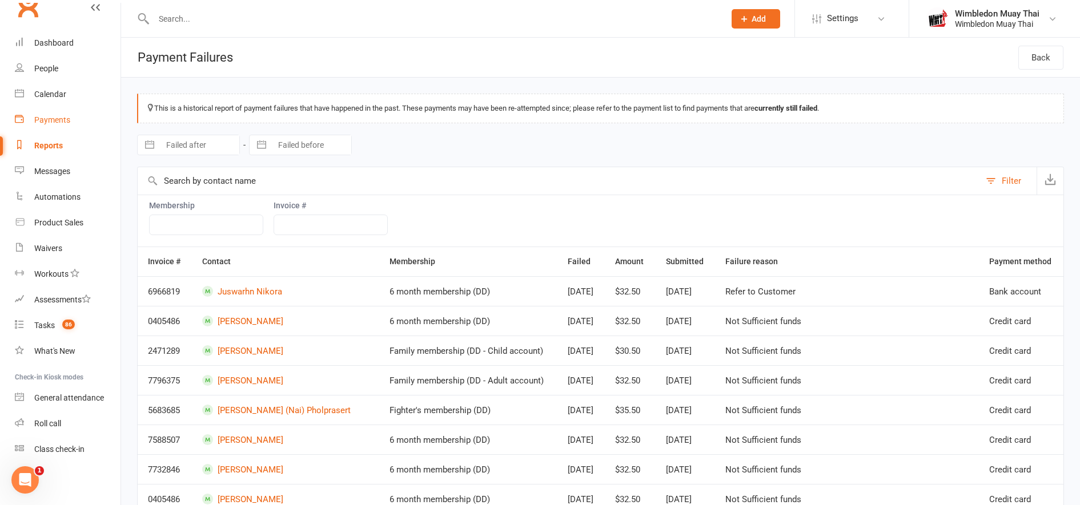
click at [42, 114] on link "Payments" at bounding box center [68, 120] width 106 height 26
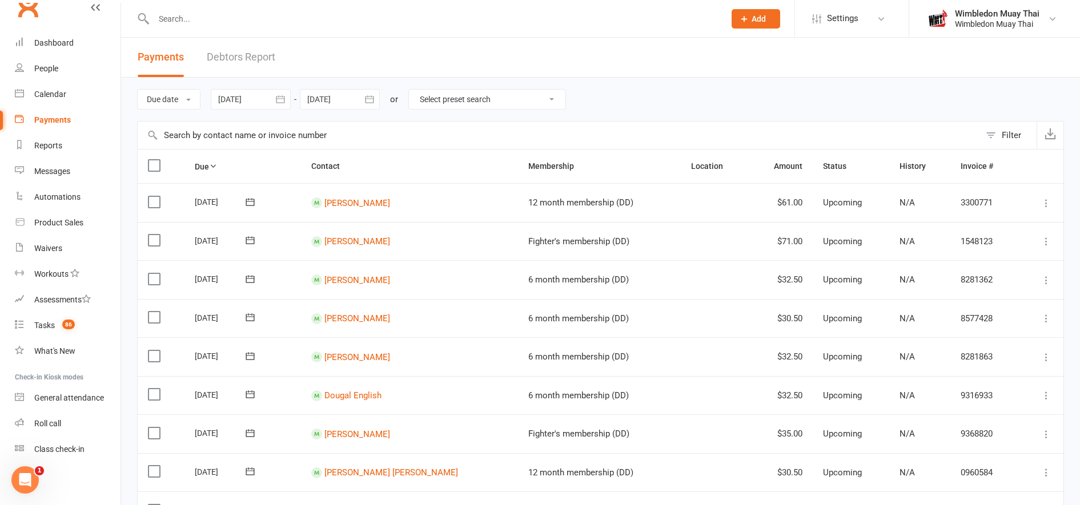
click at [240, 54] on link "Debtors Report" at bounding box center [241, 57] width 69 height 39
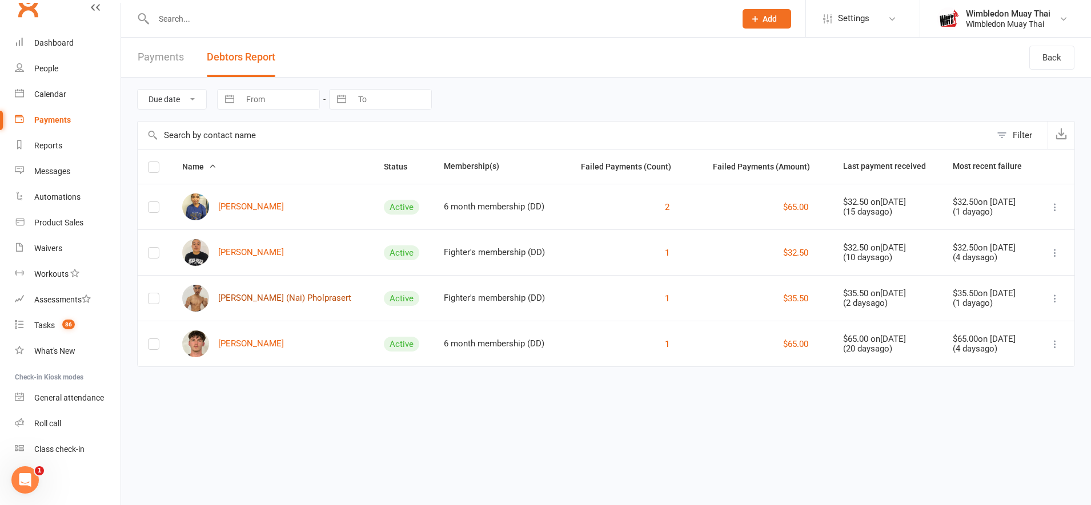
click at [229, 298] on link "[PERSON_NAME] (Nai) Pholprasert" at bounding box center [266, 298] width 169 height 27
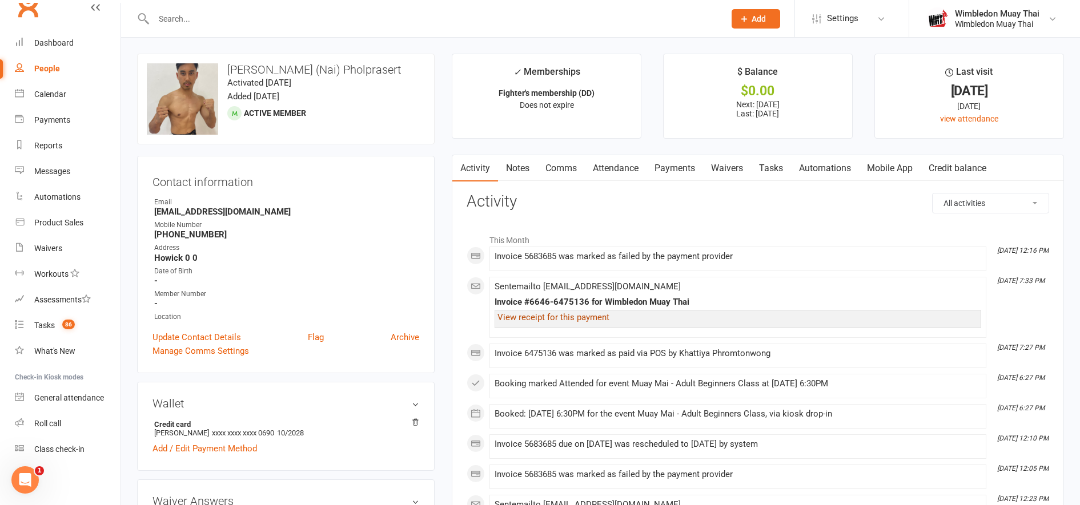
click at [572, 319] on link "View receipt for this payment" at bounding box center [553, 317] width 112 height 10
click at [49, 46] on div "Dashboard" at bounding box center [53, 42] width 39 height 9
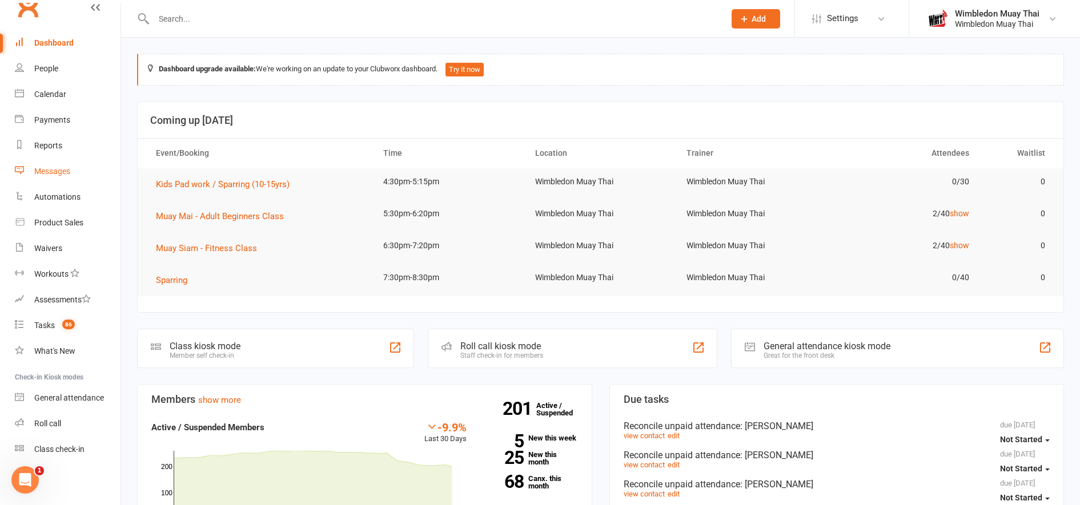
click at [66, 168] on div "Messages" at bounding box center [52, 171] width 36 height 9
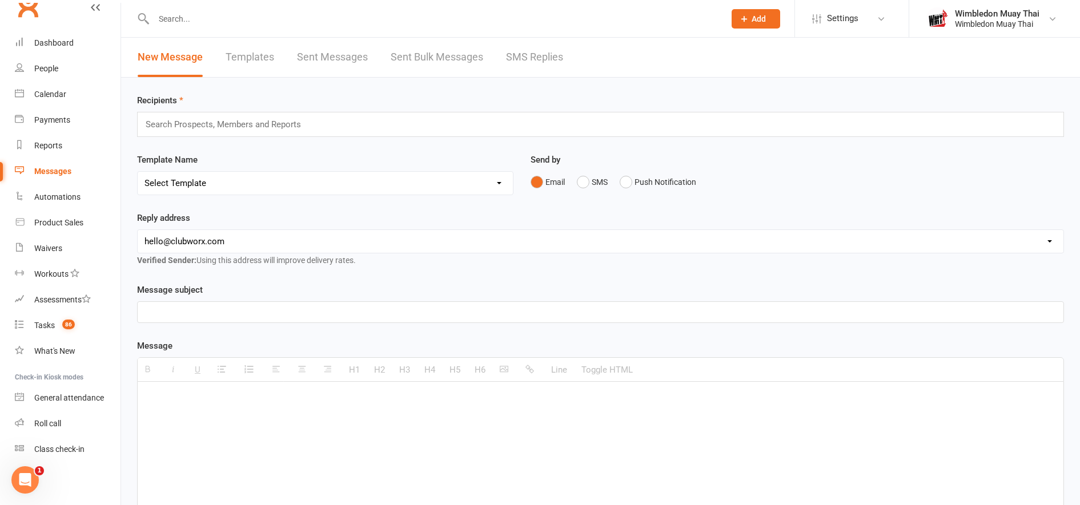
click at [245, 59] on link "Templates" at bounding box center [250, 57] width 49 height 39
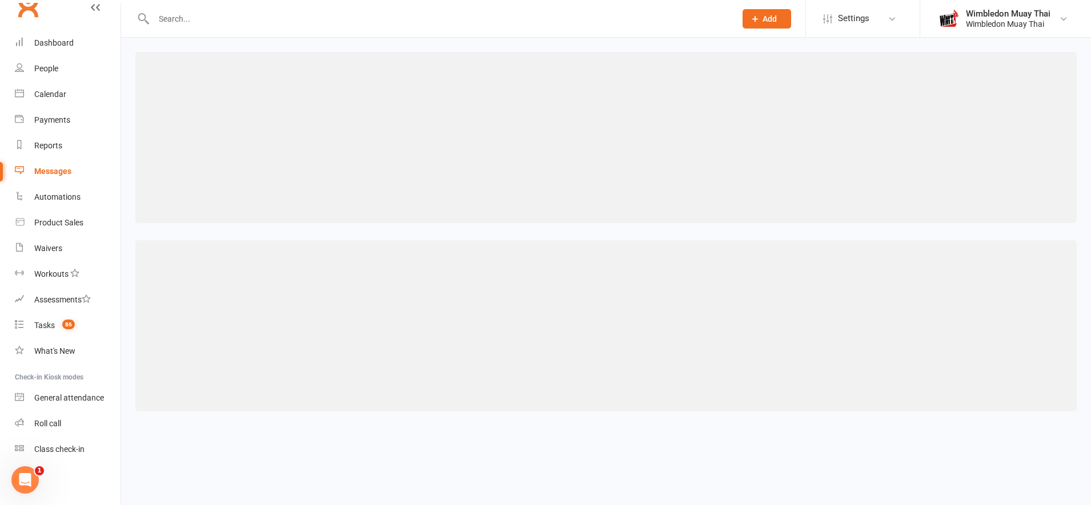
click at [45, 167] on div "Messages" at bounding box center [52, 171] width 37 height 9
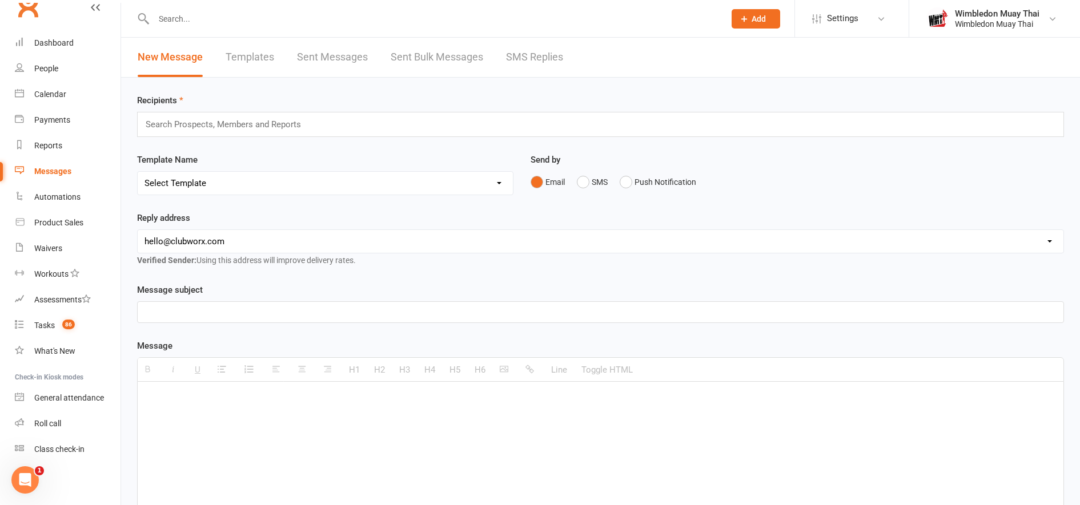
click at [250, 52] on link "Templates" at bounding box center [250, 57] width 49 height 39
